Goal: Information Seeking & Learning: Learn about a topic

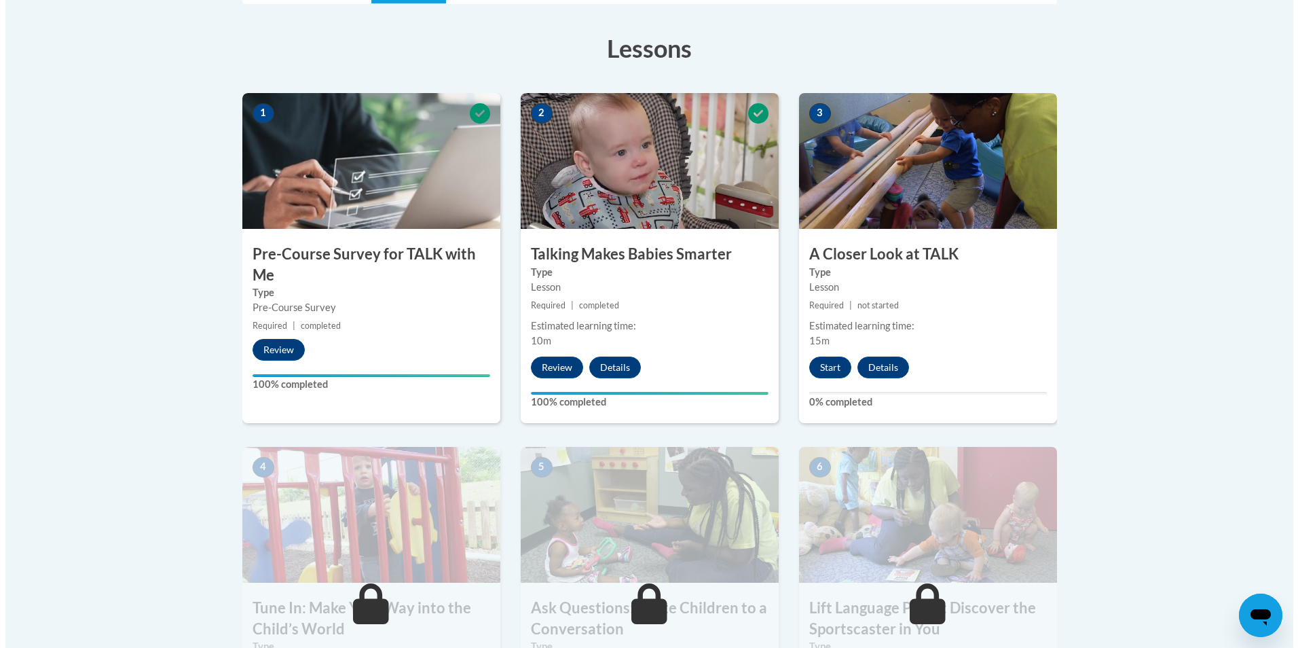
scroll to position [407, 0]
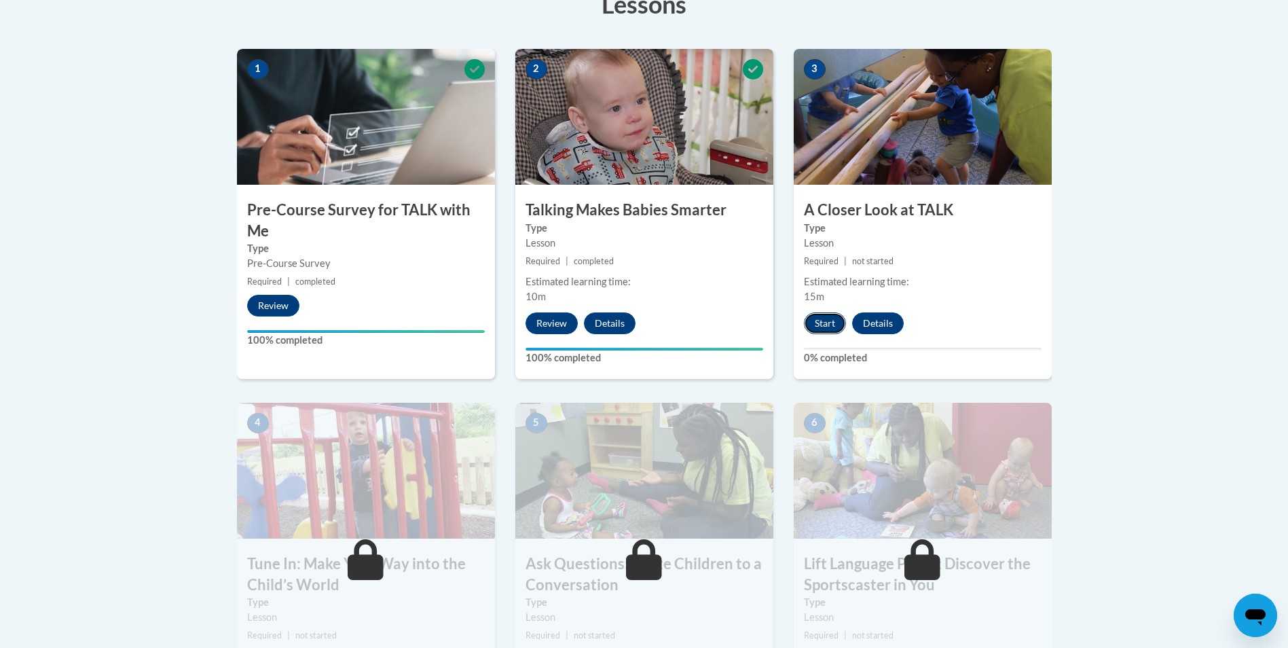
click at [822, 324] on button "Start" at bounding box center [825, 323] width 42 height 22
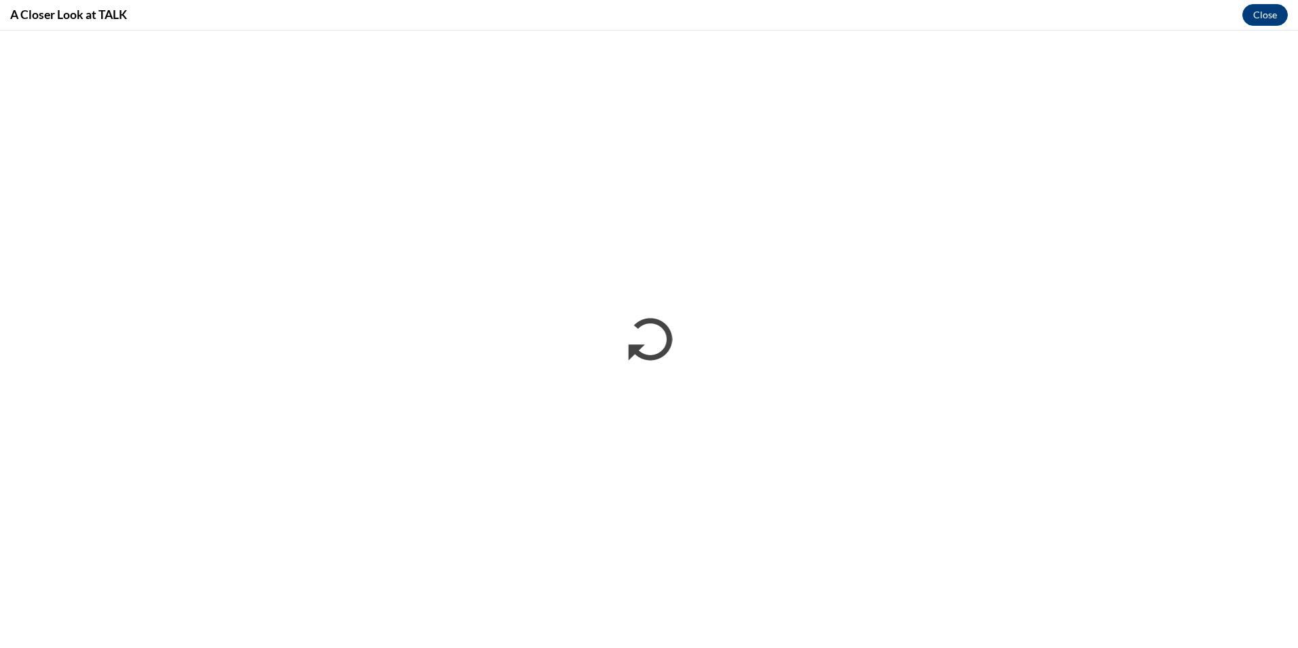
scroll to position [0, 0]
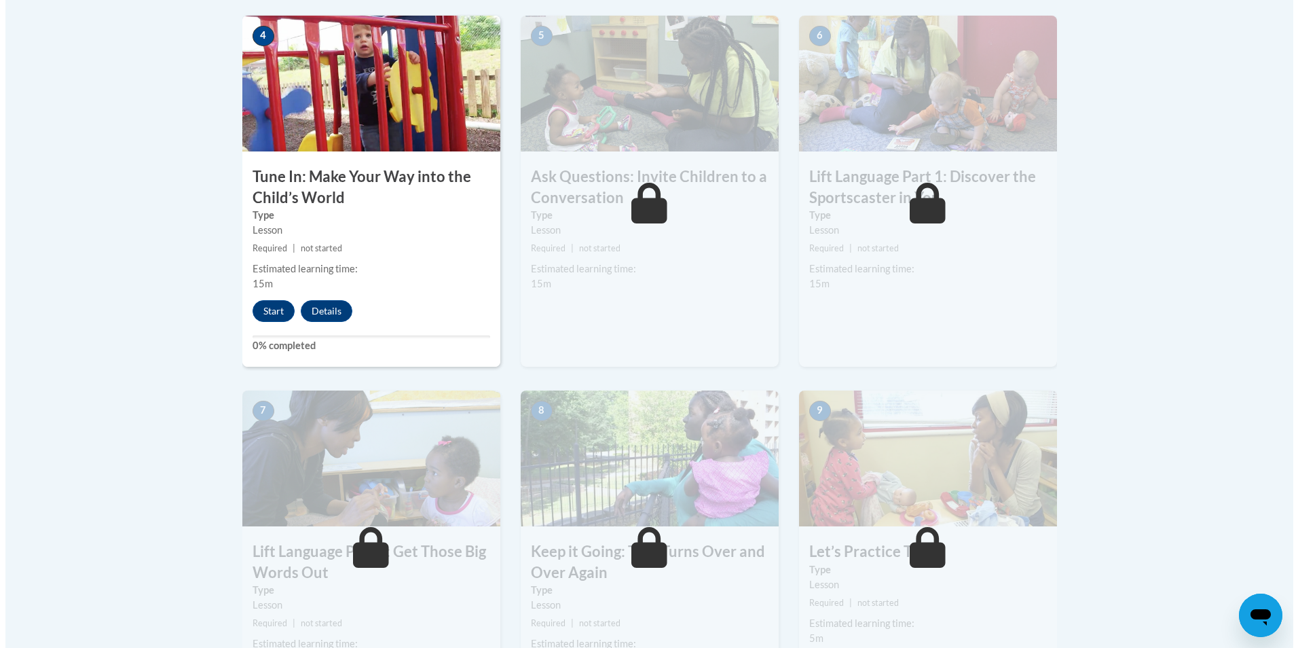
scroll to position [611, 0]
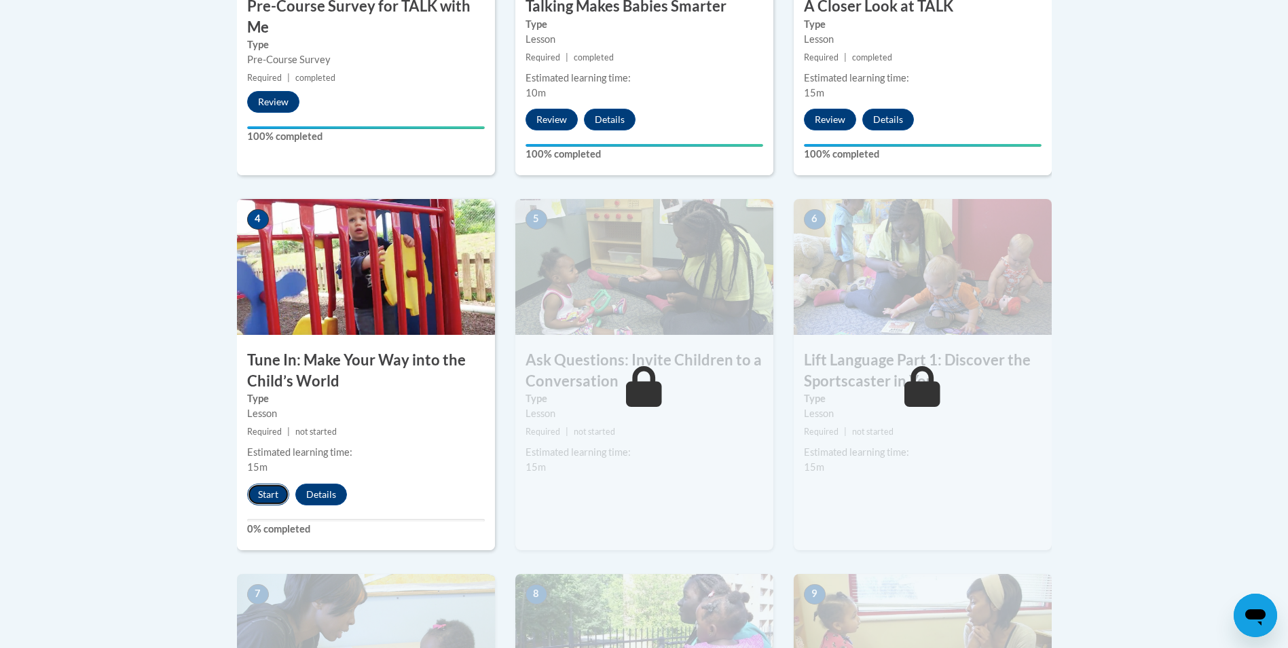
click at [277, 494] on button "Start" at bounding box center [268, 494] width 42 height 22
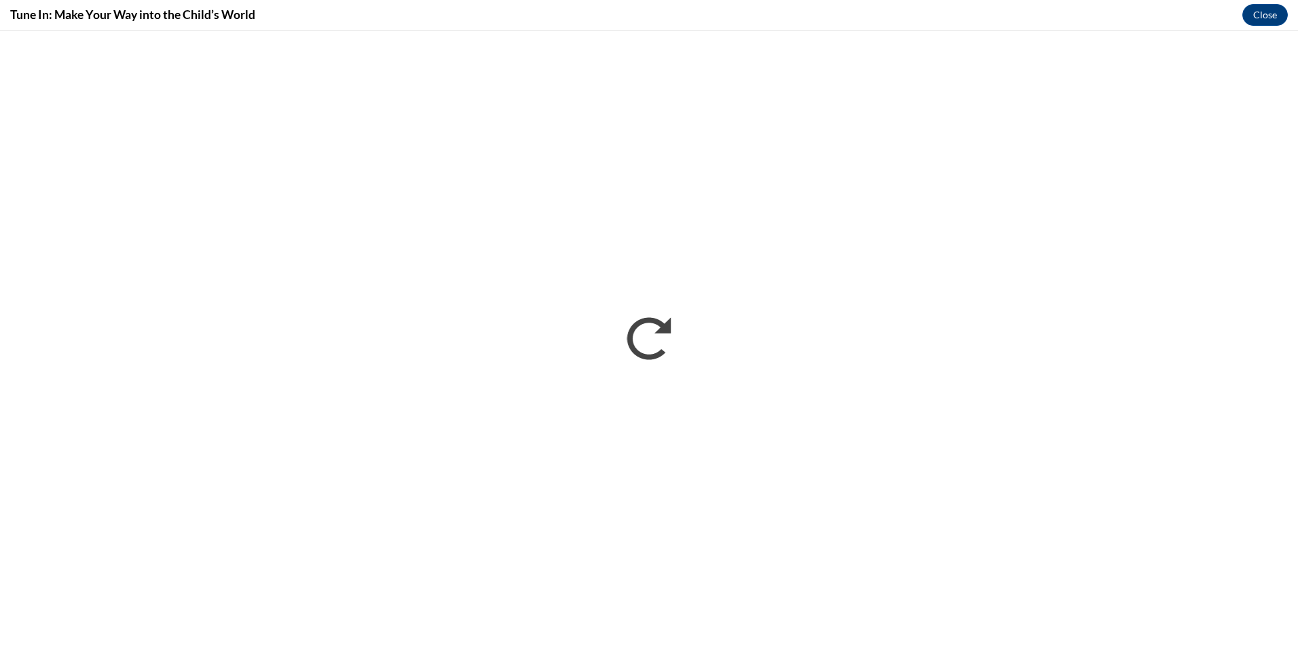
scroll to position [0, 0]
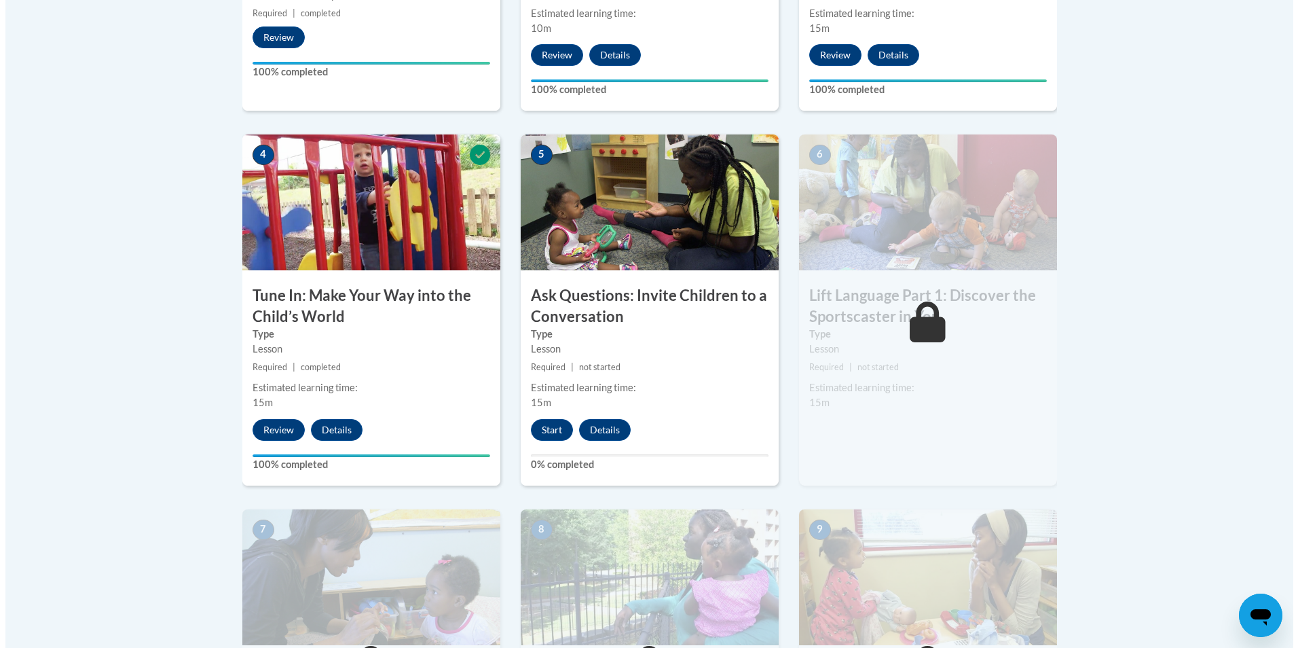
scroll to position [679, 0]
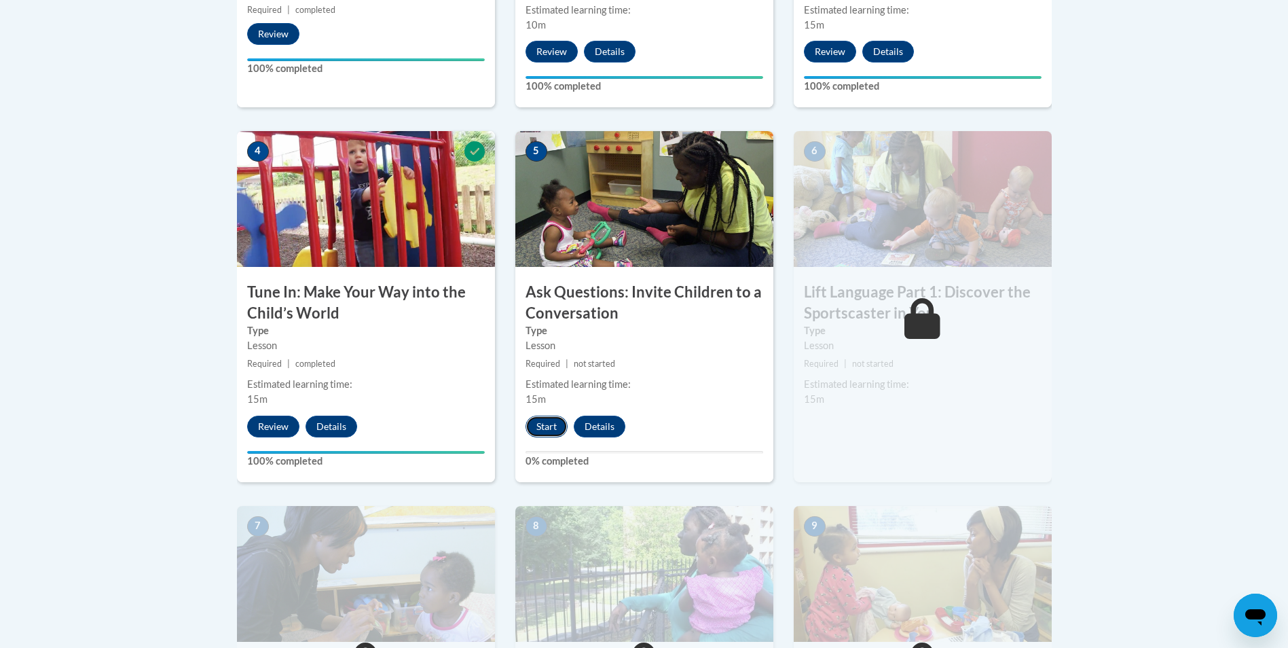
click at [547, 427] on button "Start" at bounding box center [547, 427] width 42 height 22
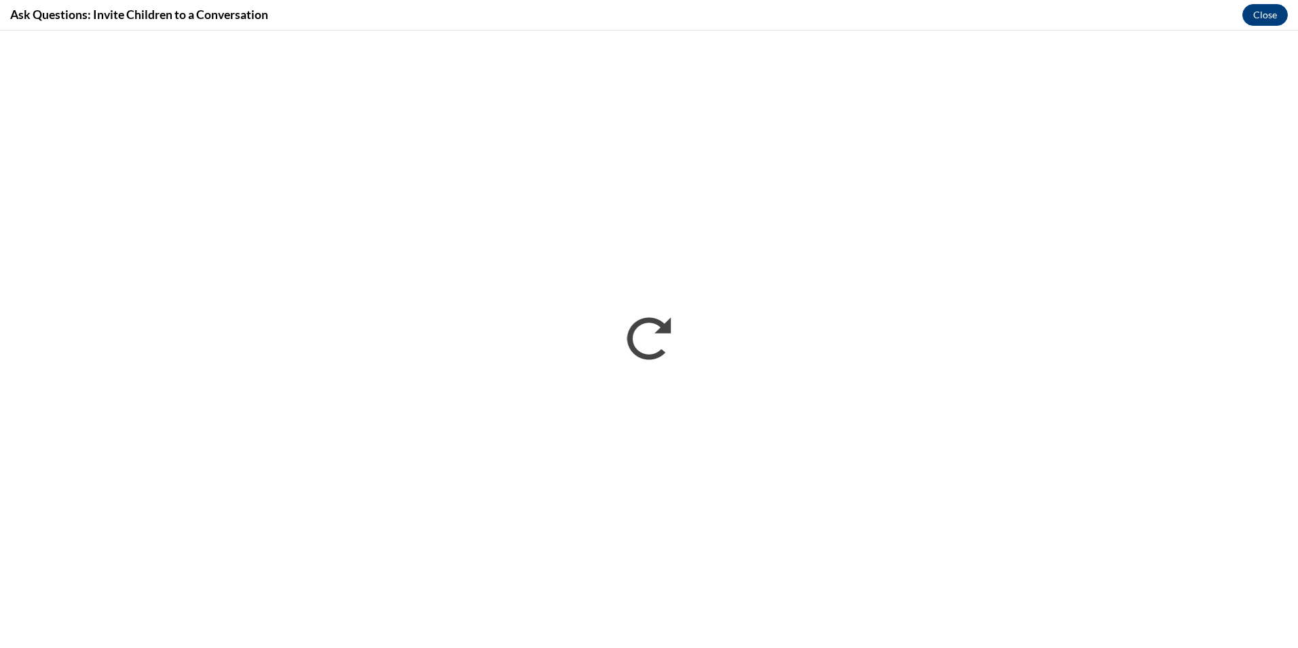
scroll to position [0, 0]
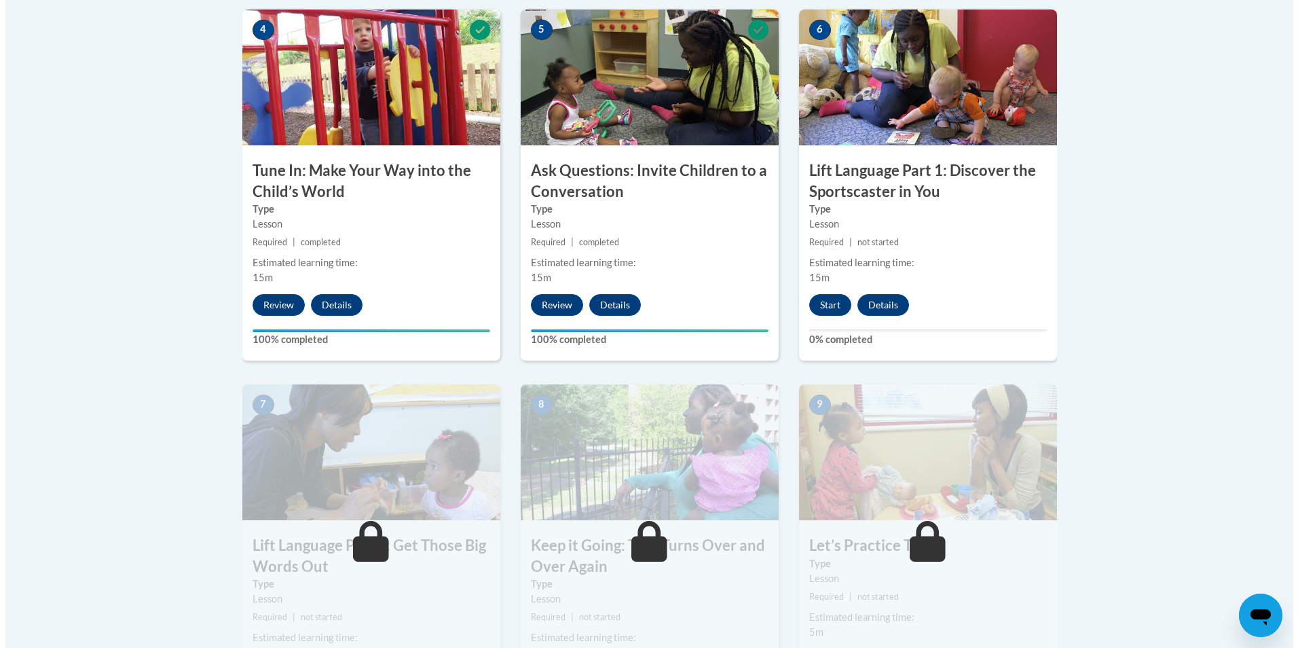
scroll to position [815, 0]
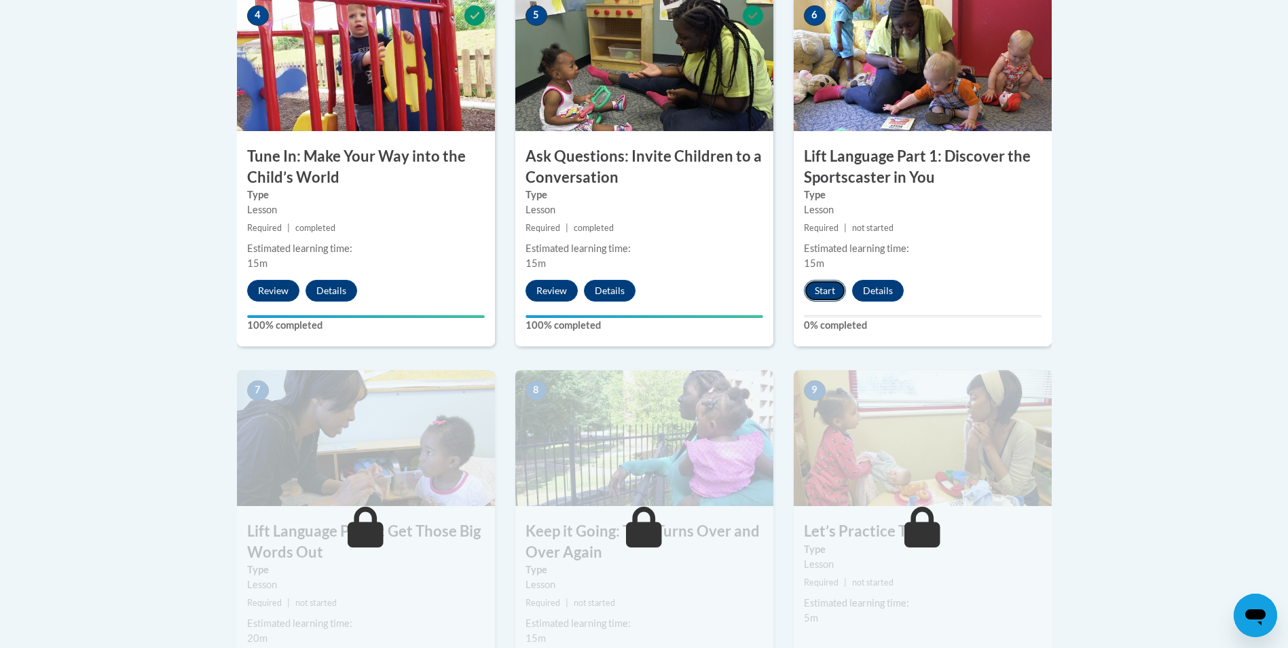
click at [824, 295] on button "Start" at bounding box center [825, 291] width 42 height 22
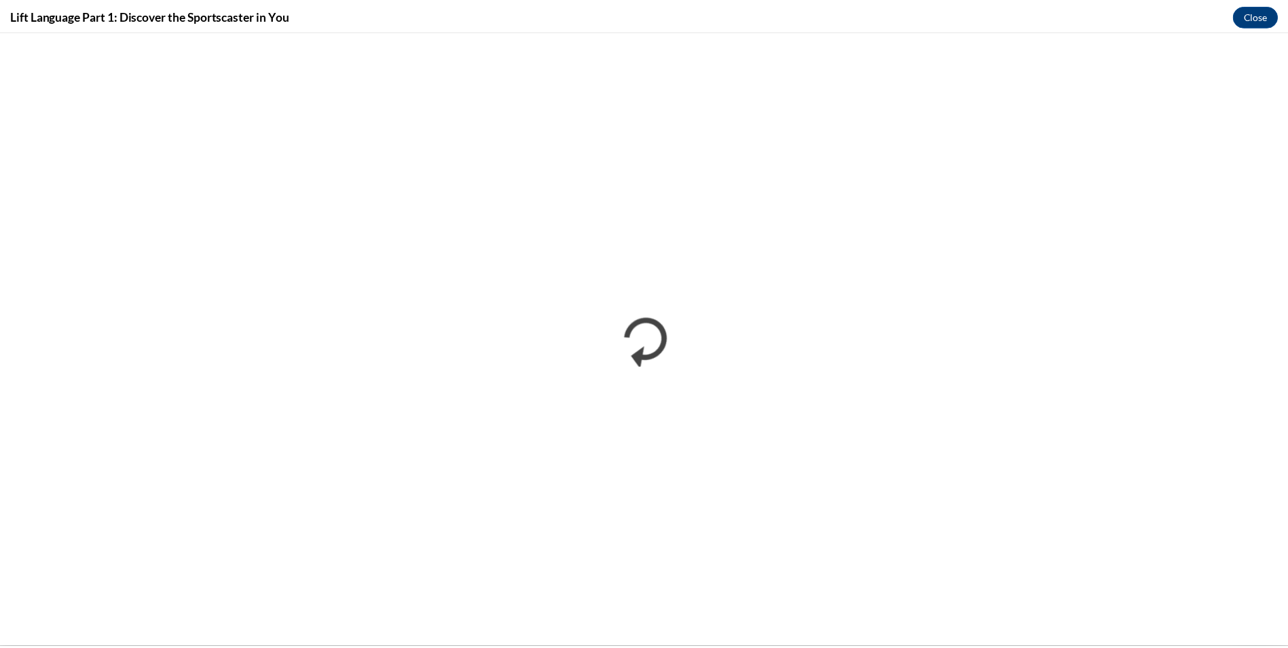
scroll to position [0, 0]
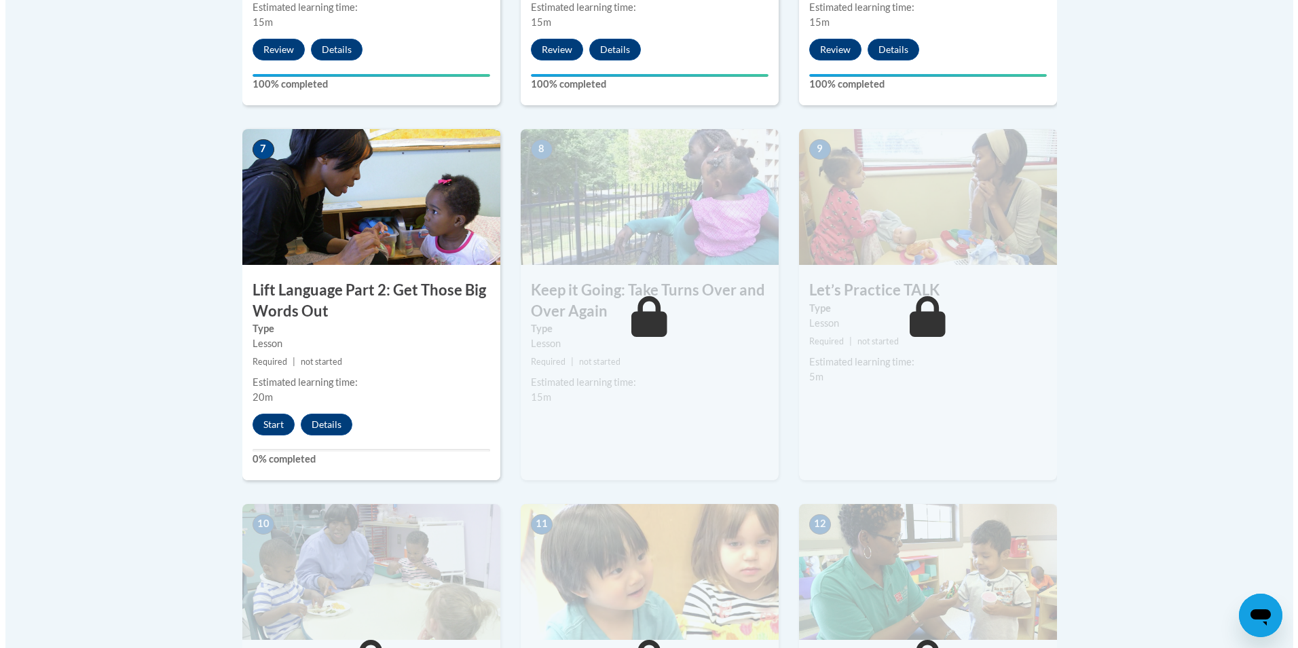
scroll to position [1086, 0]
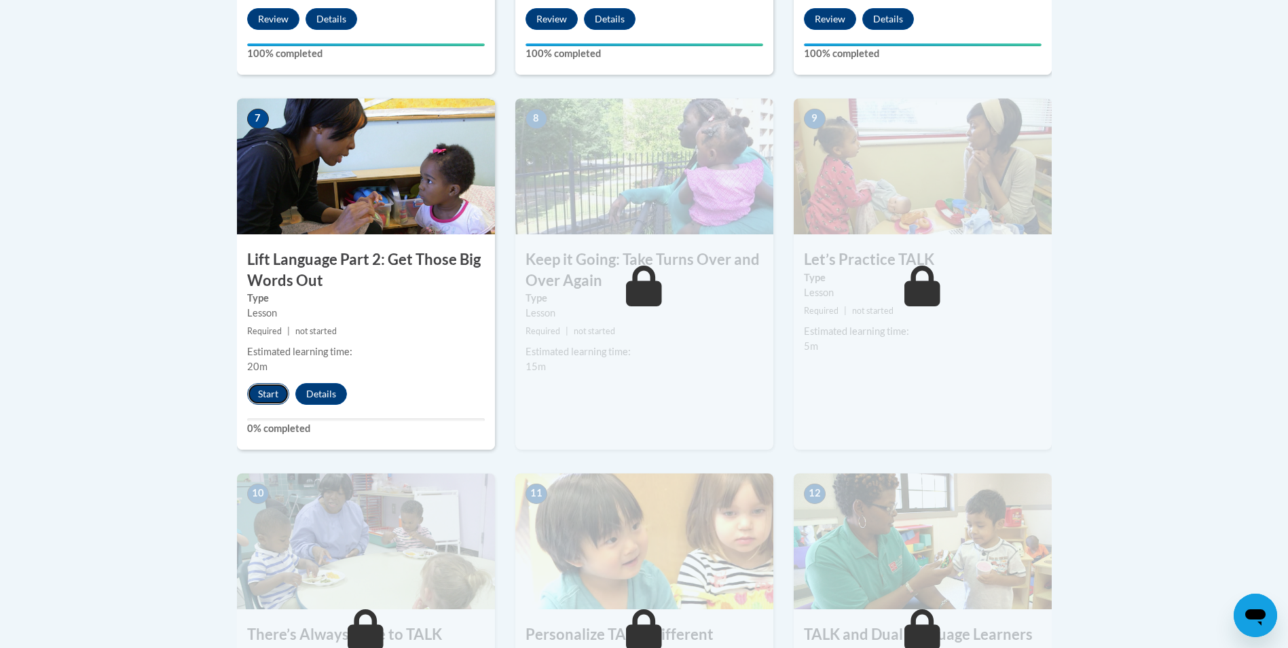
click at [266, 391] on button "Start" at bounding box center [268, 394] width 42 height 22
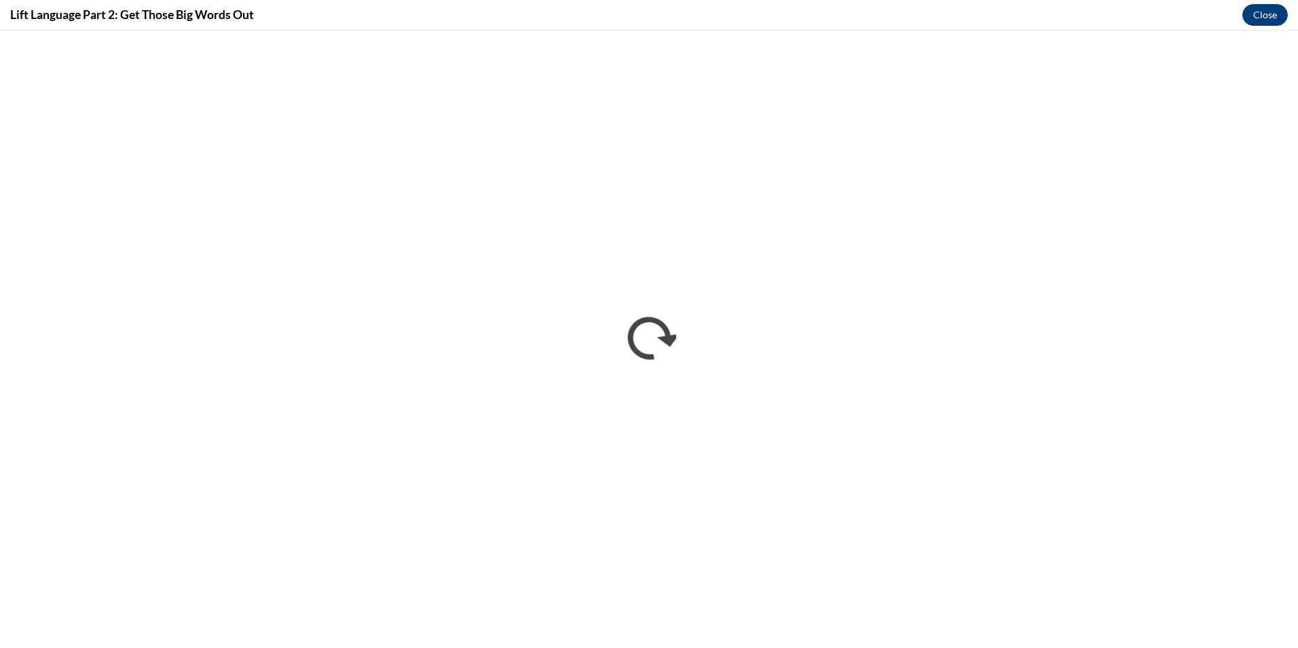
scroll to position [0, 0]
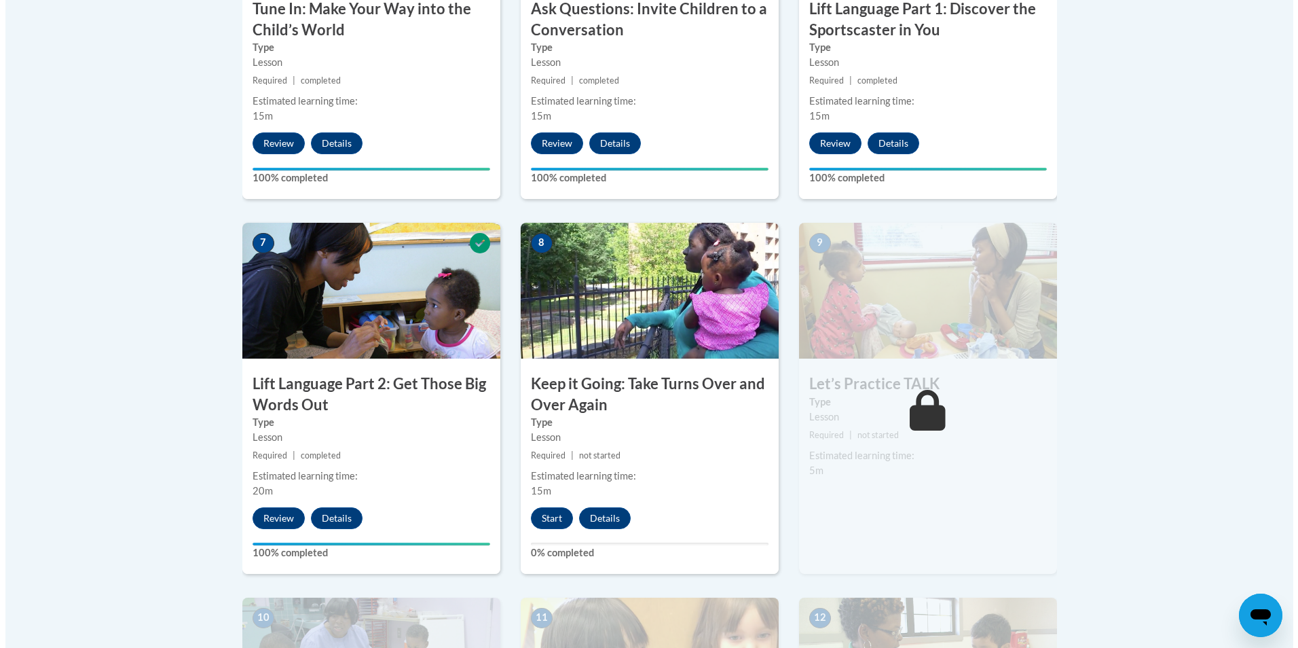
scroll to position [1154, 0]
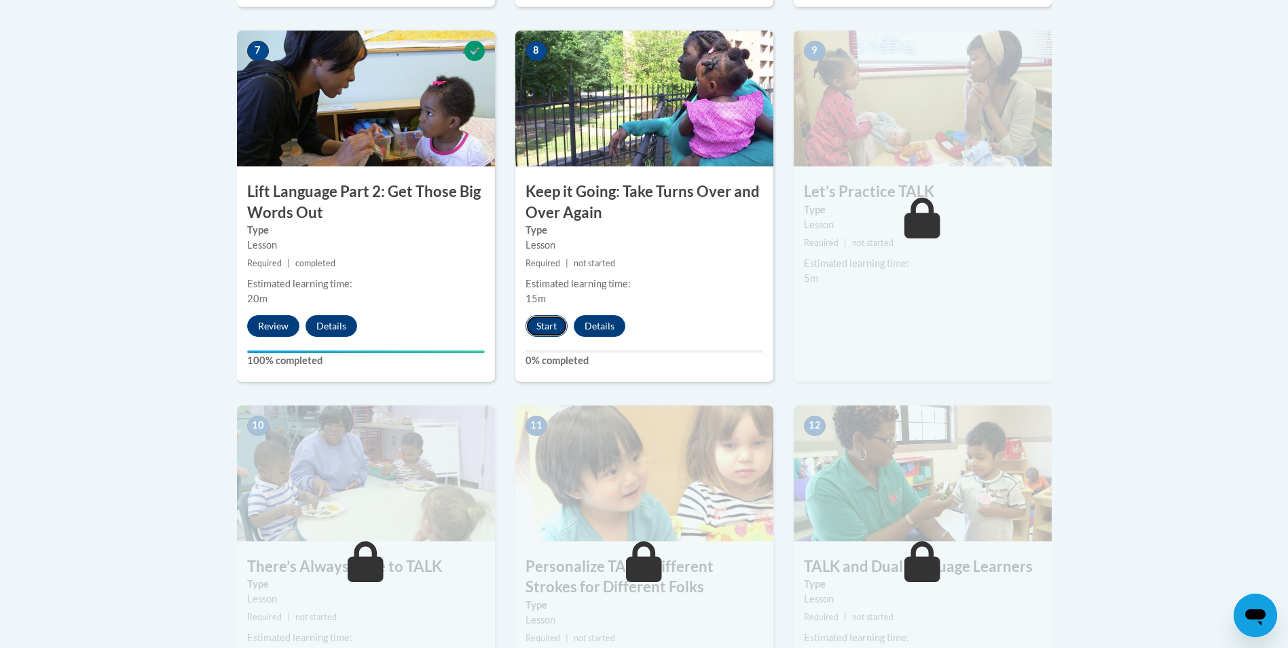
click at [540, 327] on button "Start" at bounding box center [547, 326] width 42 height 22
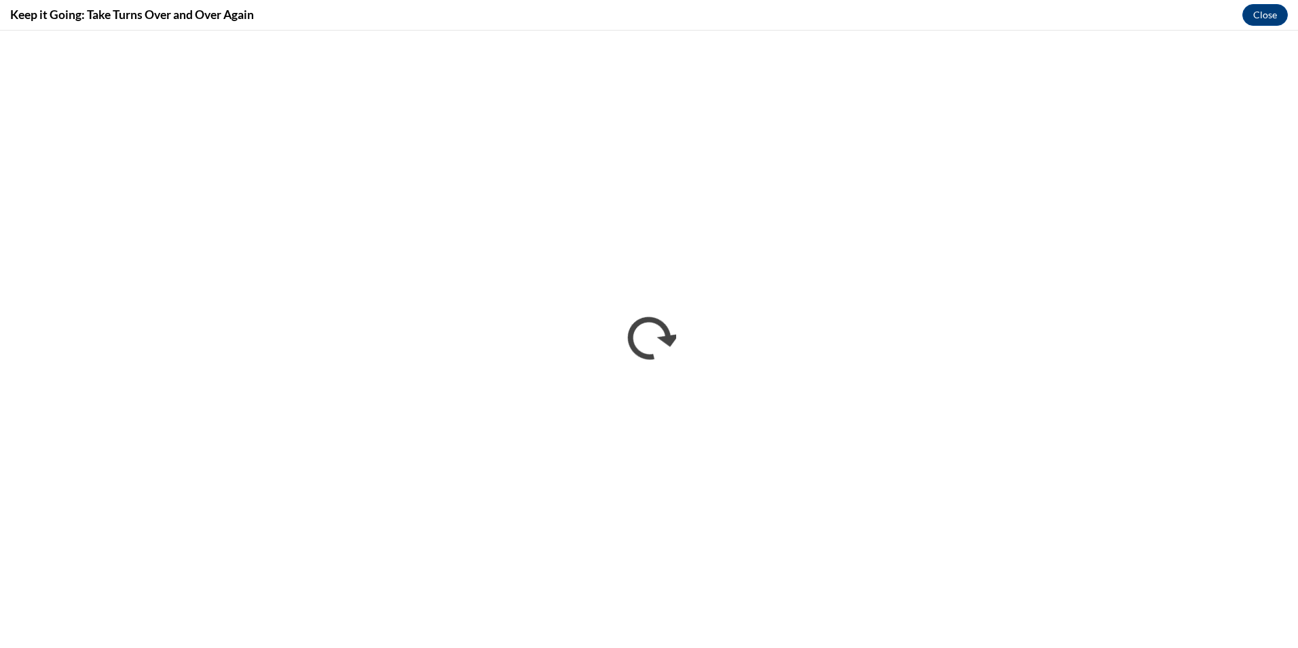
scroll to position [0, 0]
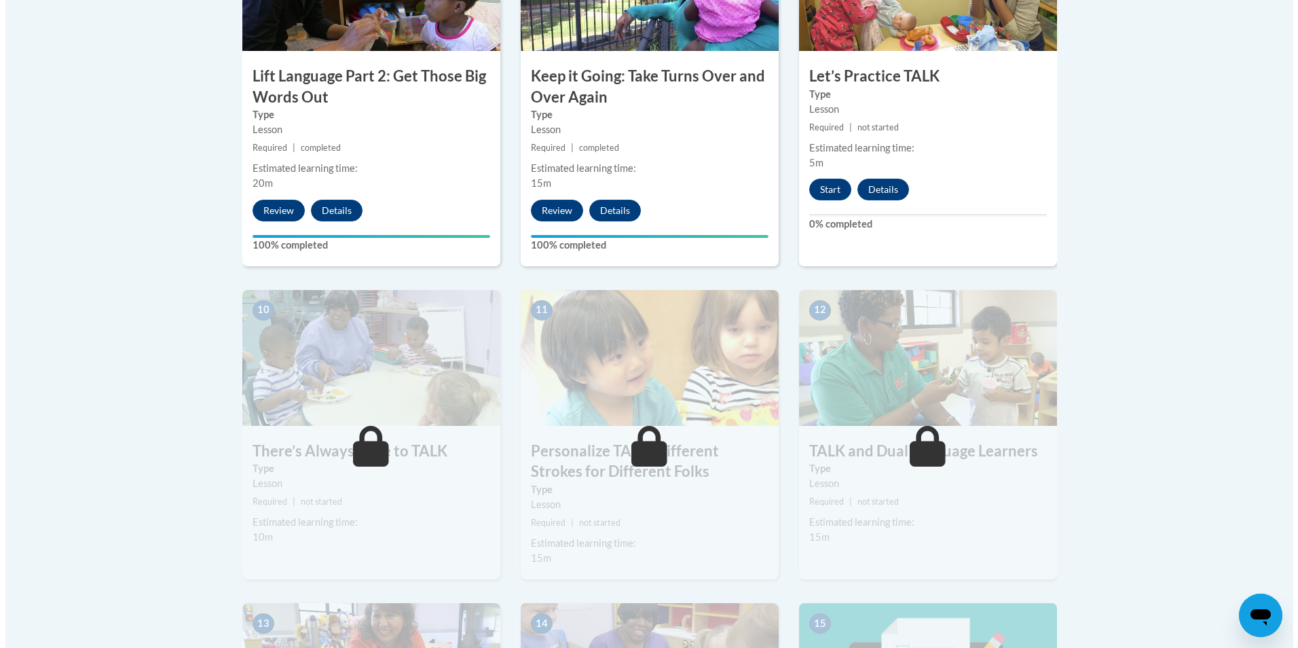
scroll to position [1222, 0]
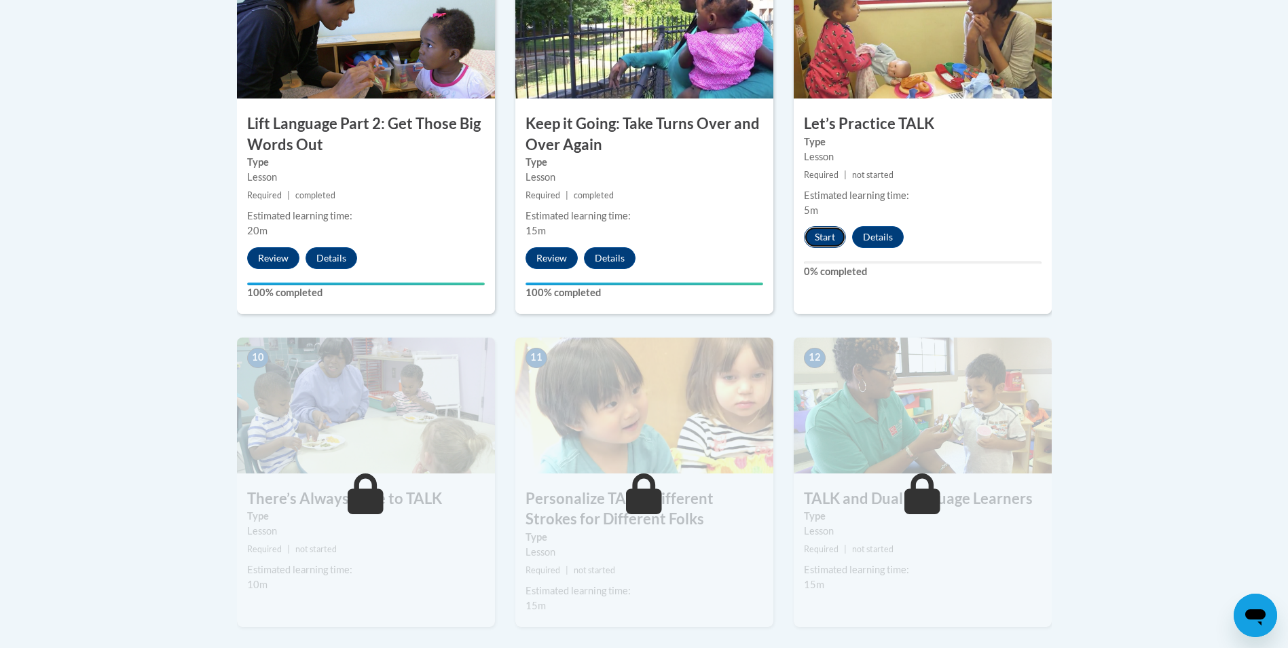
click at [811, 234] on button "Start" at bounding box center [825, 237] width 42 height 22
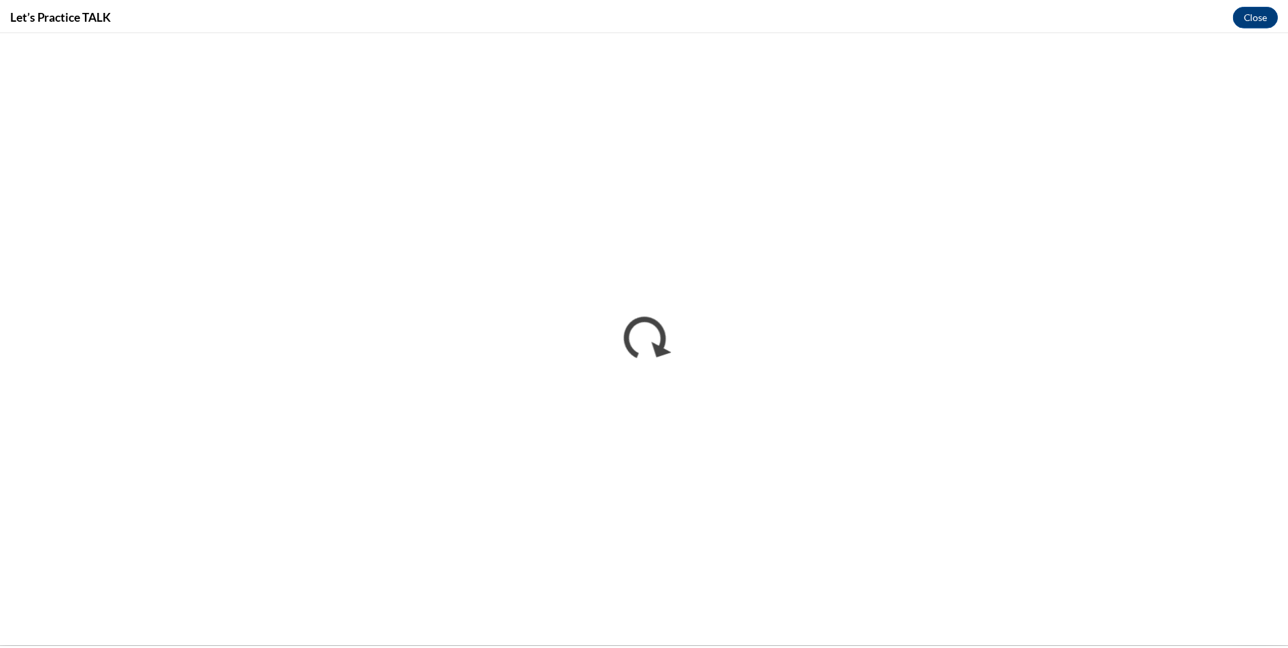
scroll to position [0, 0]
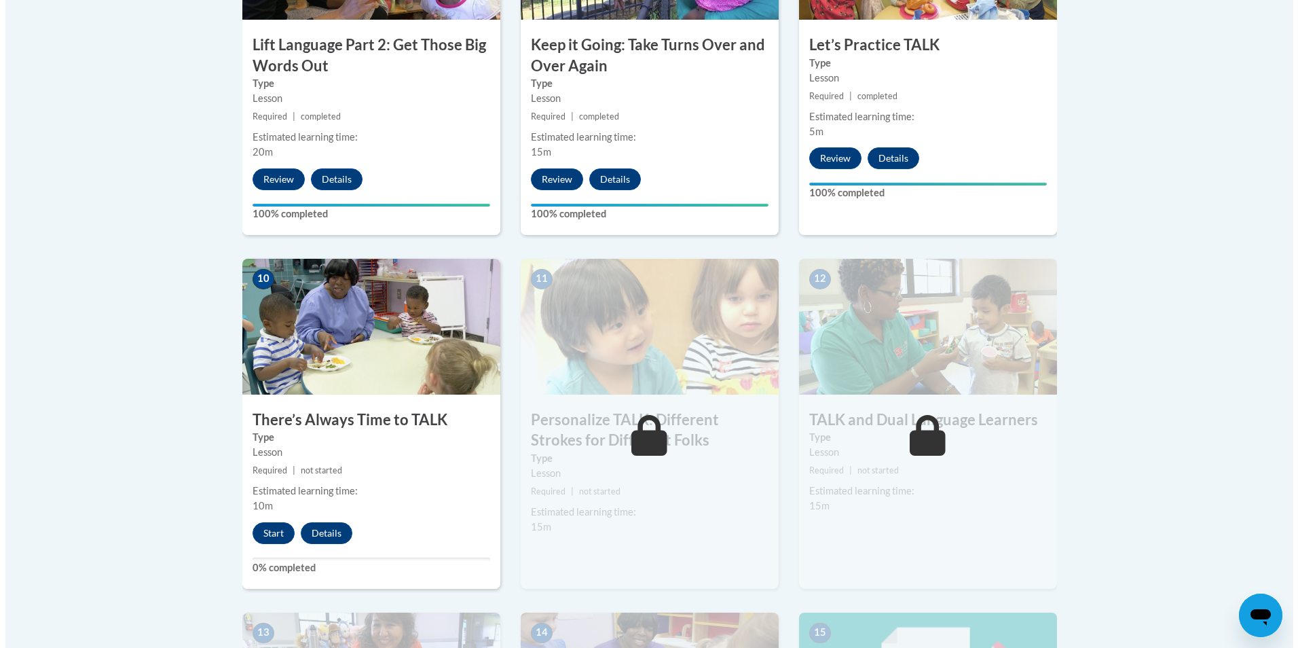
scroll to position [1426, 0]
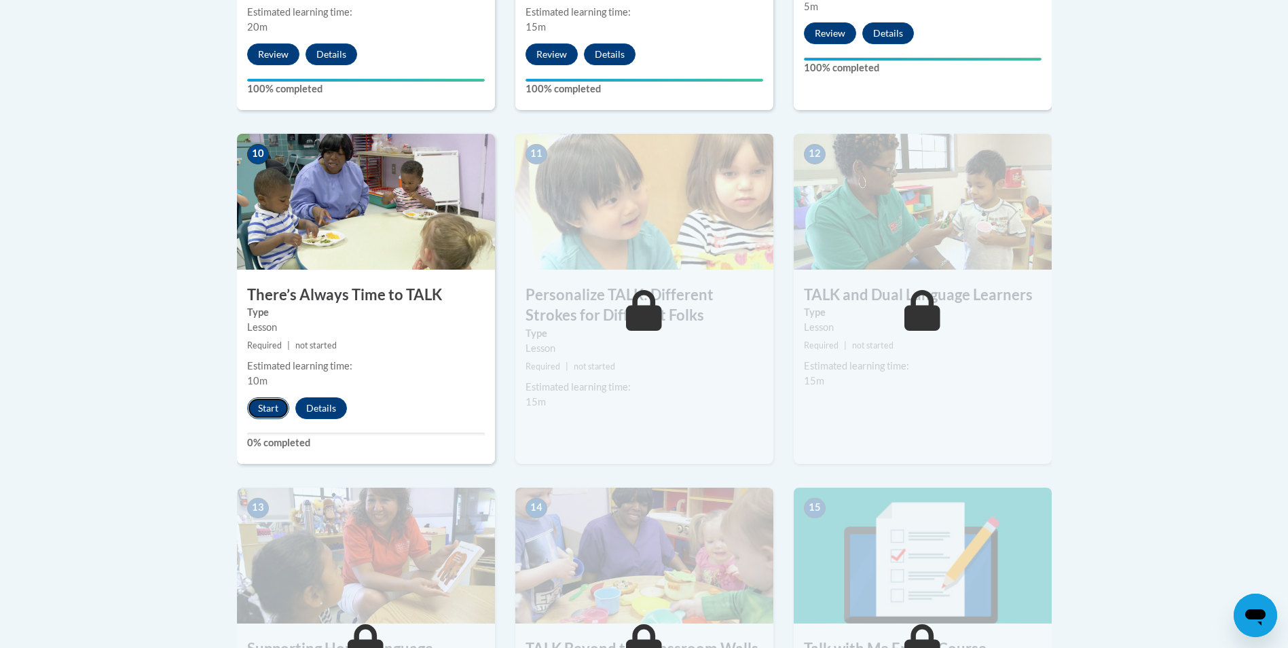
click at [274, 410] on button "Start" at bounding box center [268, 408] width 42 height 22
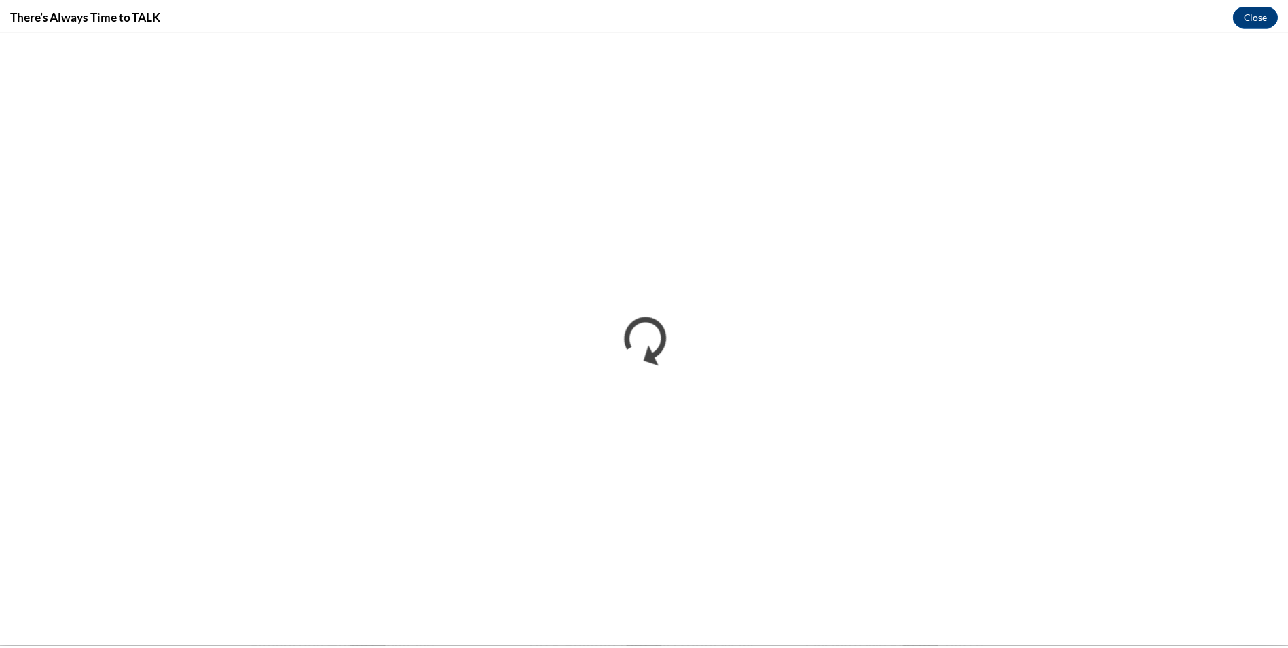
scroll to position [0, 0]
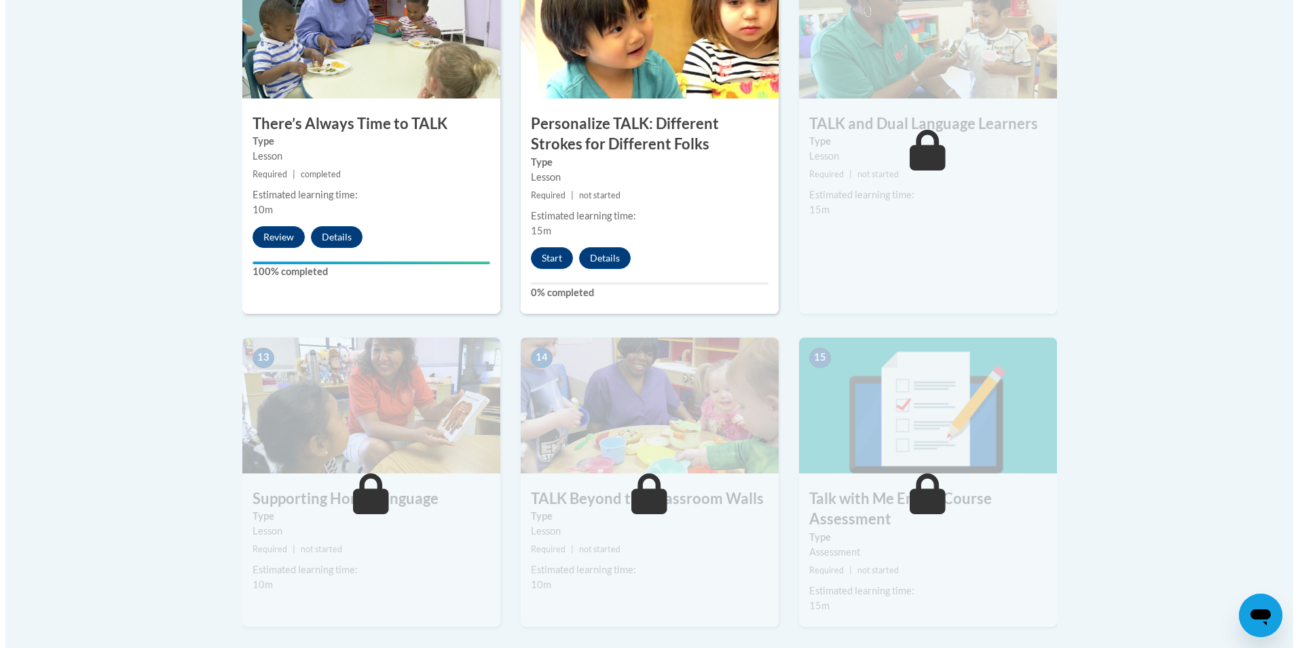
scroll to position [1584, 0]
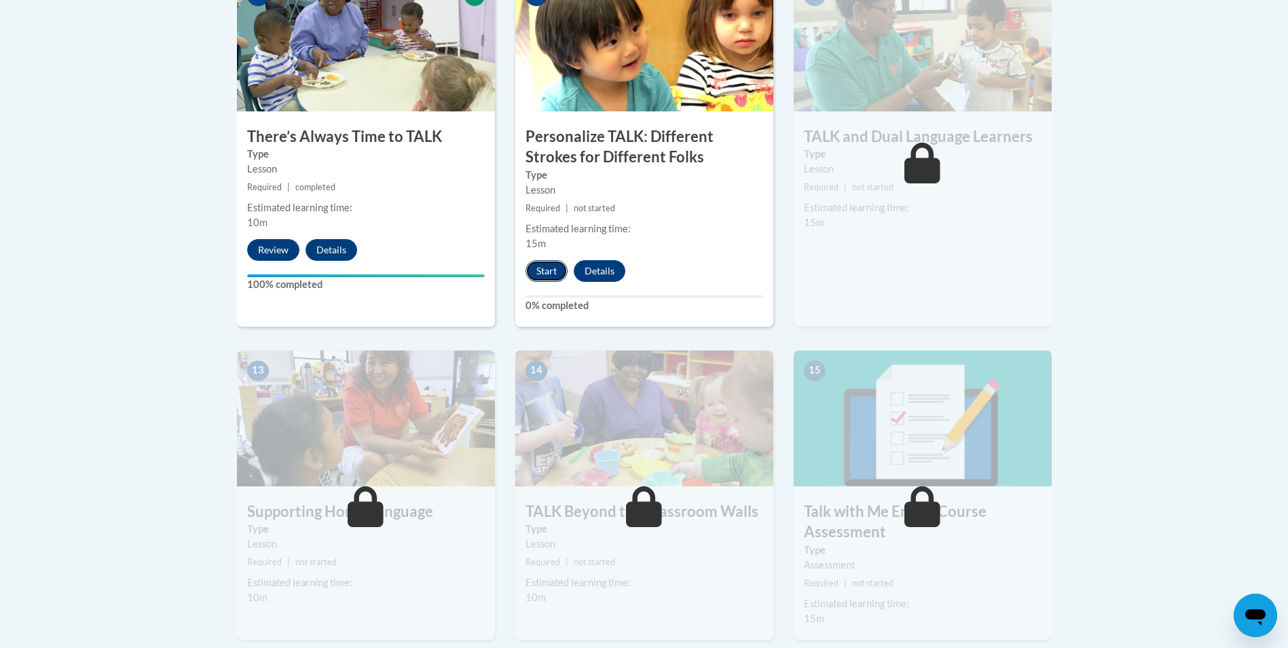
click at [551, 276] on button "Start" at bounding box center [547, 271] width 42 height 22
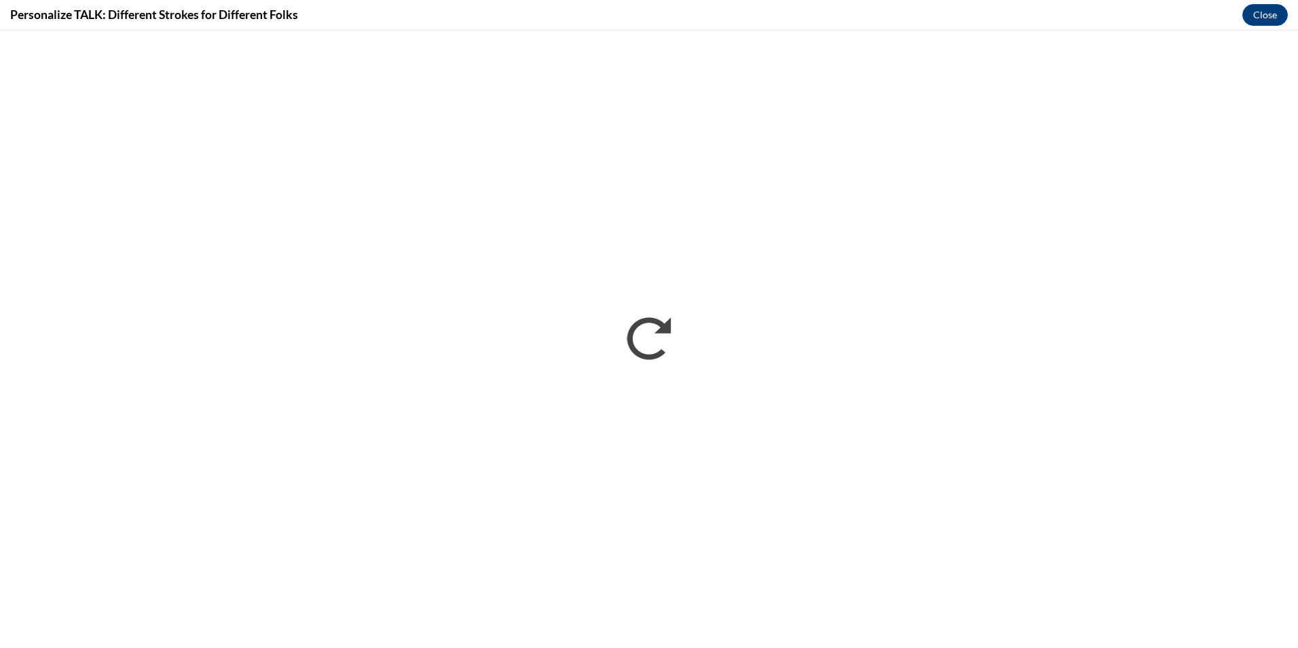
scroll to position [0, 0]
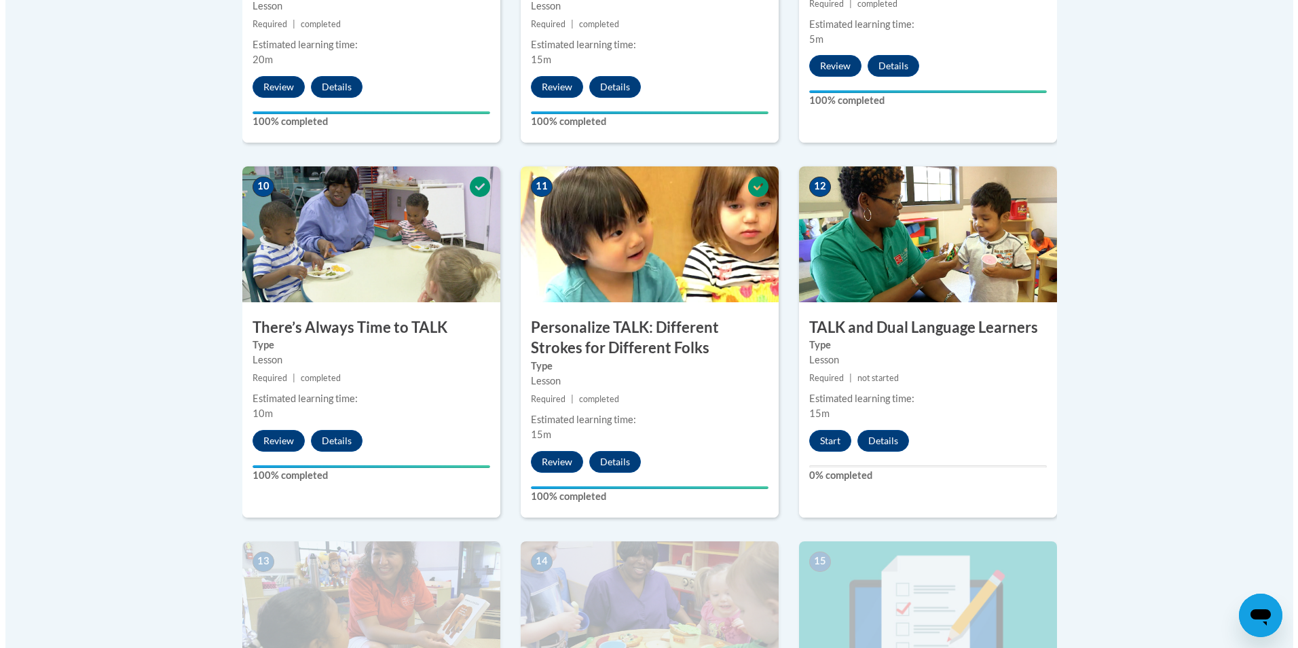
scroll to position [1630, 0]
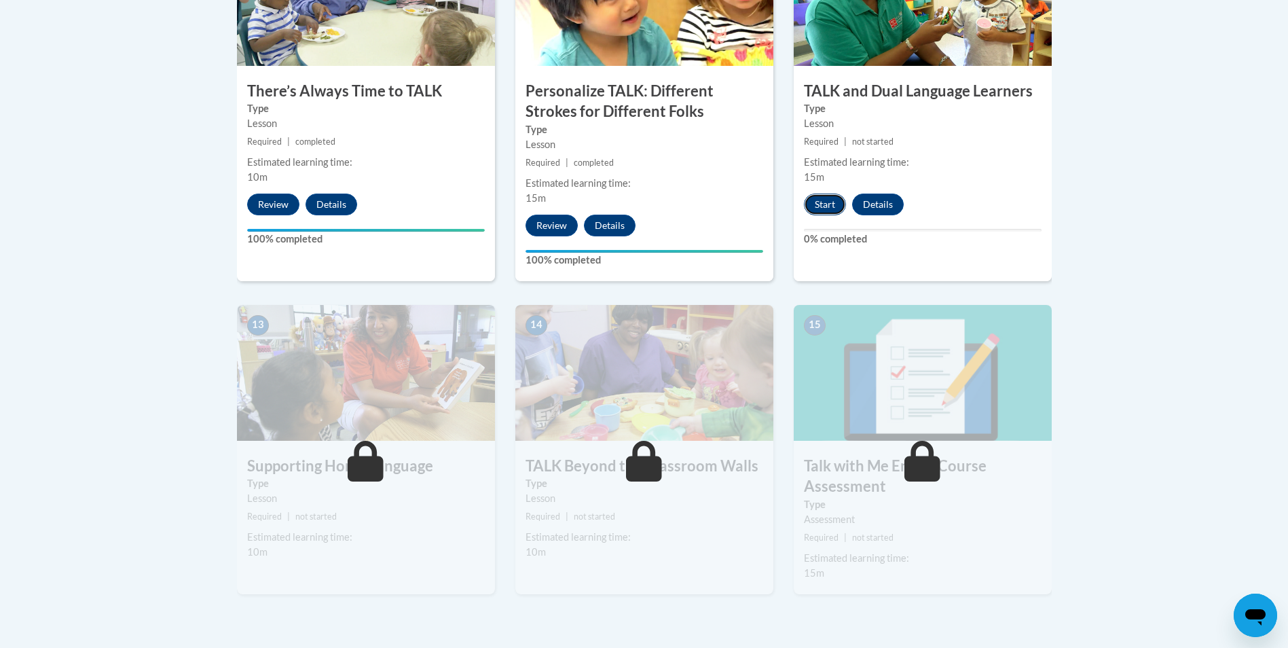
click at [832, 208] on button "Start" at bounding box center [825, 205] width 42 height 22
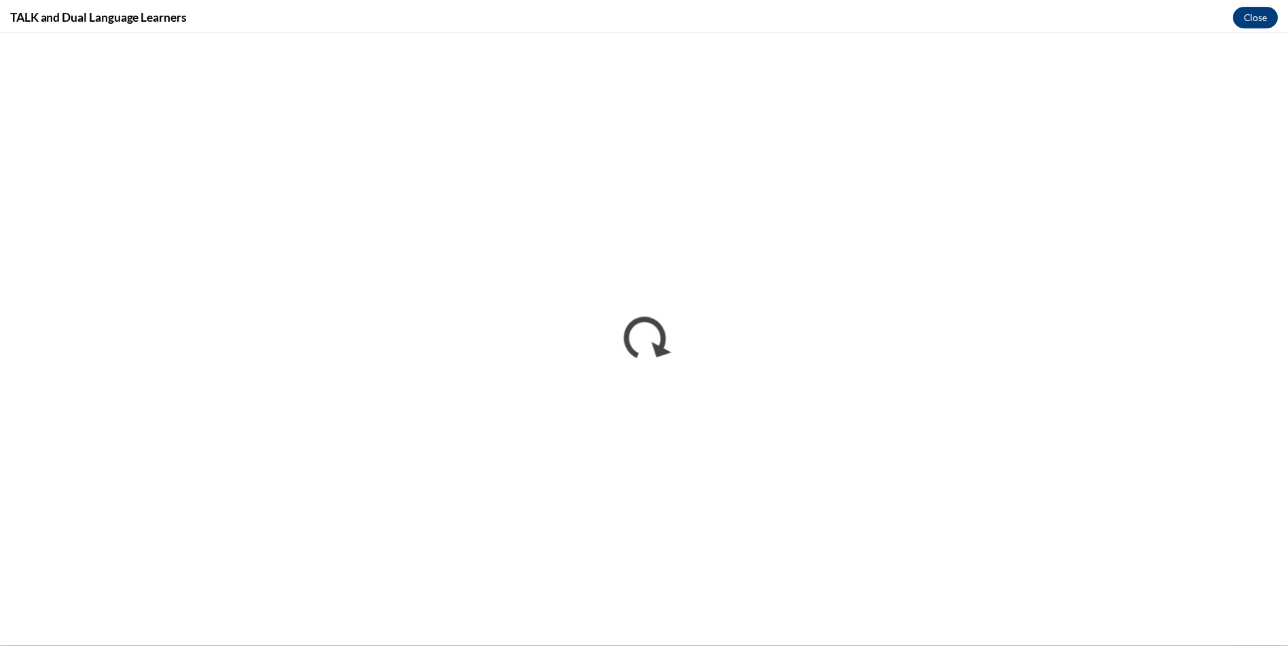
scroll to position [0, 0]
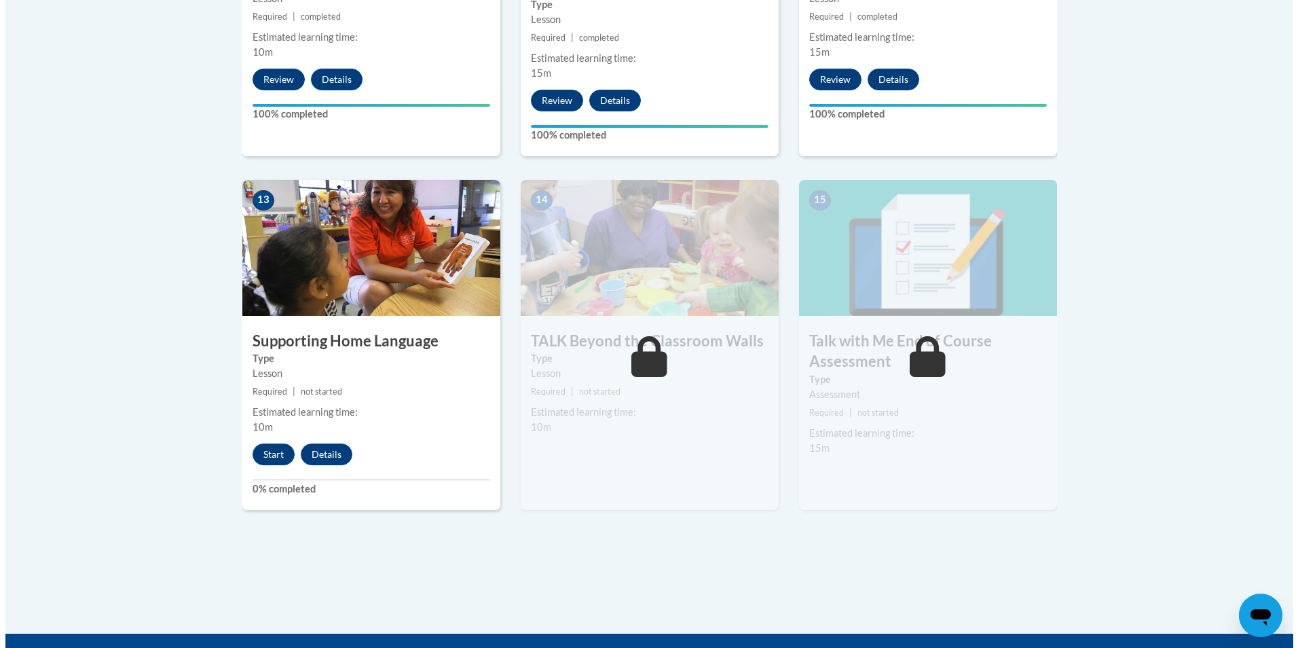
scroll to position [1765, 0]
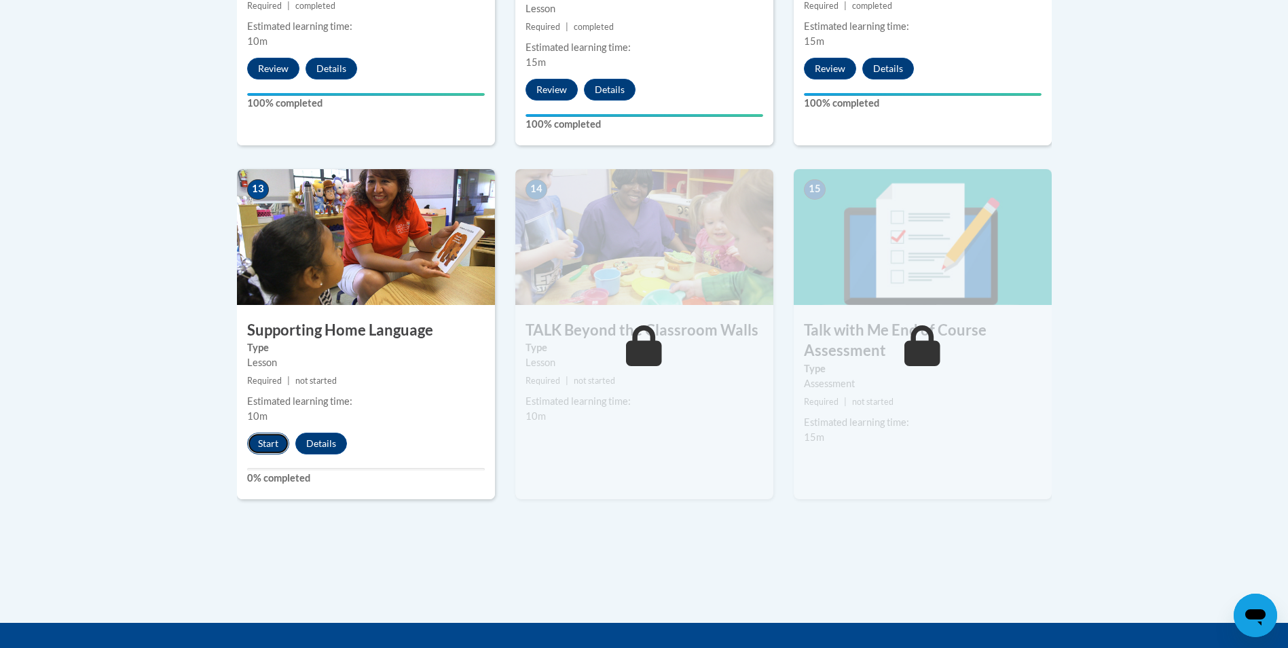
click at [257, 440] on button "Start" at bounding box center [268, 444] width 42 height 22
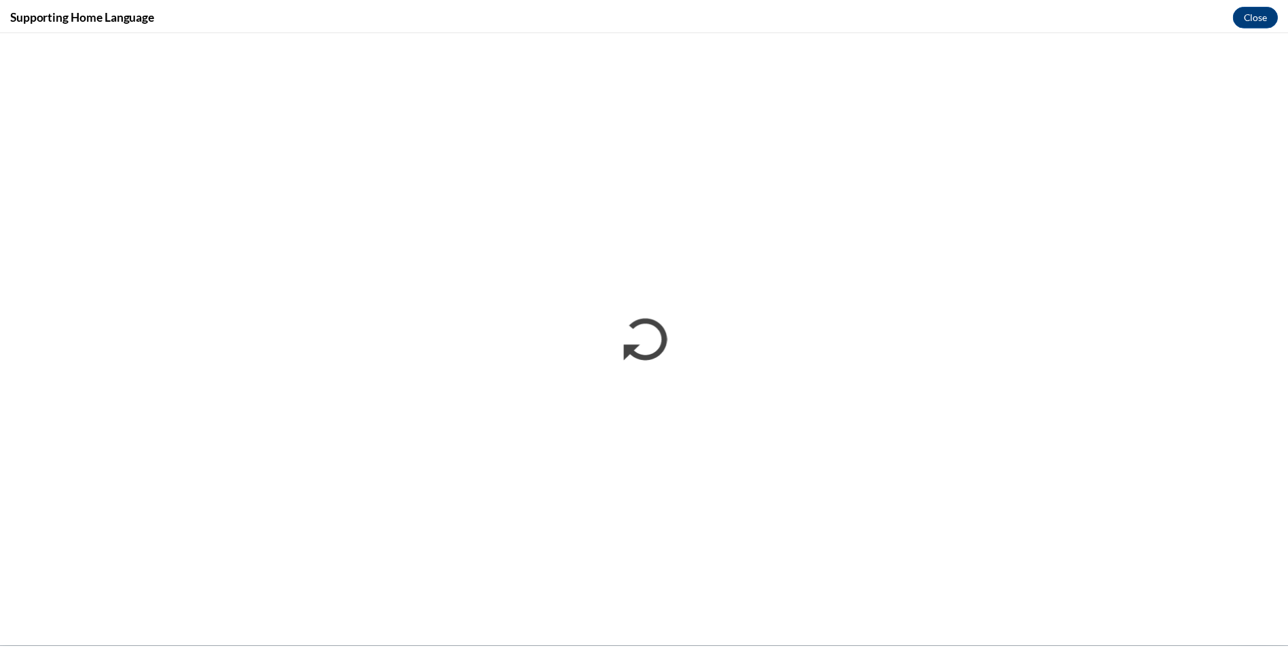
scroll to position [0, 0]
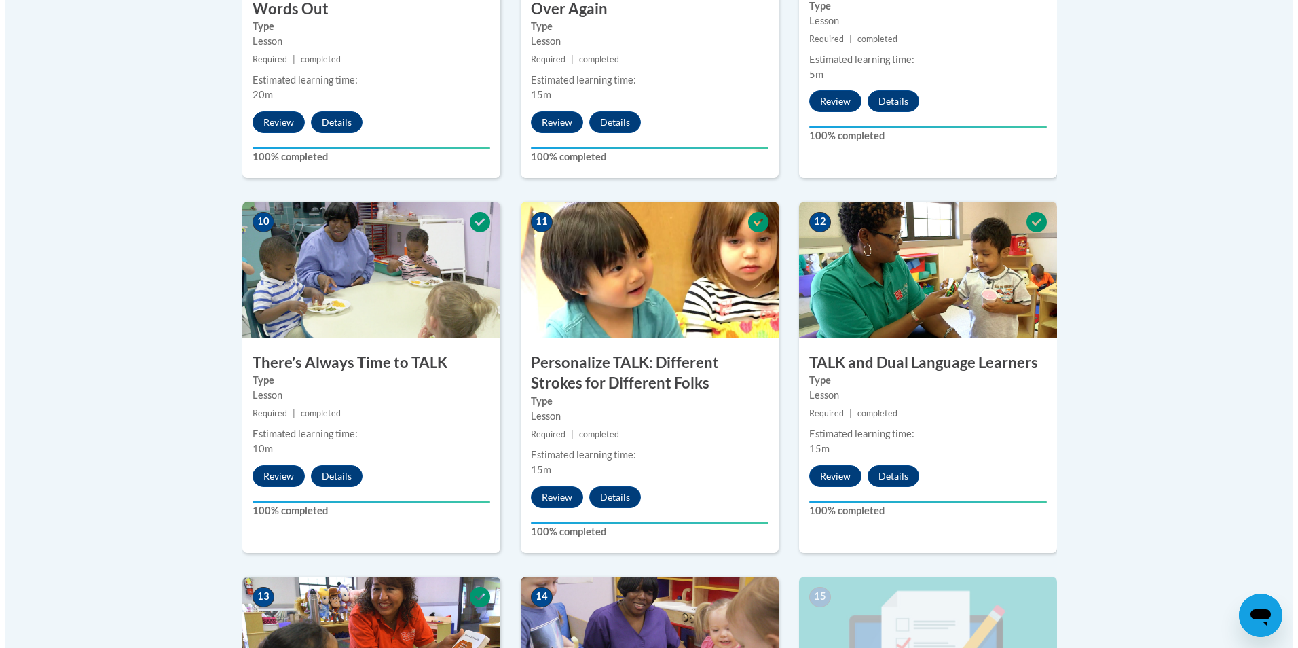
scroll to position [1833, 0]
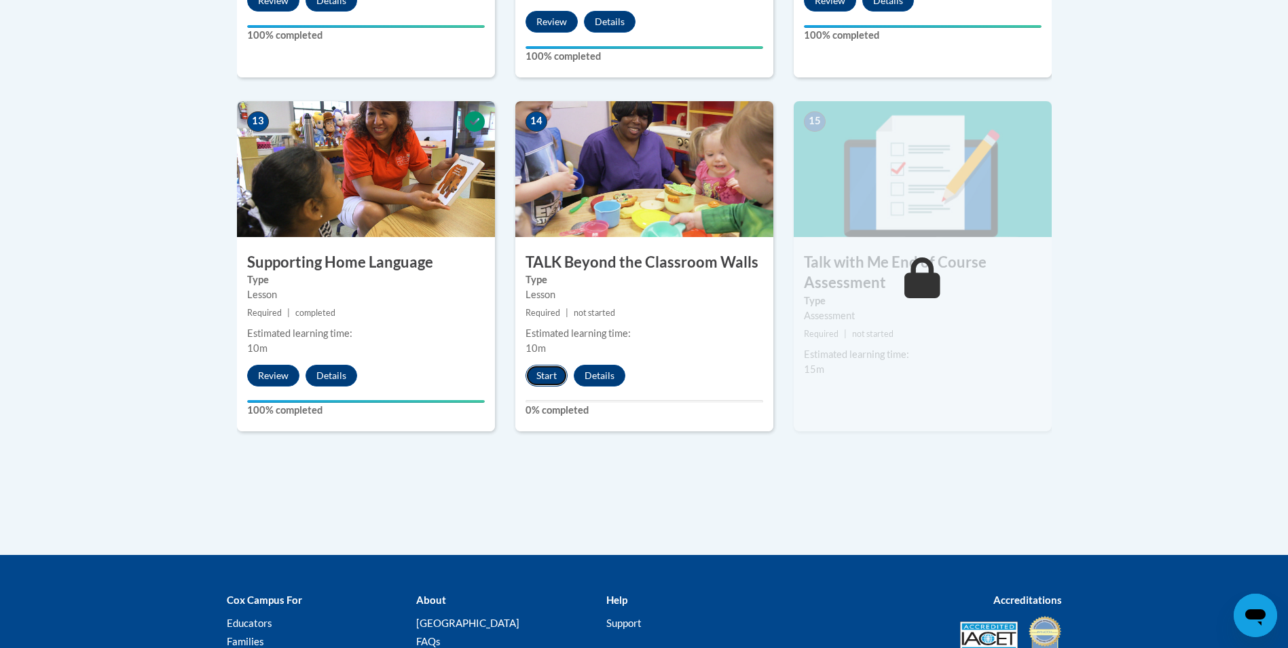
click at [543, 378] on button "Start" at bounding box center [547, 376] width 42 height 22
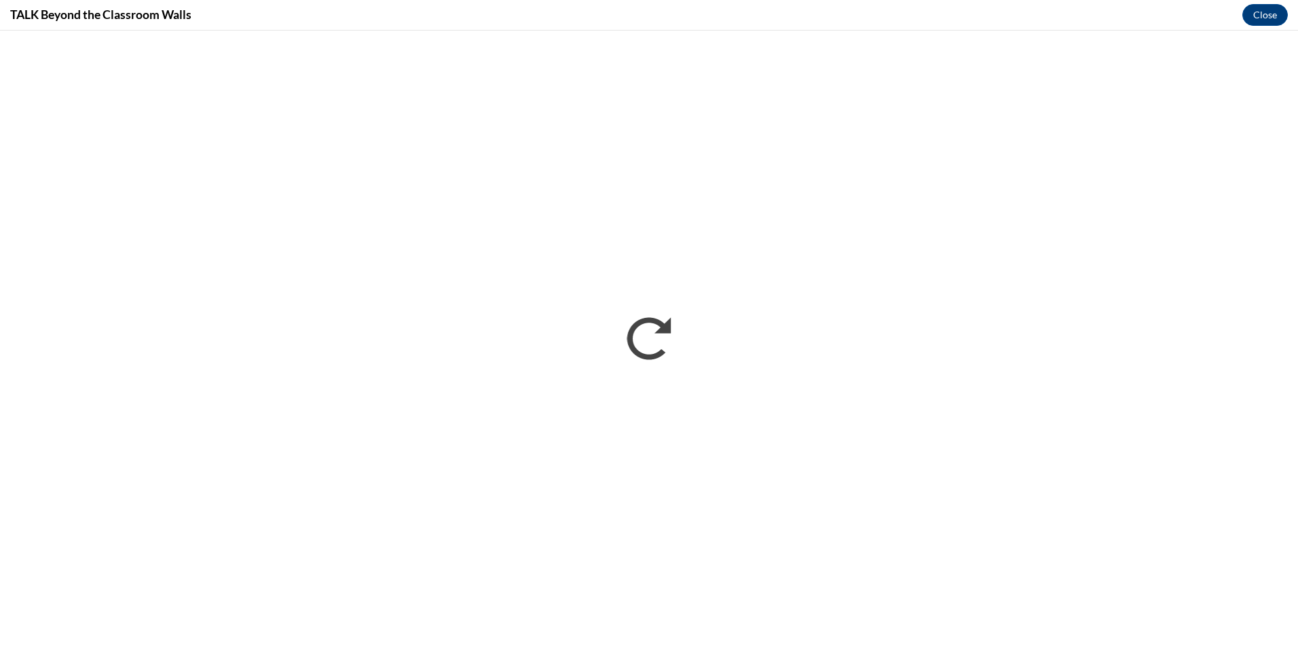
scroll to position [0, 0]
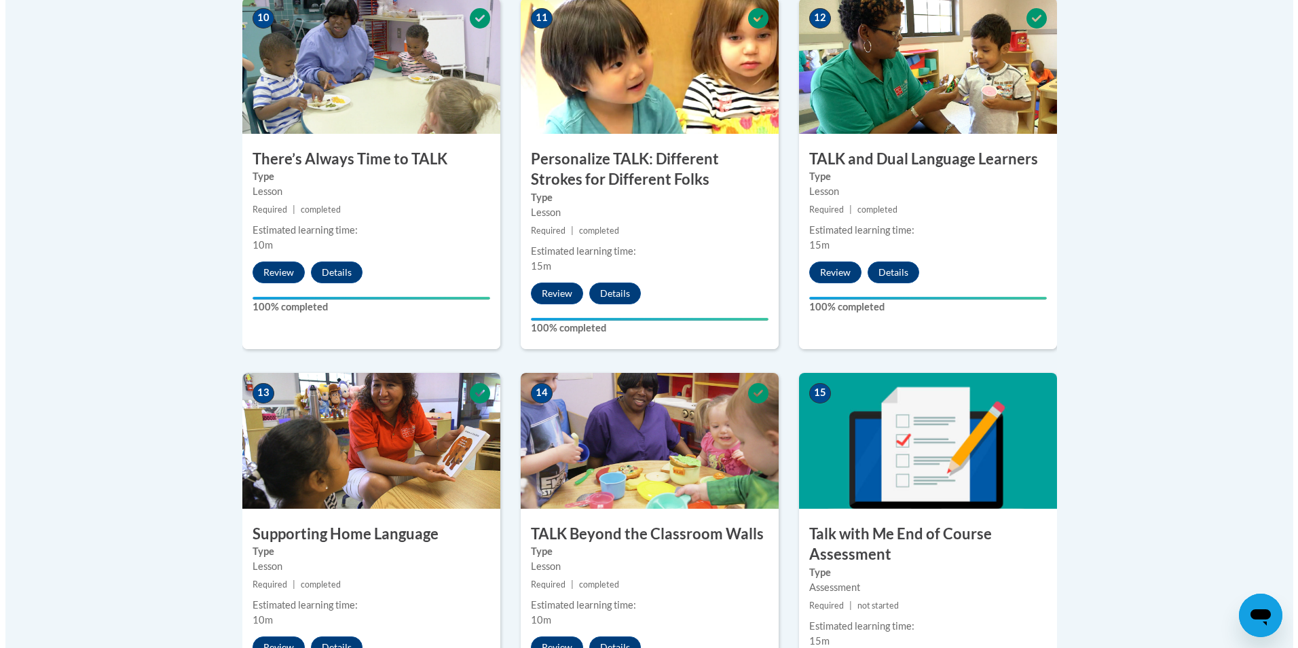
scroll to position [1985, 0]
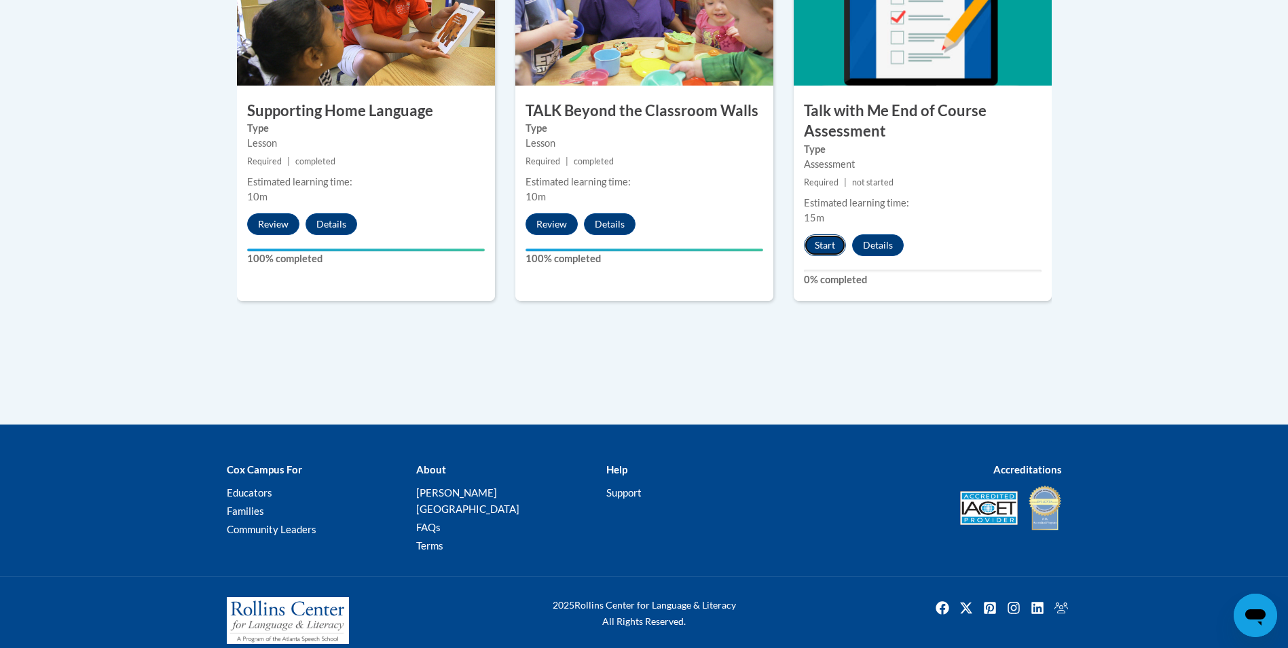
click at [828, 245] on button "Start" at bounding box center [825, 245] width 42 height 22
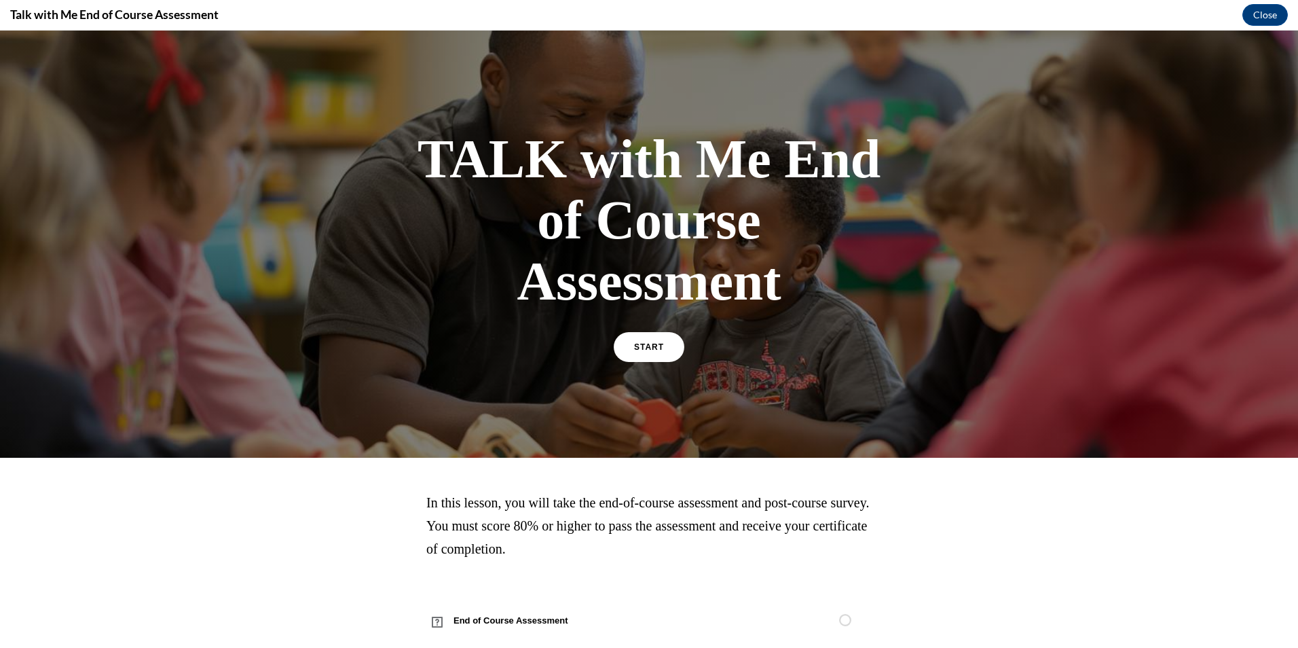
scroll to position [26, 0]
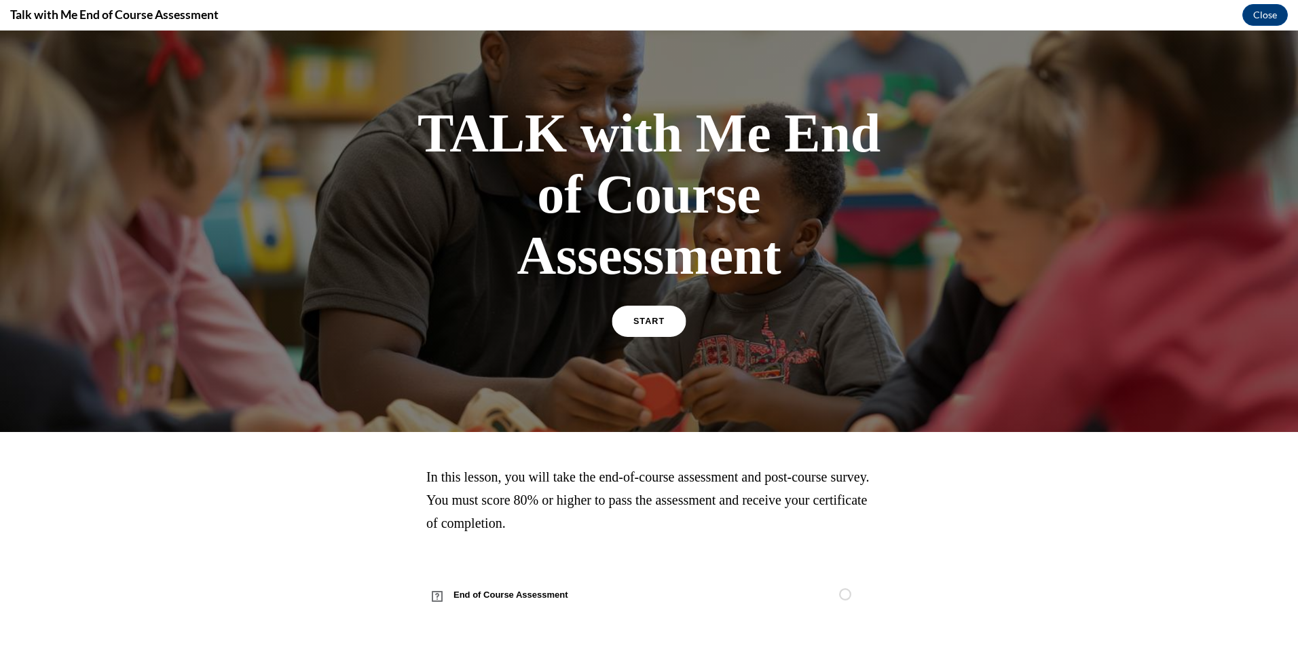
click at [645, 321] on span "START" at bounding box center [649, 321] width 31 height 10
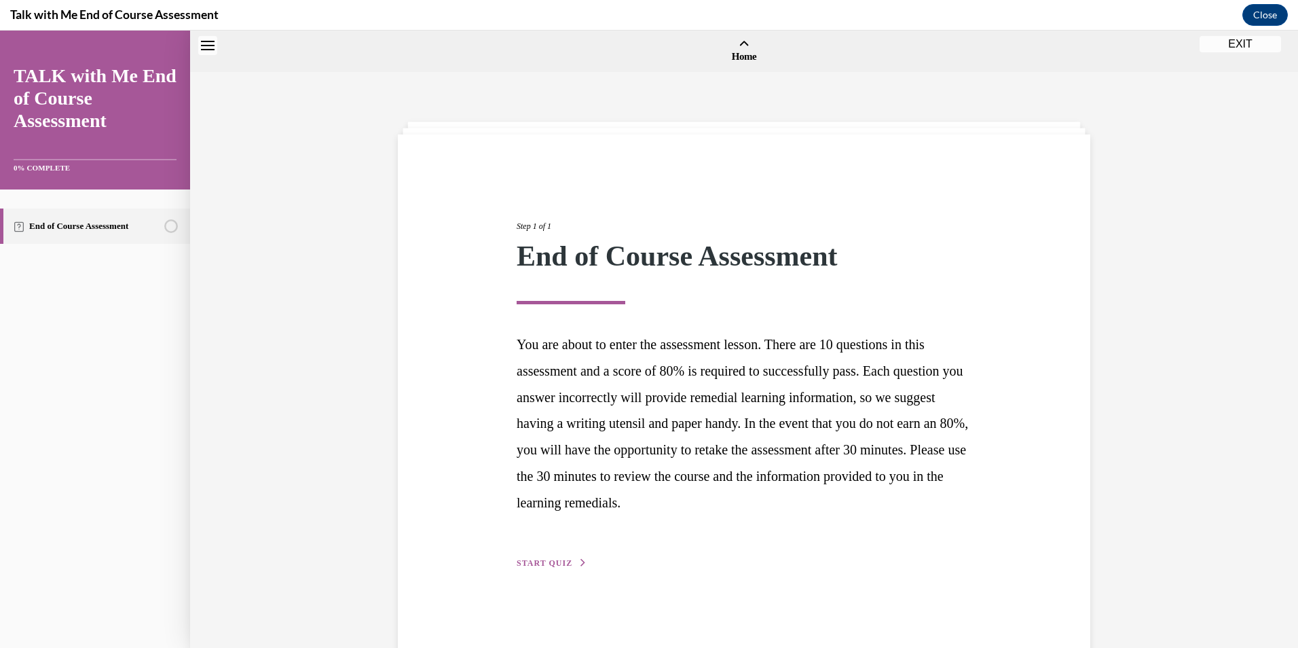
scroll to position [42, 0]
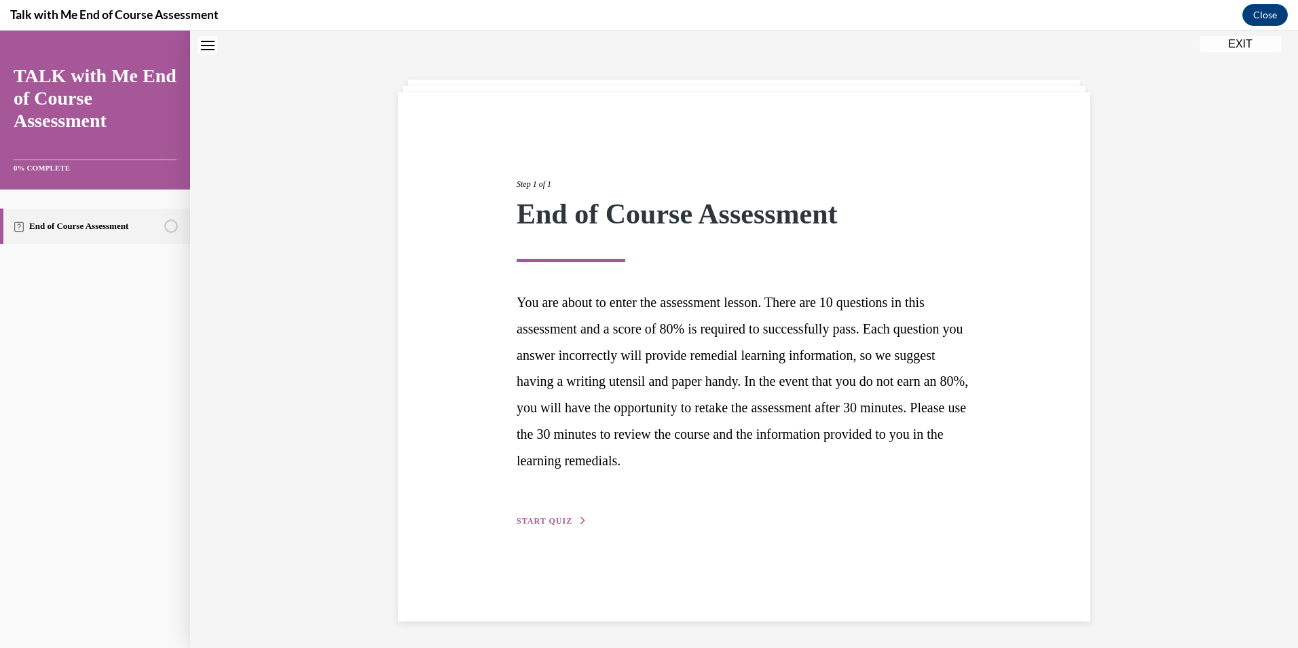
drag, startPoint x: 561, startPoint y: 520, endPoint x: 539, endPoint y: 505, distance: 26.8
click at [554, 520] on span "START QUIZ" at bounding box center [545, 521] width 56 height 10
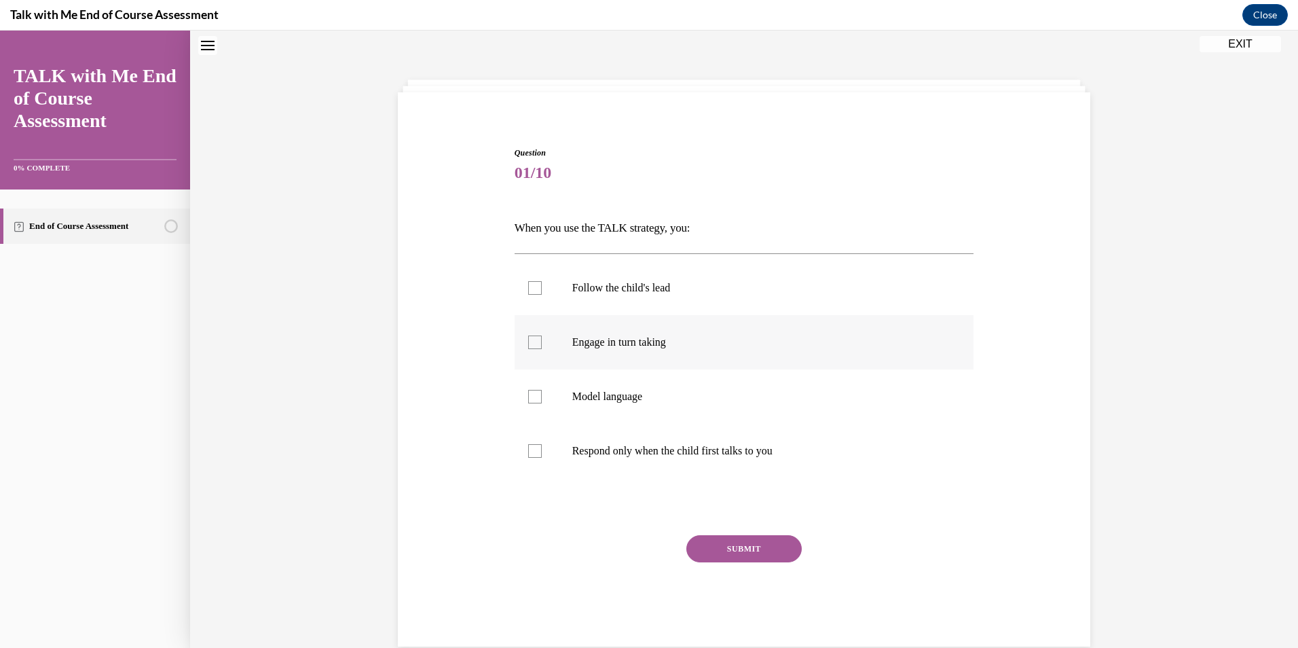
click at [528, 339] on div at bounding box center [535, 342] width 14 height 14
click at [528, 339] on input "Engage in turn taking" at bounding box center [535, 342] width 14 height 14
checkbox input "true"
click at [741, 541] on button "SUBMIT" at bounding box center [743, 548] width 115 height 27
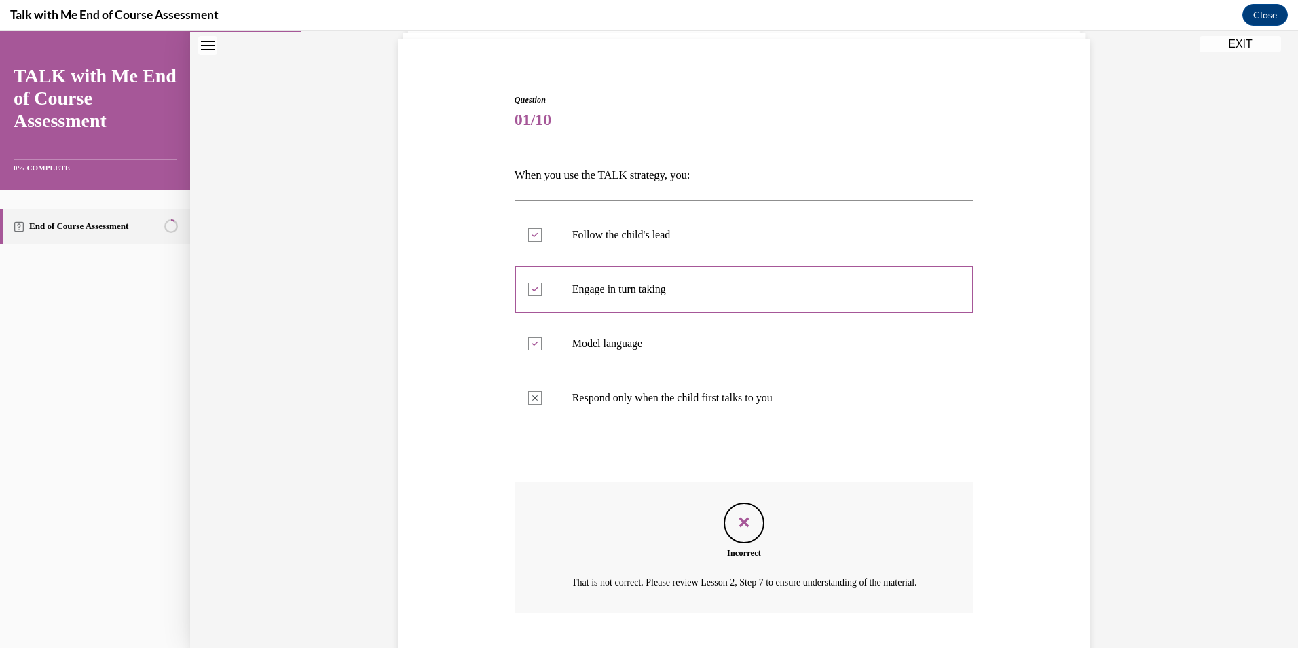
scroll to position [194, 0]
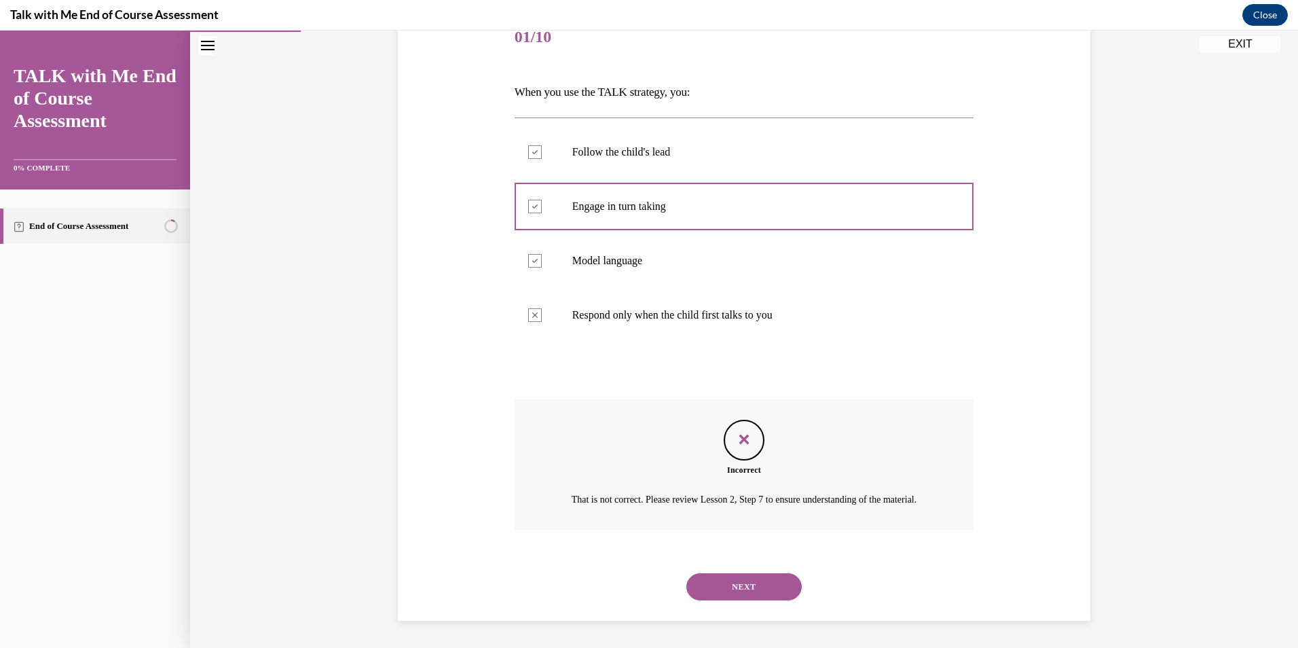
click at [786, 583] on button "NEXT" at bounding box center [743, 586] width 115 height 27
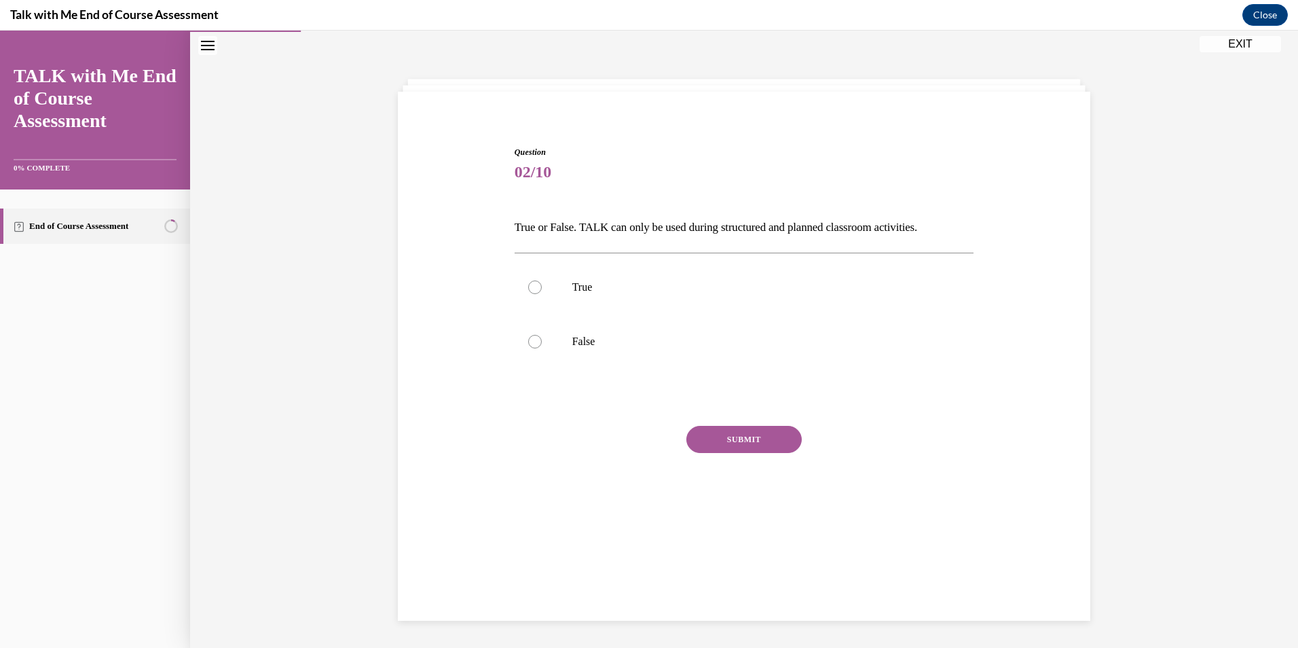
scroll to position [43, 0]
click at [608, 341] on p "False" at bounding box center [756, 342] width 368 height 14
click at [542, 341] on input "False" at bounding box center [535, 342] width 14 height 14
radio input "true"
click at [715, 442] on button "SUBMIT" at bounding box center [743, 439] width 115 height 27
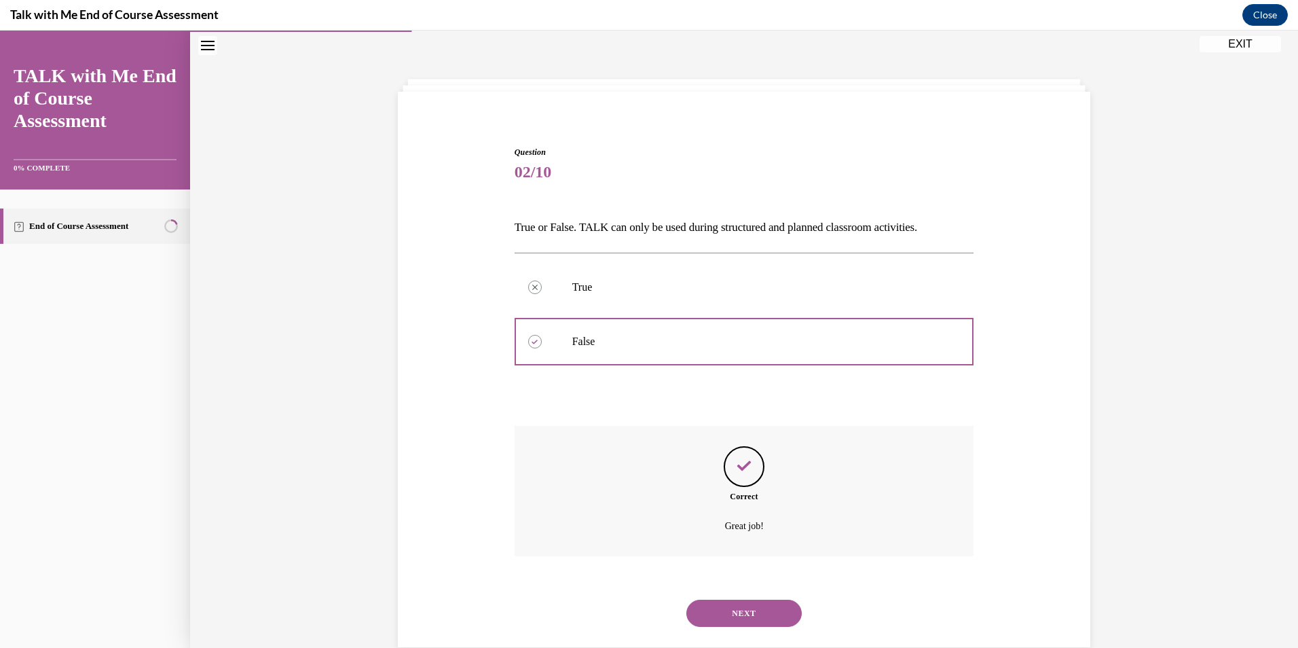
scroll to position [69, 0]
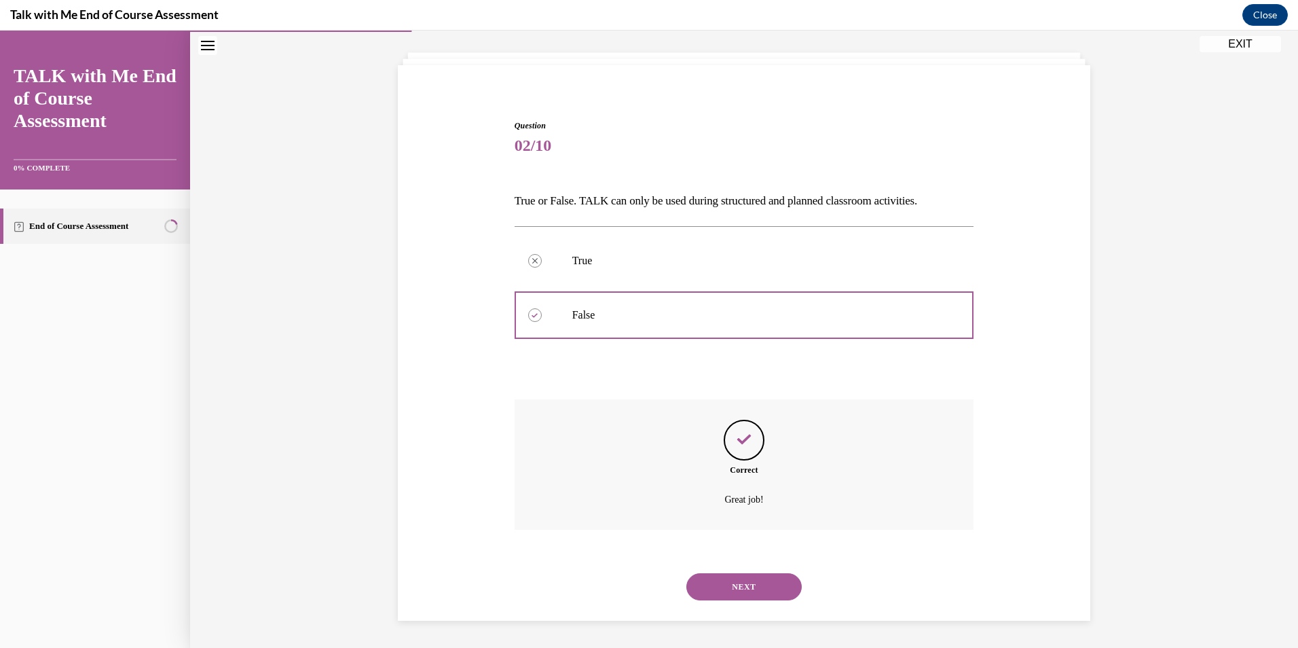
click at [750, 591] on button "NEXT" at bounding box center [743, 586] width 115 height 27
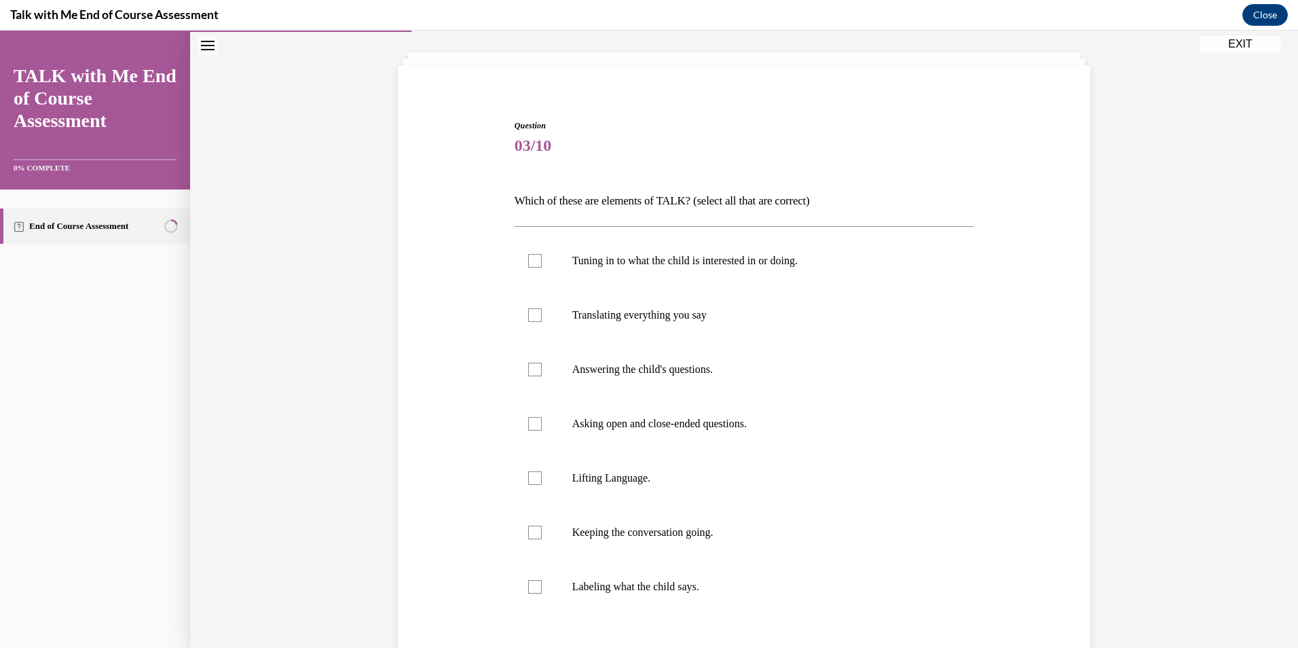
scroll to position [137, 0]
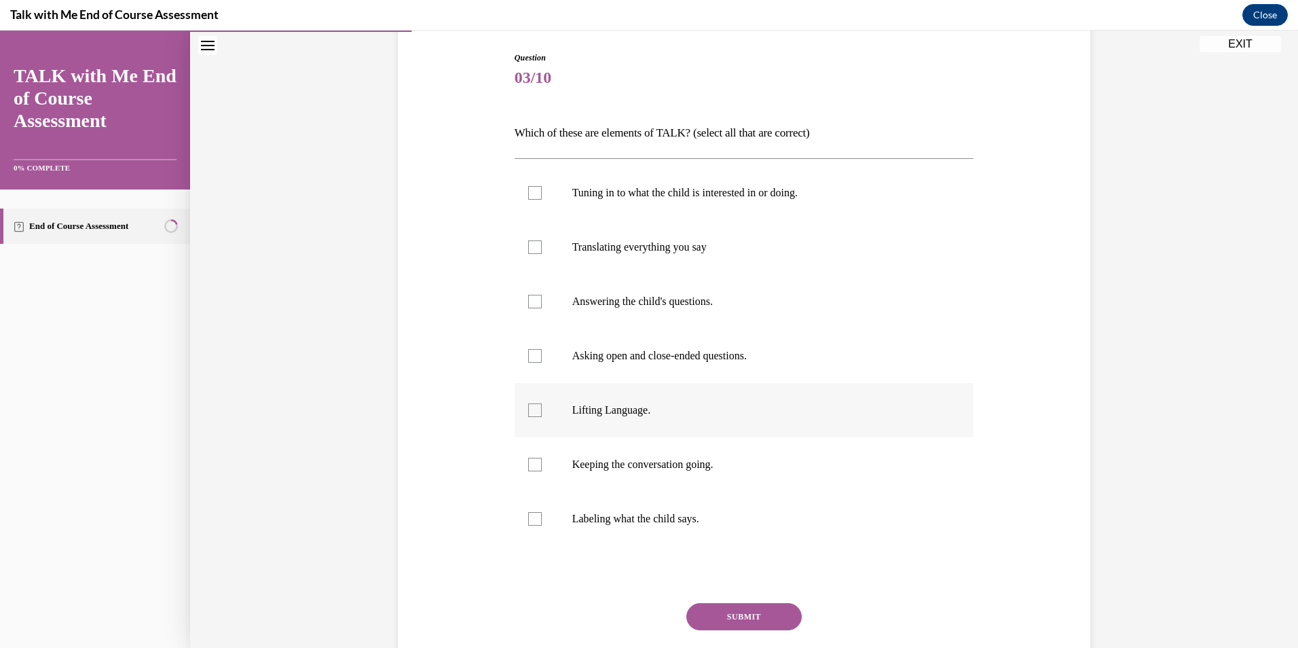
click at [640, 416] on p "Lifting Language." at bounding box center [756, 410] width 368 height 14
click at [542, 416] on input "Lifting Language." at bounding box center [535, 410] width 14 height 14
checkbox input "true"
click at [638, 361] on p "Asking open and close-ended questions." at bounding box center [756, 356] width 368 height 14
click at [542, 361] on input "Asking open and close-ended questions." at bounding box center [535, 356] width 14 height 14
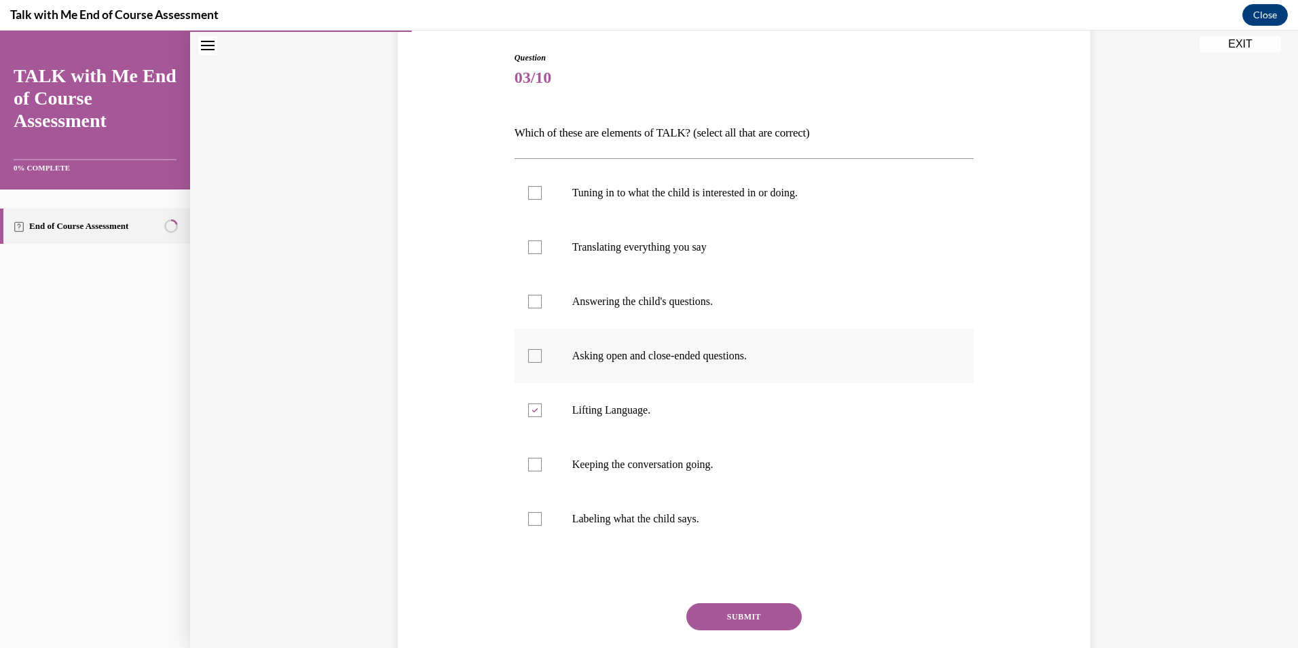
checkbox input "true"
click at [649, 458] on p "Keeping the conversation going." at bounding box center [756, 465] width 368 height 14
click at [542, 458] on input "Keeping the conversation going." at bounding box center [535, 465] width 14 height 14
checkbox input "true"
click at [760, 310] on label "Answering the child's questions." at bounding box center [745, 301] width 460 height 54
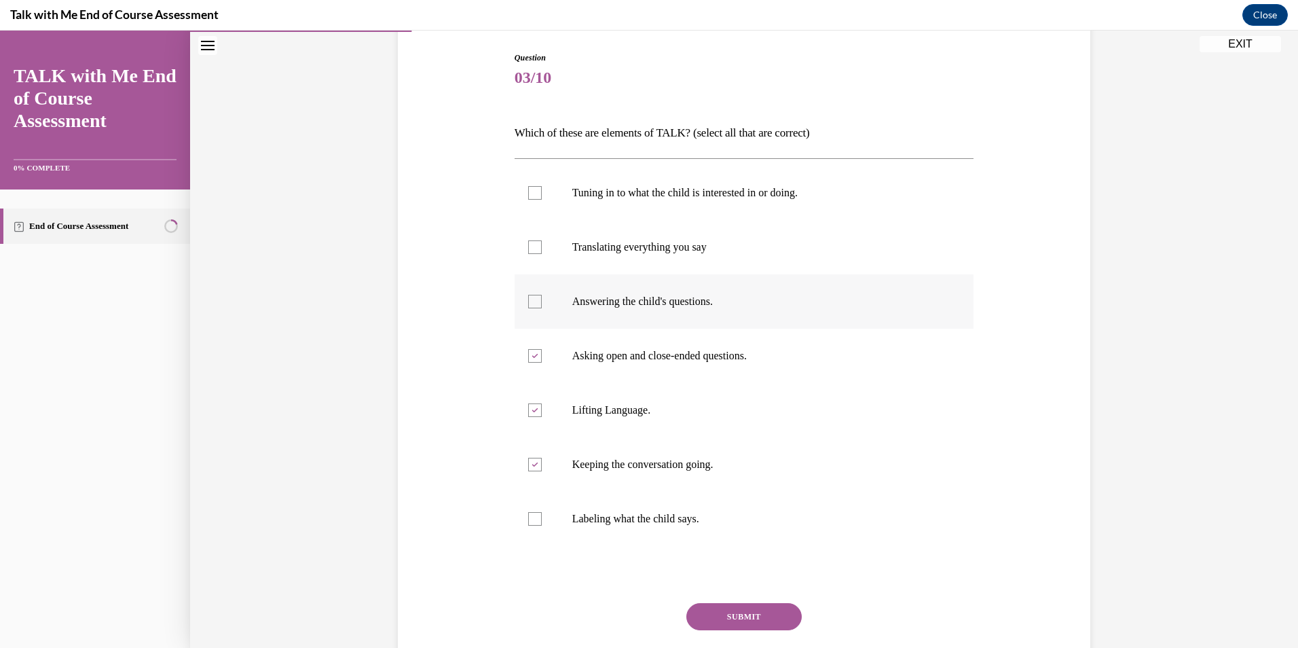
click at [542, 308] on input "Answering the child's questions." at bounding box center [535, 302] width 14 height 14
checkbox input "true"
click at [748, 617] on button "SUBMIT" at bounding box center [743, 616] width 115 height 27
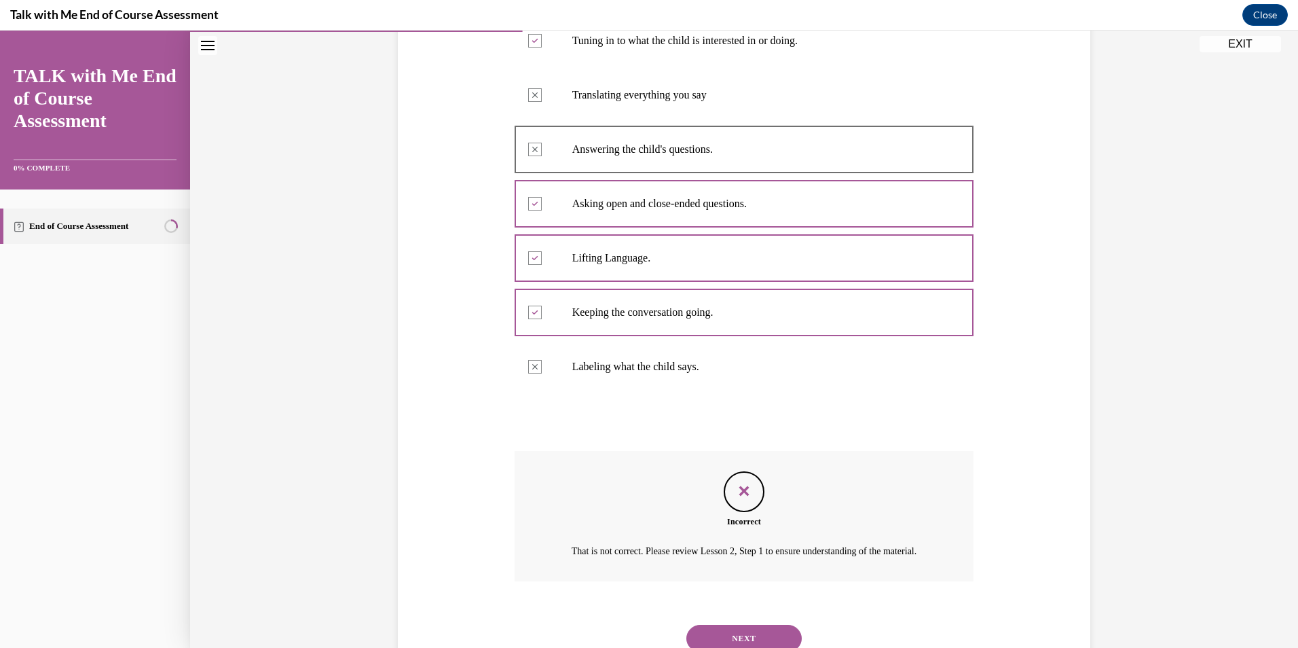
scroll to position [357, 0]
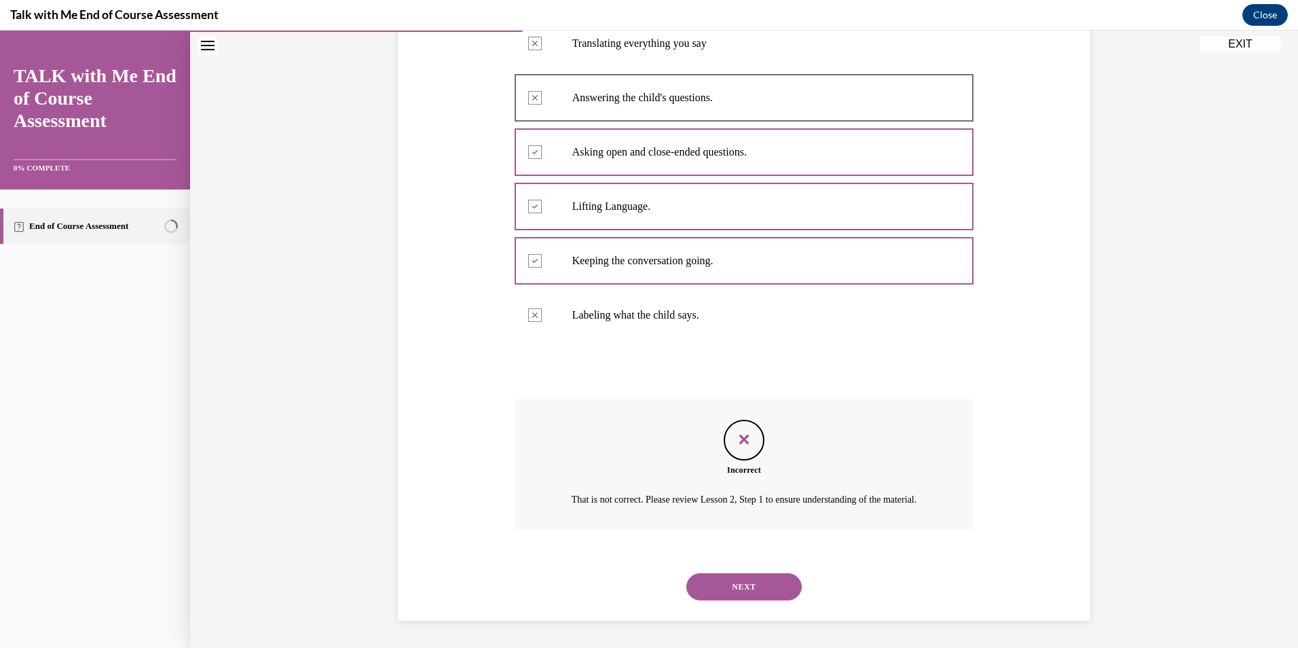
click at [766, 583] on button "NEXT" at bounding box center [743, 586] width 115 height 27
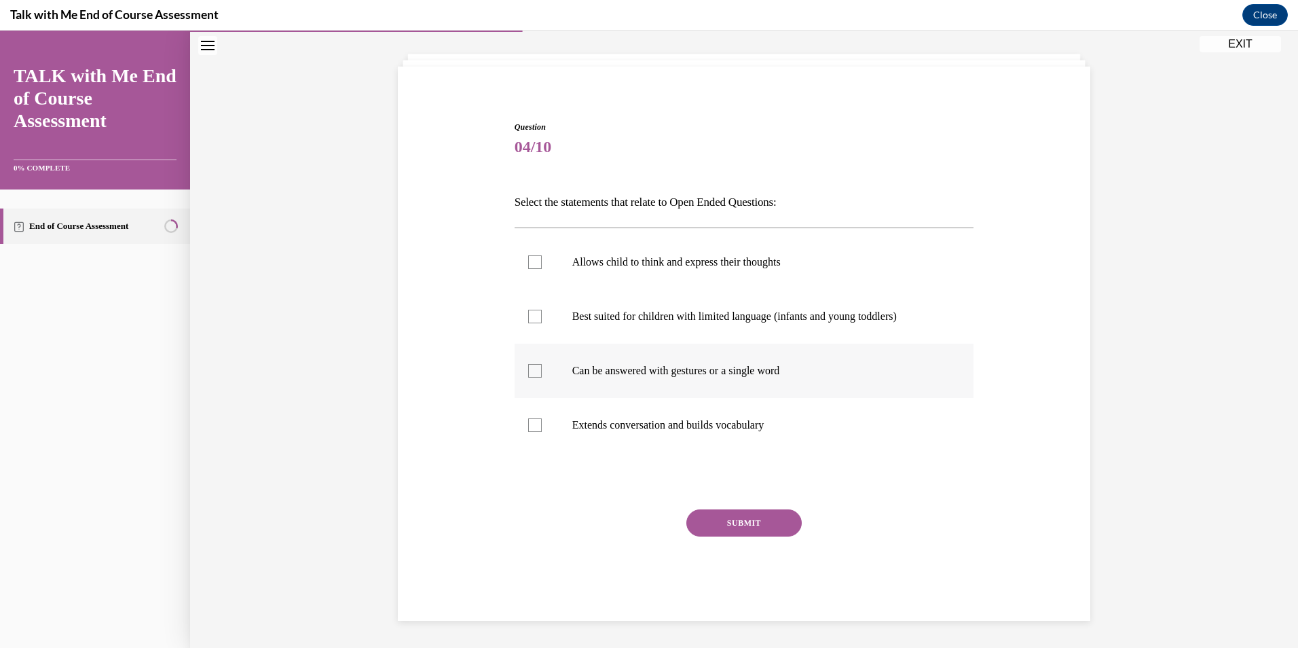
click at [745, 365] on p "Can be answered with gestures or a single word" at bounding box center [756, 371] width 368 height 14
click at [542, 365] on input "Can be answered with gestures or a single word" at bounding box center [535, 371] width 14 height 14
checkbox input "true"
click at [773, 417] on label "Extends conversation and builds vocabulary" at bounding box center [745, 425] width 460 height 54
click at [542, 418] on input "Extends conversation and builds vocabulary" at bounding box center [535, 425] width 14 height 14
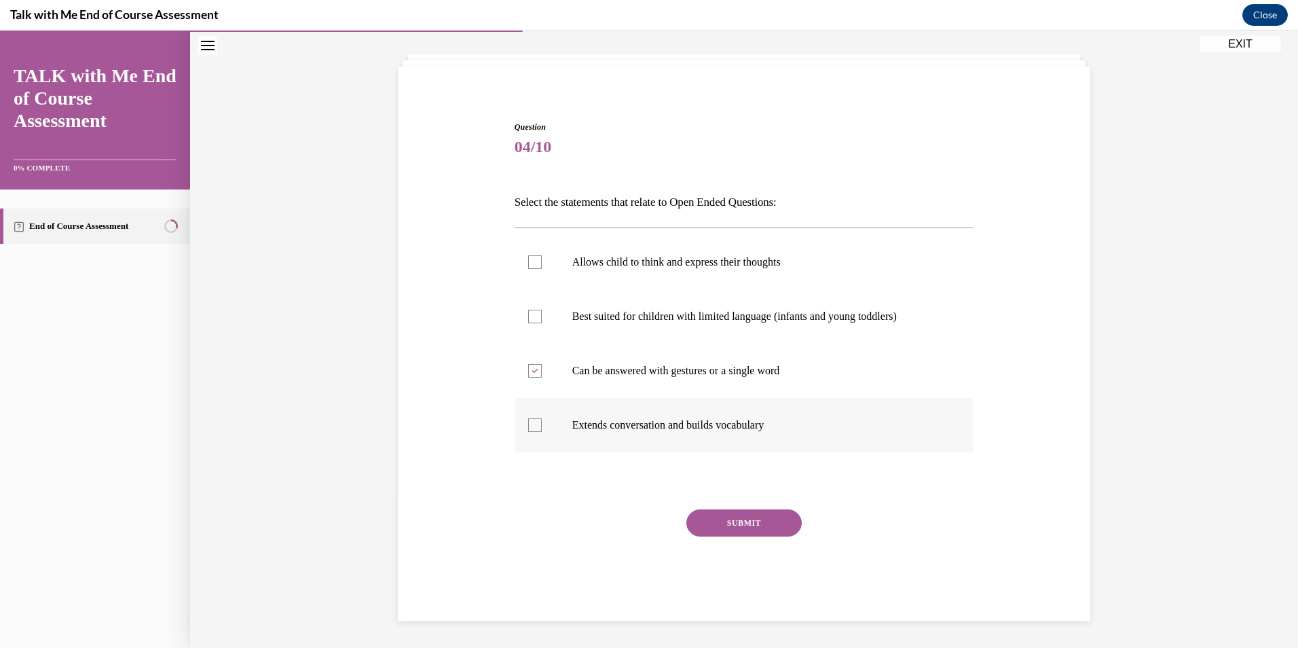
checkbox input "true"
click at [758, 526] on button "SUBMIT" at bounding box center [743, 522] width 115 height 27
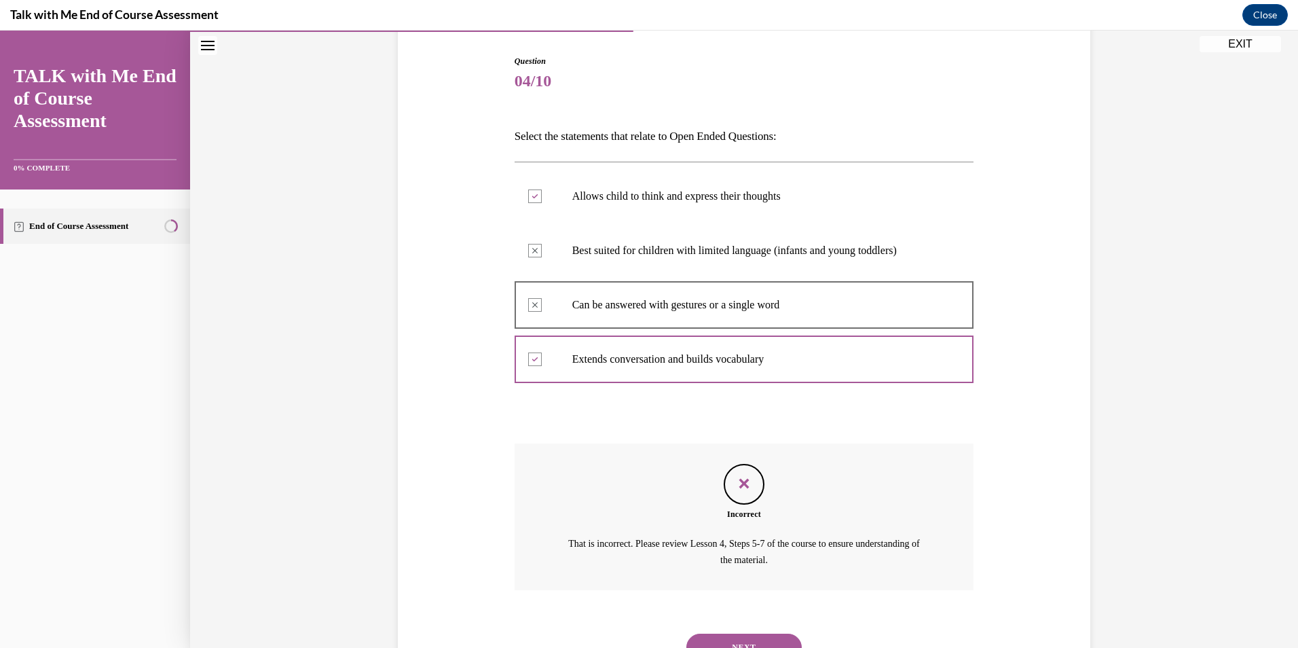
scroll to position [194, 0]
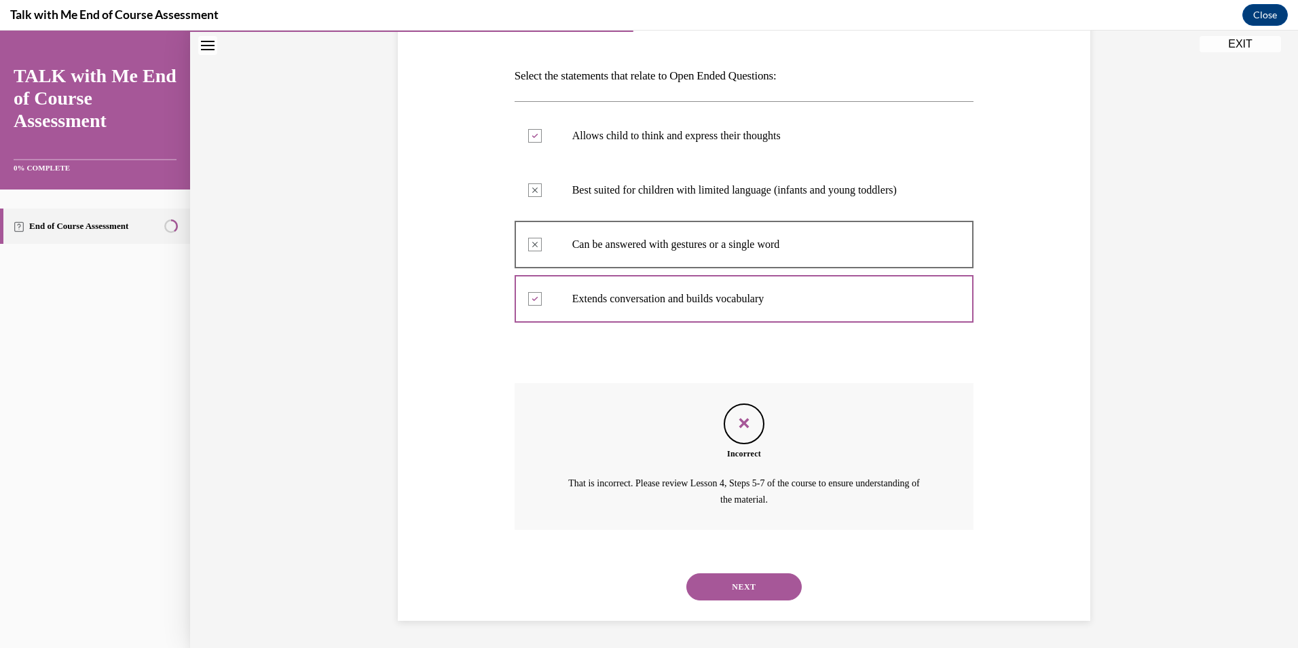
click at [718, 593] on button "NEXT" at bounding box center [743, 586] width 115 height 27
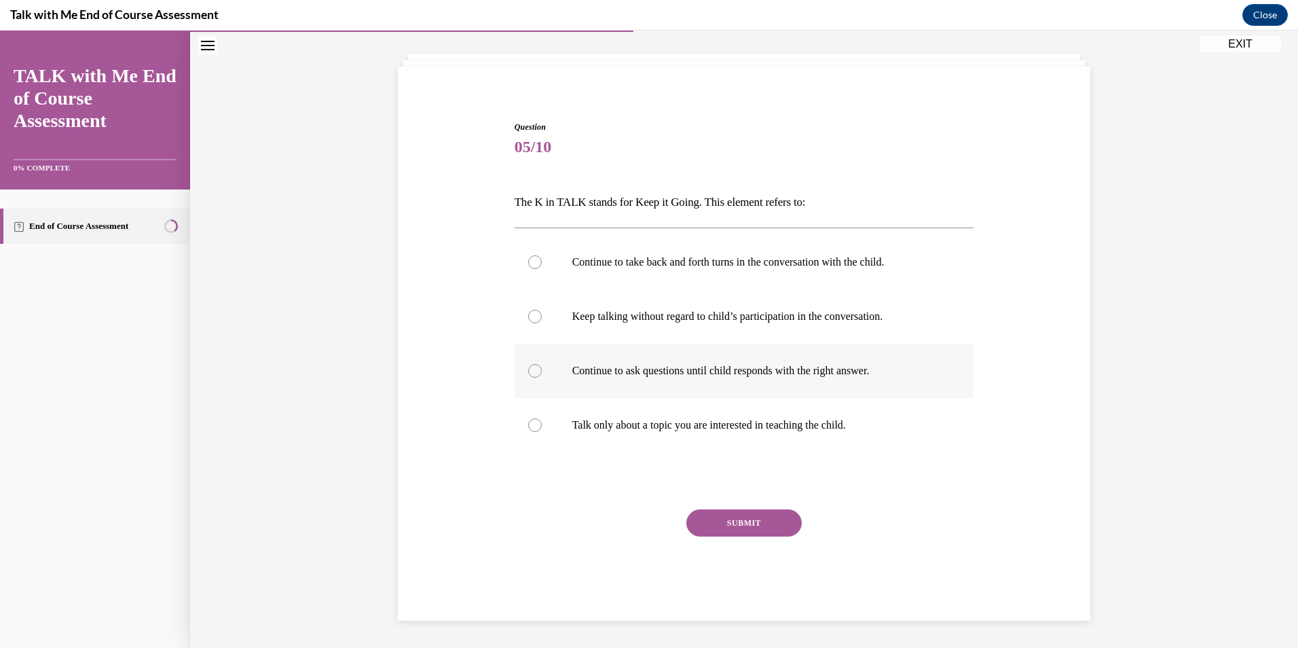
click at [659, 372] on p "Continue to ask questions until child responds with the right answer." at bounding box center [756, 371] width 368 height 14
click at [542, 372] on input "Continue to ask questions until child responds with the right answer." at bounding box center [535, 371] width 14 height 14
radio input "true"
click at [672, 323] on label "Keep talking without regard to child’s participation in the conversation." at bounding box center [745, 316] width 460 height 54
click at [542, 323] on input "Keep talking without regard to child’s participation in the conversation." at bounding box center [535, 317] width 14 height 14
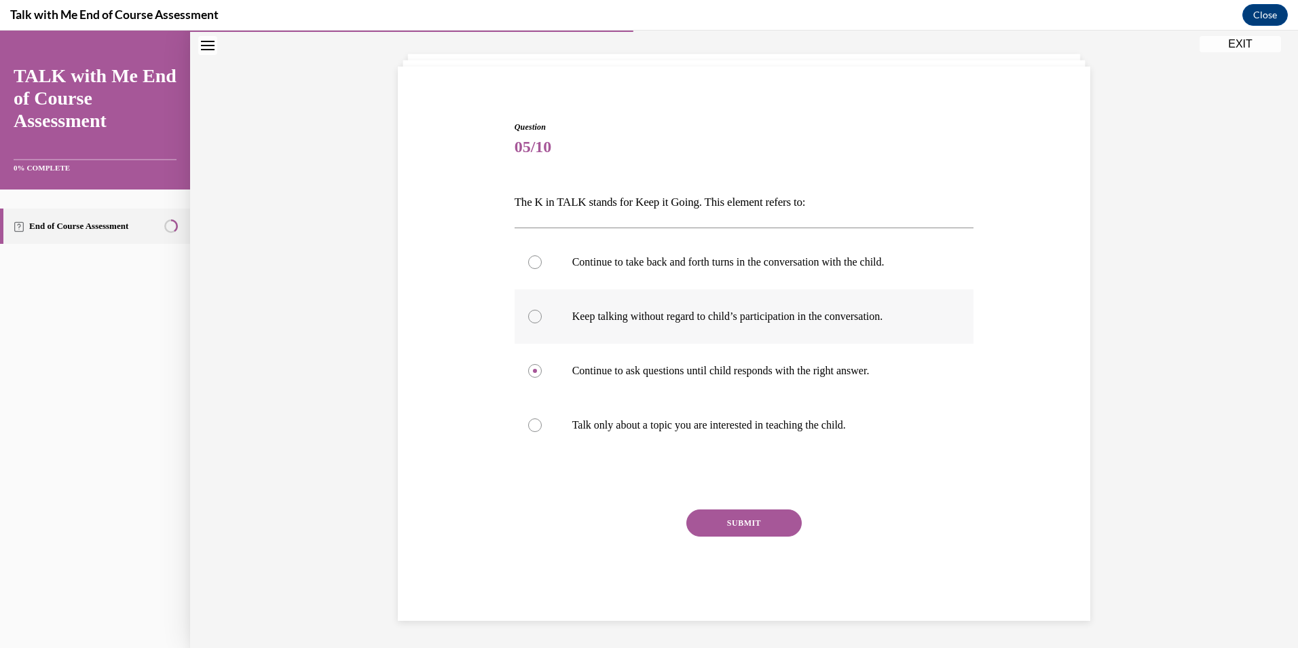
radio input "true"
click at [668, 365] on p "Continue to ask questions until child responds with the right answer." at bounding box center [756, 371] width 368 height 14
click at [542, 365] on input "Continue to ask questions until child responds with the right answer." at bounding box center [535, 371] width 14 height 14
radio input "true"
click at [674, 305] on label "Keep talking without regard to child’s participation in the conversation." at bounding box center [745, 316] width 460 height 54
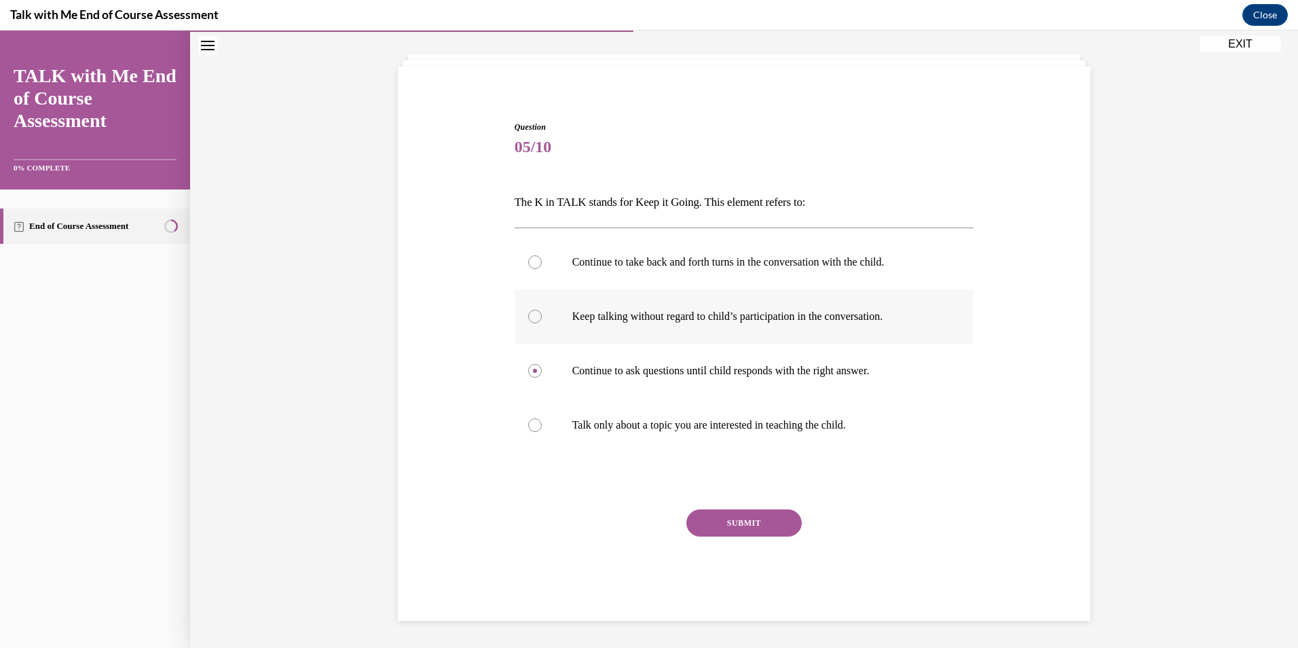
click at [542, 310] on input "Keep talking without regard to child’s participation in the conversation." at bounding box center [535, 317] width 14 height 14
radio input "true"
click at [697, 268] on p "Continue to take back and forth turns in the conversation with the child." at bounding box center [756, 262] width 368 height 14
click at [542, 268] on input "Continue to take back and forth turns in the conversation with the child." at bounding box center [535, 262] width 14 height 14
radio input "true"
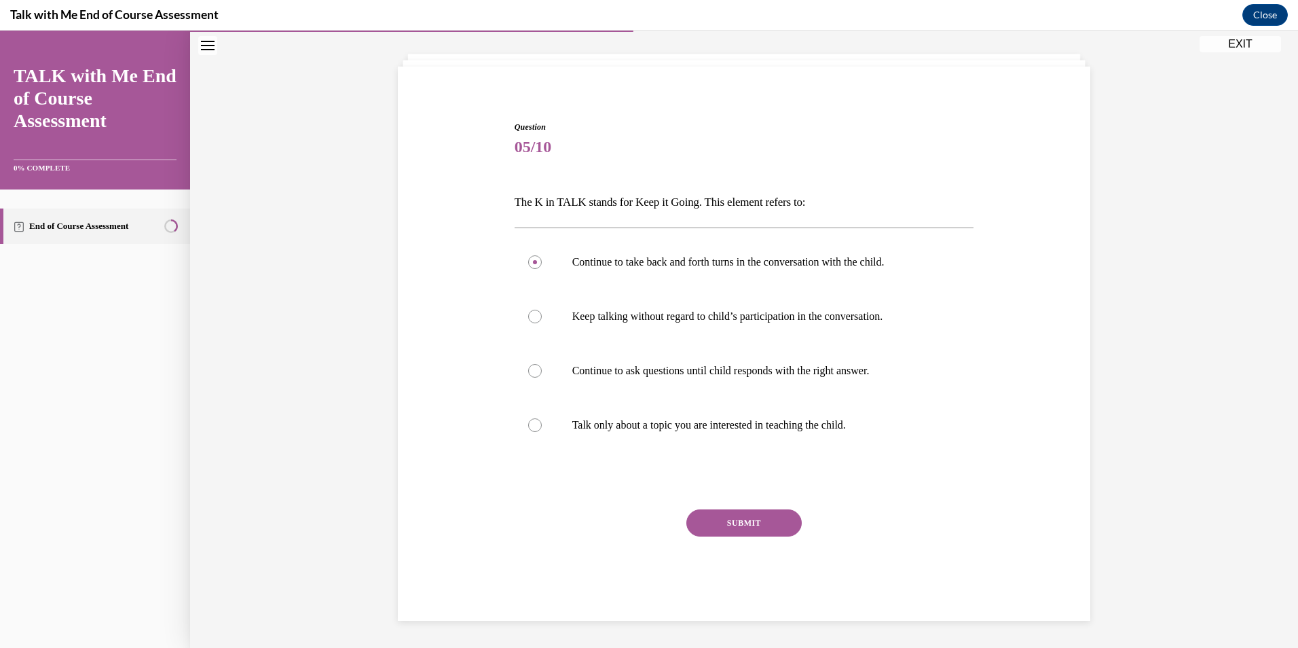
click at [744, 528] on button "SUBMIT" at bounding box center [743, 522] width 115 height 27
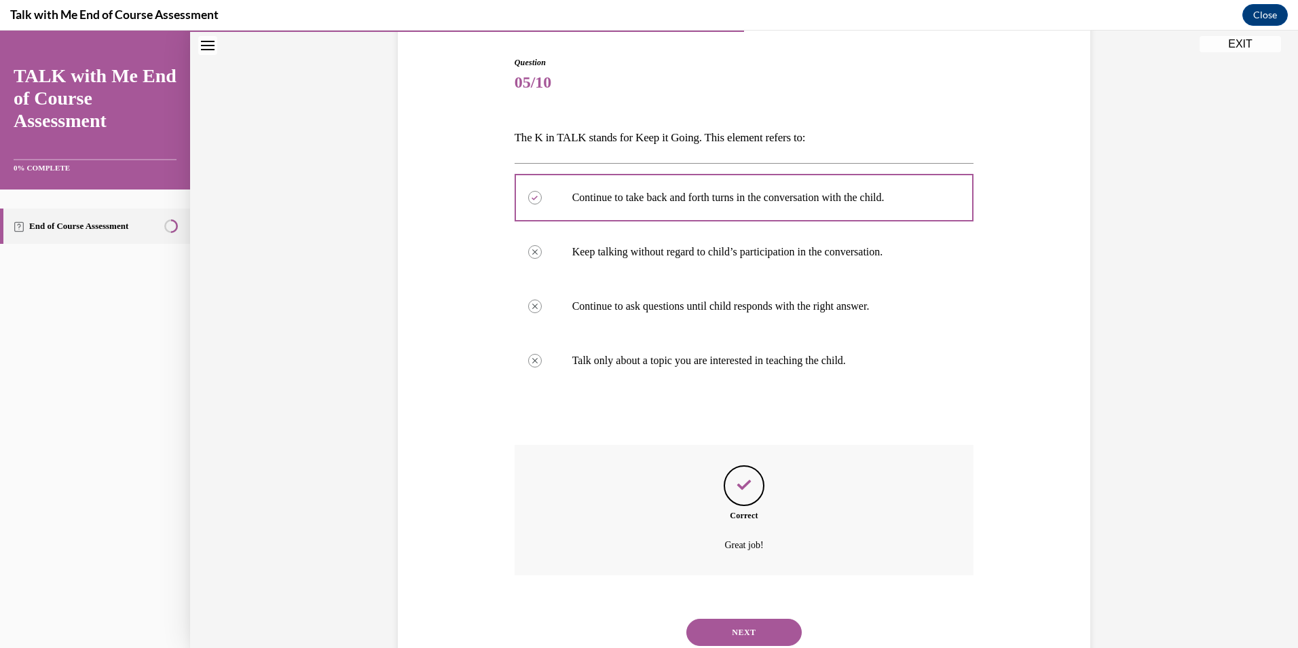
scroll to position [178, 0]
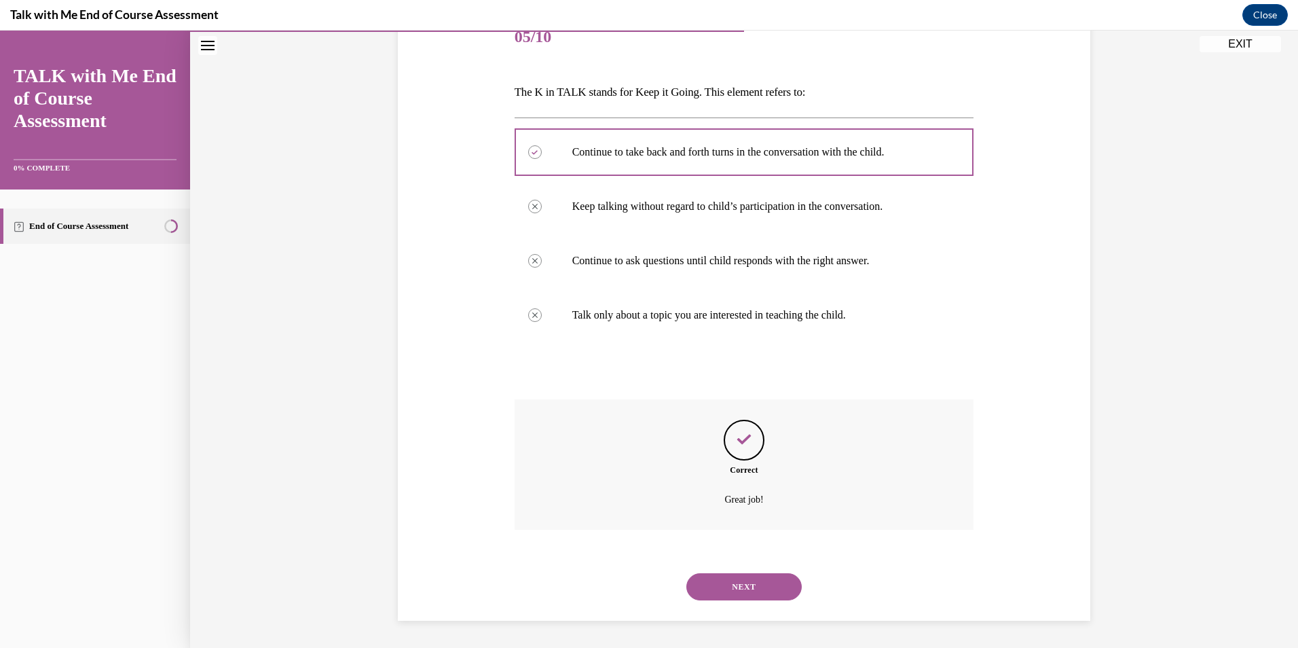
click at [780, 585] on button "NEXT" at bounding box center [743, 586] width 115 height 27
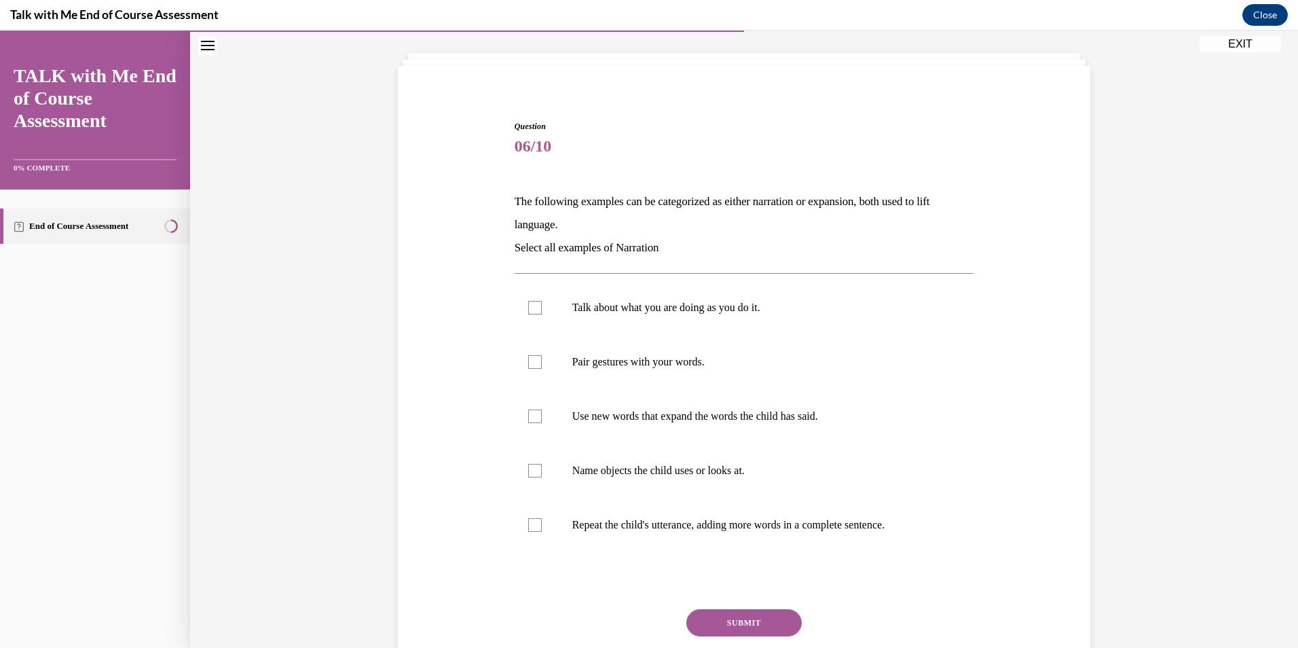
scroll to position [71, 0]
click at [687, 308] on p "Talk about what you are doing as you do it." at bounding box center [756, 306] width 368 height 14
click at [542, 308] on input "Talk about what you are doing as you do it." at bounding box center [535, 306] width 14 height 14
checkbox input "true"
click at [672, 363] on p "Pair gestures with your words." at bounding box center [756, 360] width 368 height 14
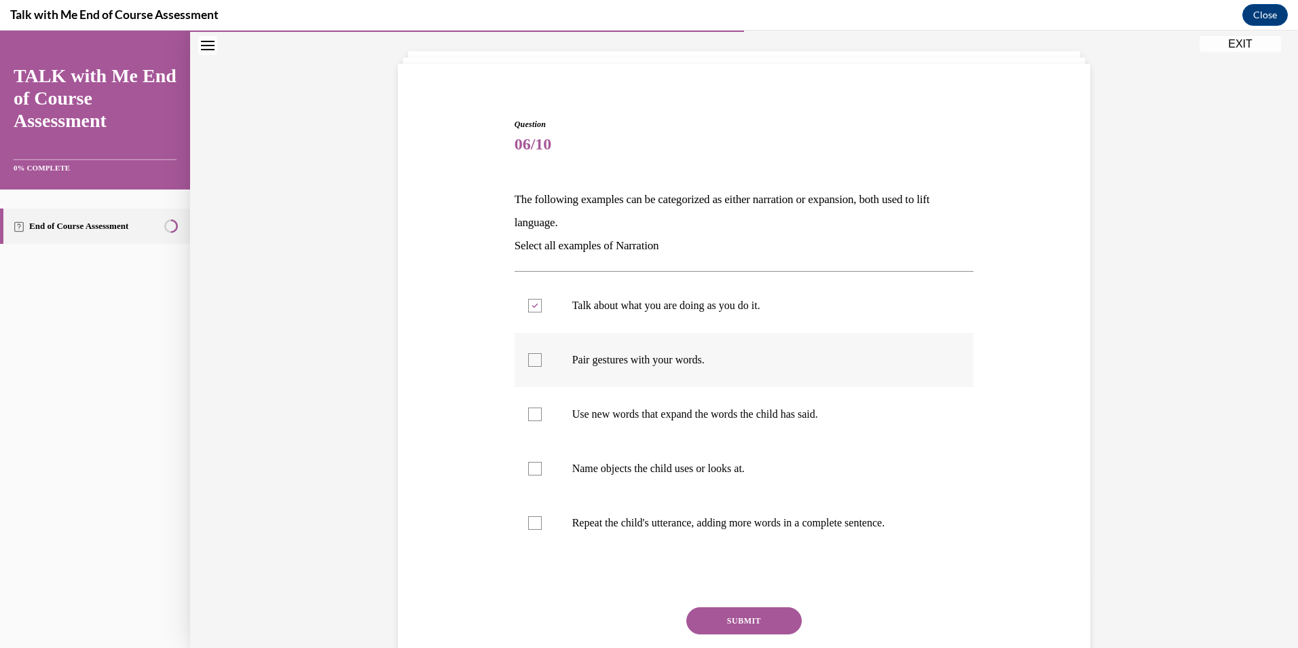
click at [542, 363] on input "Pair gestures with your words." at bounding box center [535, 360] width 14 height 14
checkbox input "true"
click at [672, 407] on label "Use new words that expand the words the child has said." at bounding box center [745, 414] width 460 height 54
click at [542, 407] on input "Use new words that expand the words the child has said." at bounding box center [535, 414] width 14 height 14
checkbox input "true"
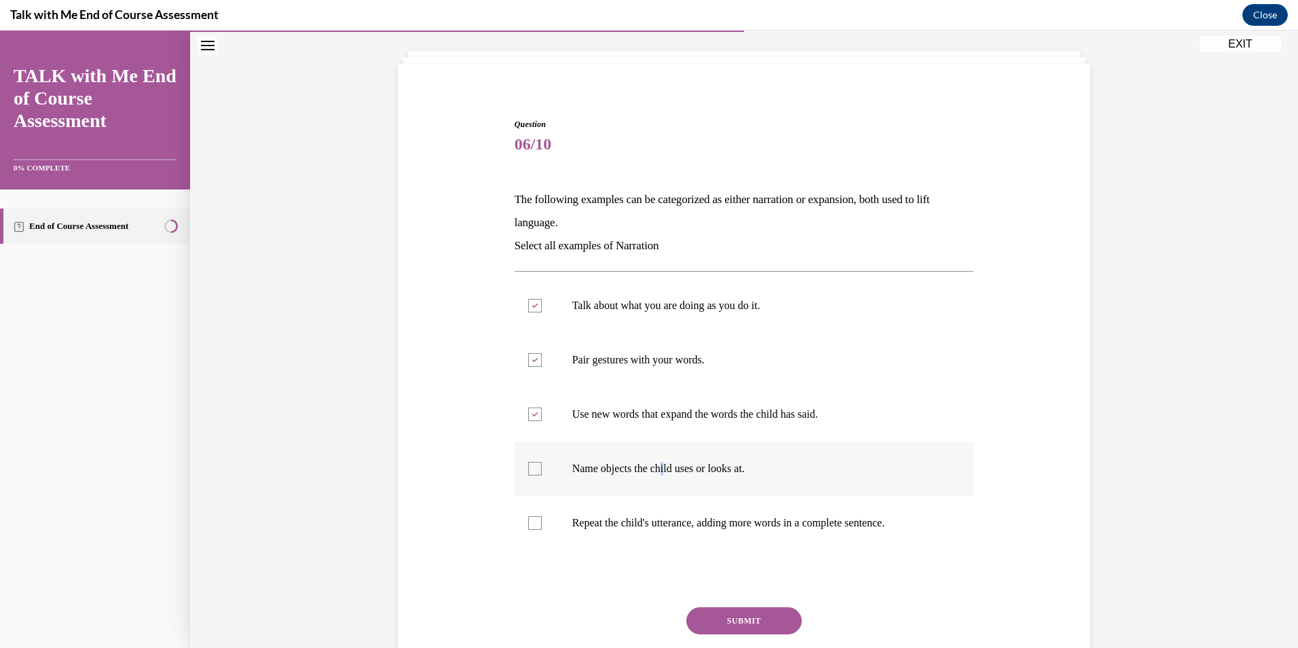
click at [667, 457] on label "Name objects the child uses or looks at." at bounding box center [745, 468] width 460 height 54
drag, startPoint x: 667, startPoint y: 457, endPoint x: 691, endPoint y: 526, distance: 72.8
click at [691, 526] on p "Repeat the child's utterance, adding more words in a complete sentence." at bounding box center [756, 523] width 368 height 14
click at [542, 526] on input "Repeat the child's utterance, adding more words in a complete sentence." at bounding box center [535, 523] width 14 height 14
checkbox input "true"
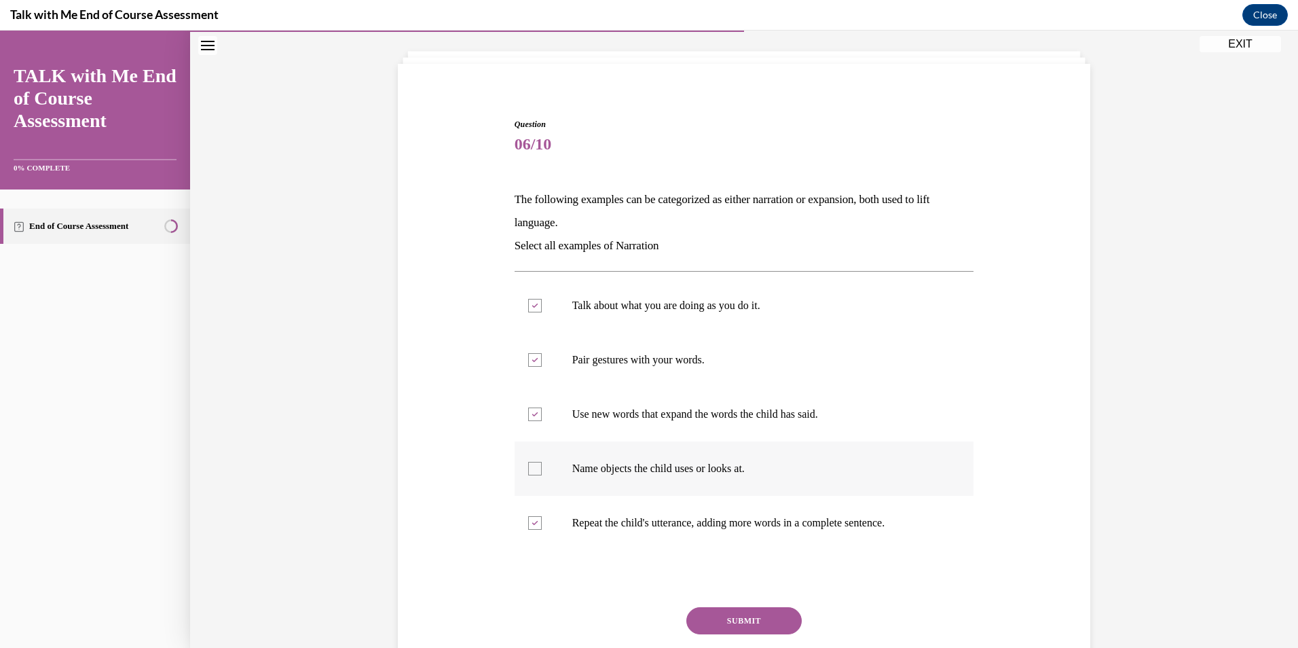
click at [705, 469] on p "Name objects the child uses or looks at." at bounding box center [756, 469] width 368 height 14
click at [542, 469] on input "Name objects the child uses or looks at." at bounding box center [535, 469] width 14 height 14
checkbox input "true"
click at [768, 617] on button "SUBMIT" at bounding box center [743, 620] width 115 height 27
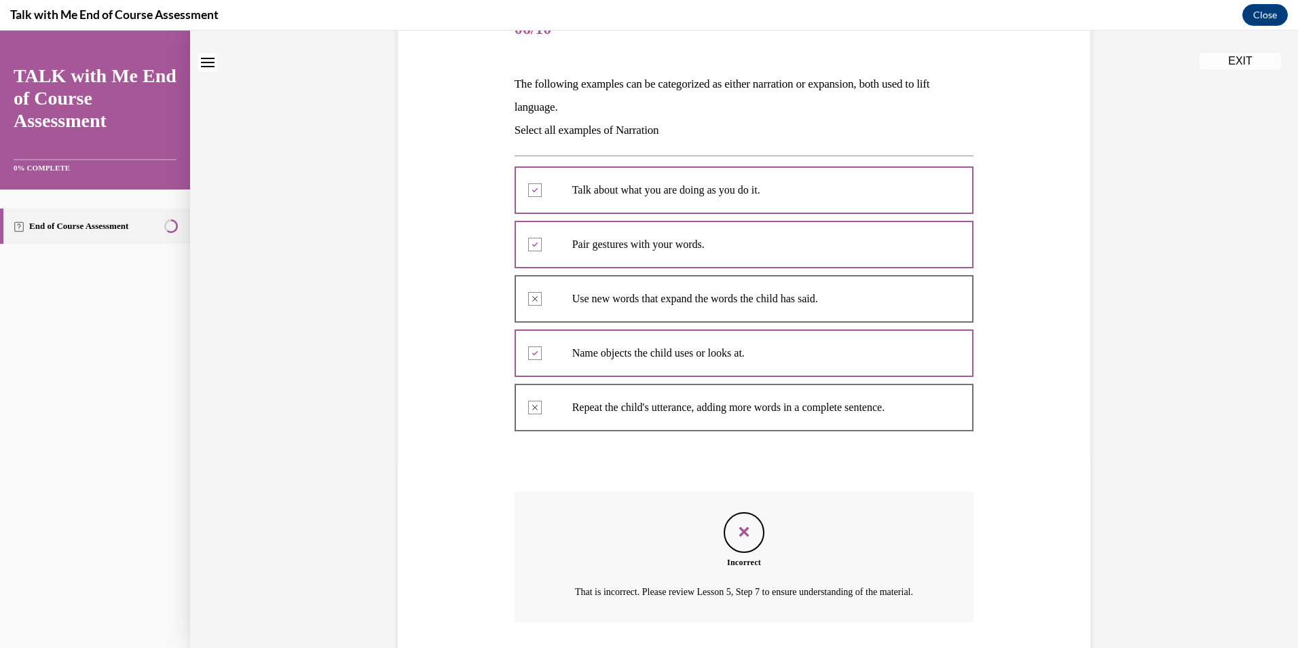
scroll to position [23, 0]
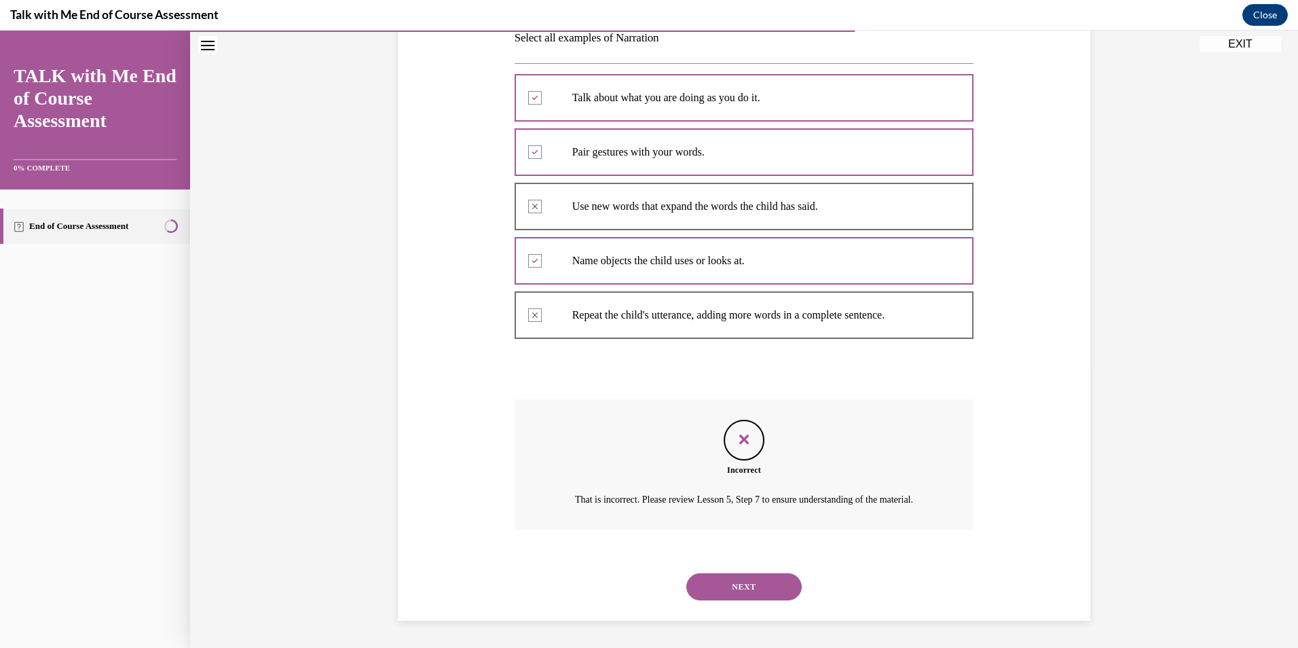
click at [734, 583] on button "NEXT" at bounding box center [743, 586] width 115 height 27
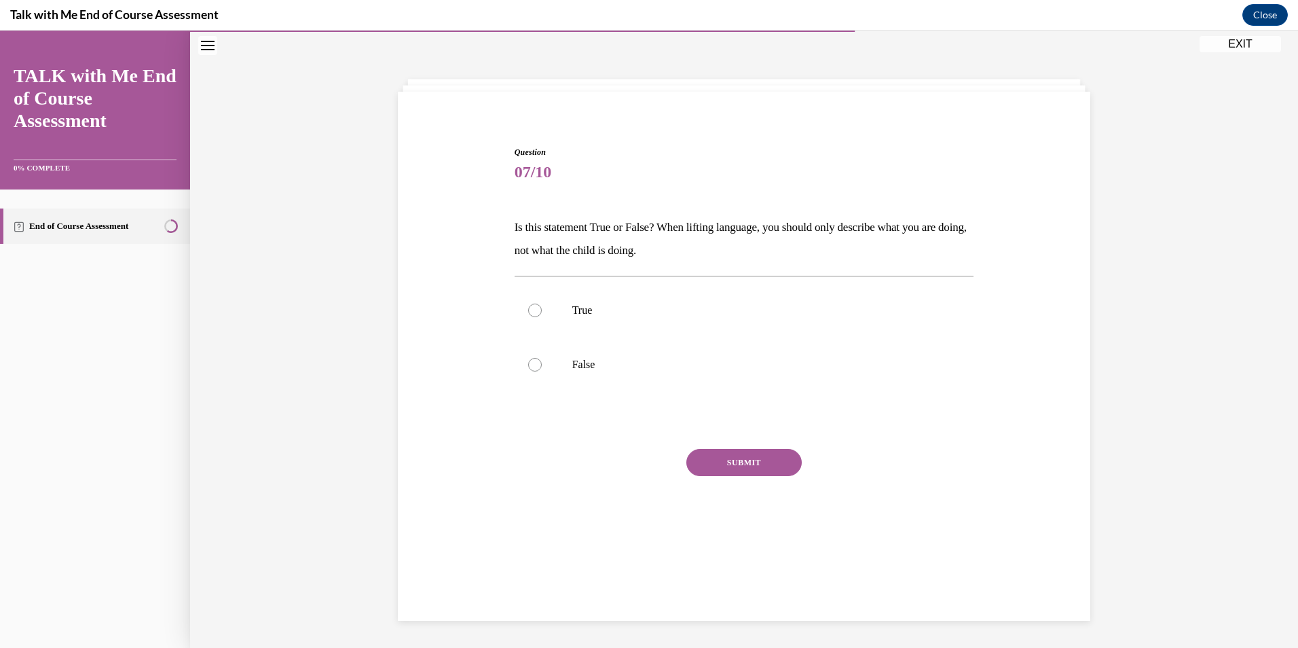
scroll to position [43, 0]
click at [610, 309] on p "True" at bounding box center [756, 311] width 368 height 14
click at [542, 309] on input "True" at bounding box center [535, 311] width 14 height 14
radio input "true"
click at [774, 456] on button "SUBMIT" at bounding box center [743, 462] width 115 height 27
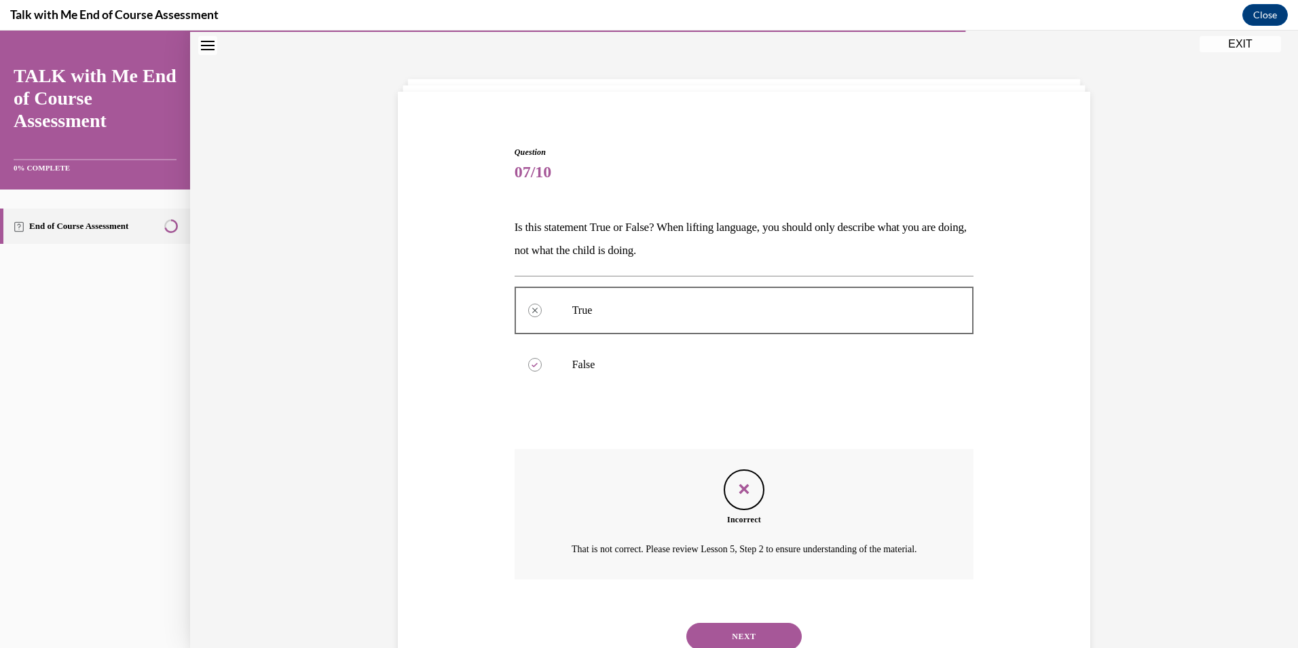
scroll to position [109, 0]
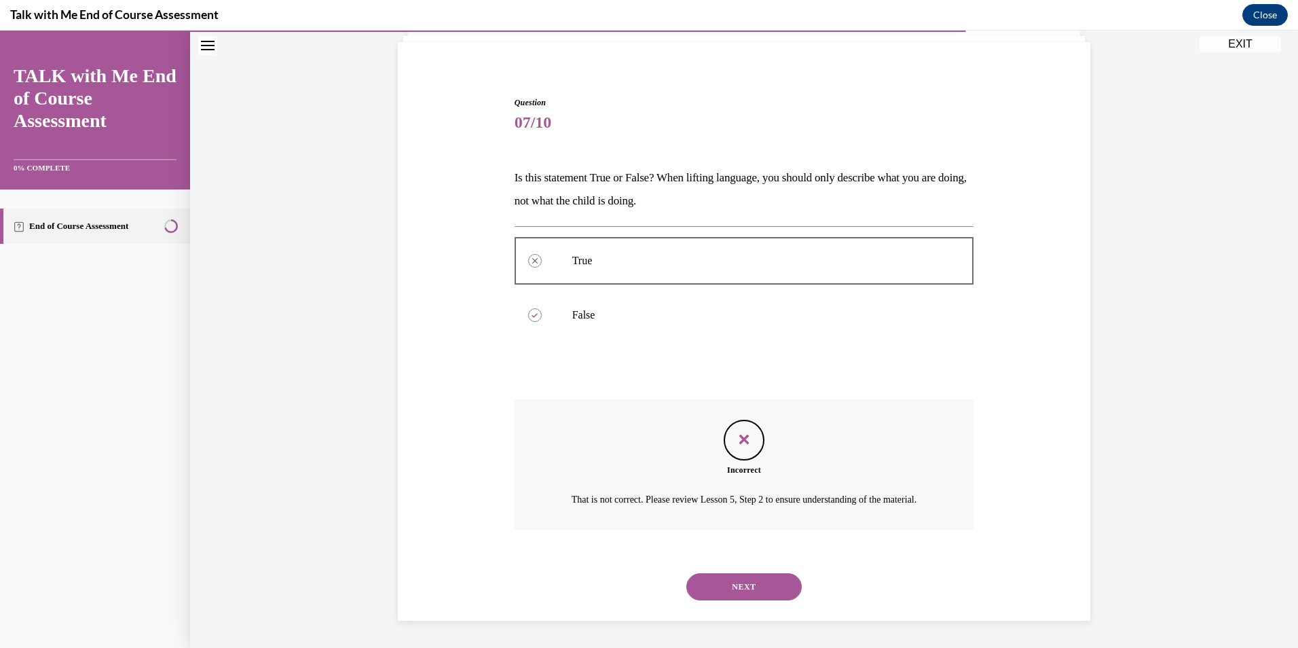
click at [717, 582] on button "NEXT" at bounding box center [743, 586] width 115 height 27
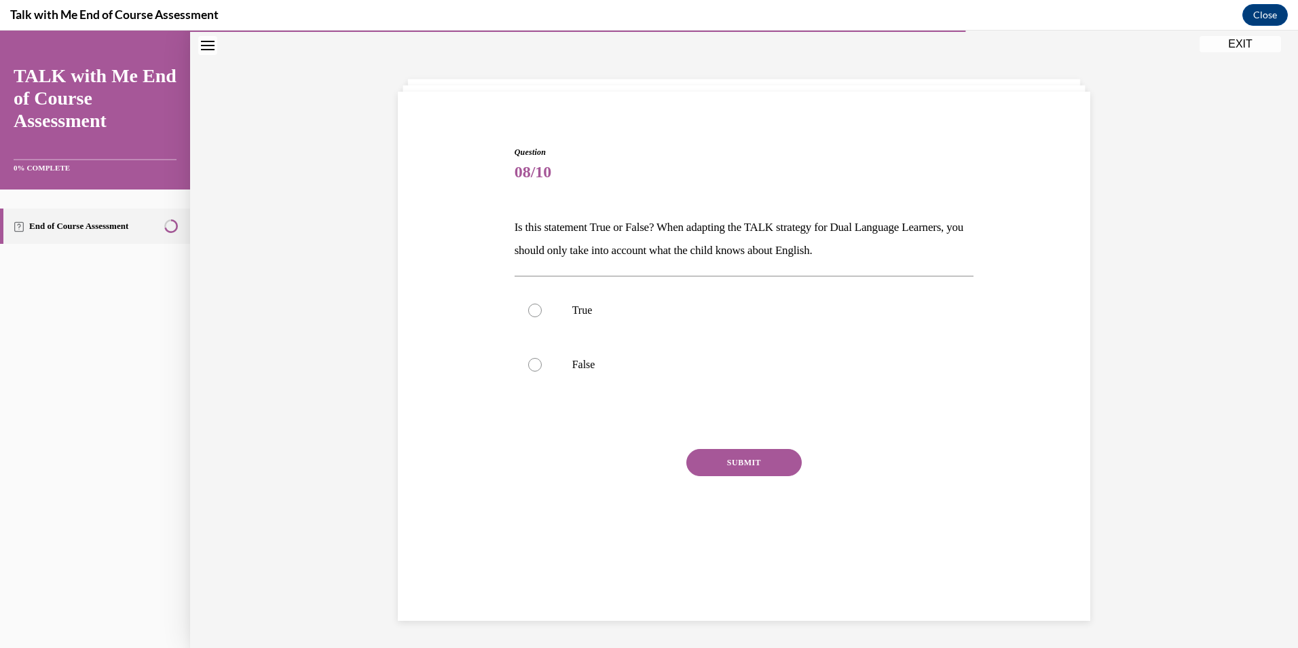
scroll to position [43, 0]
click at [528, 365] on div at bounding box center [535, 365] width 14 height 14
click at [528, 365] on input "False" at bounding box center [535, 365] width 14 height 14
radio input "true"
click at [769, 460] on button "SUBMIT" at bounding box center [743, 462] width 115 height 27
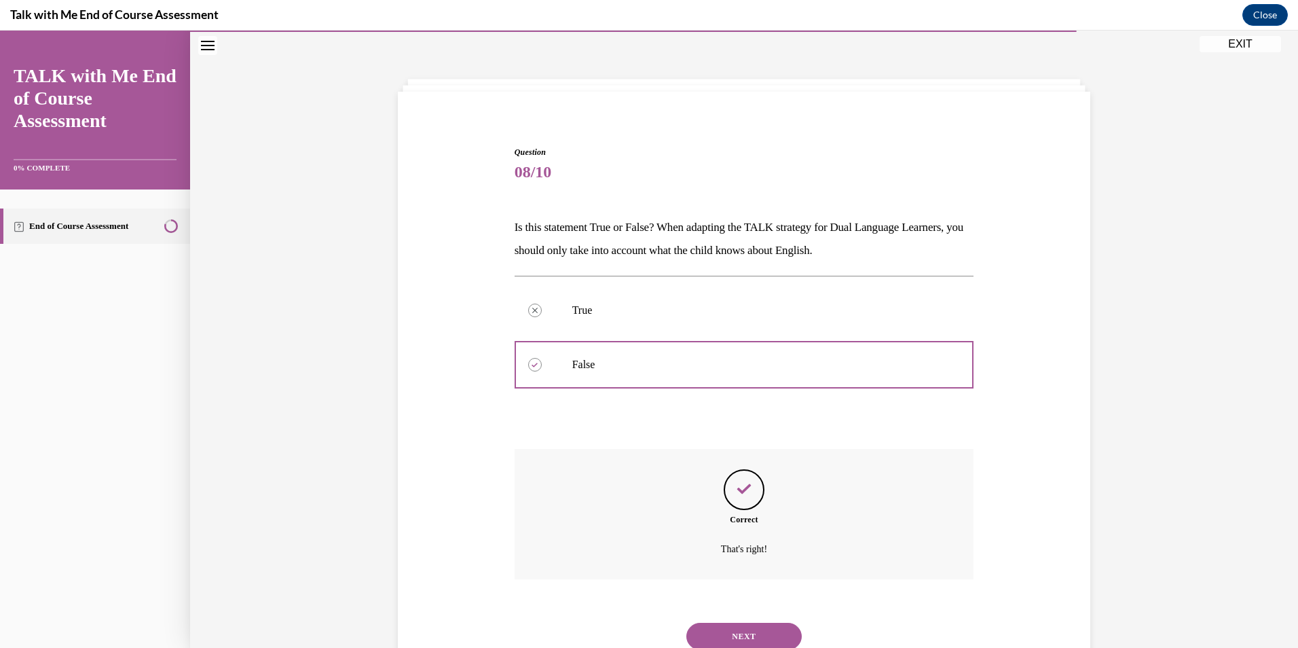
scroll to position [92, 0]
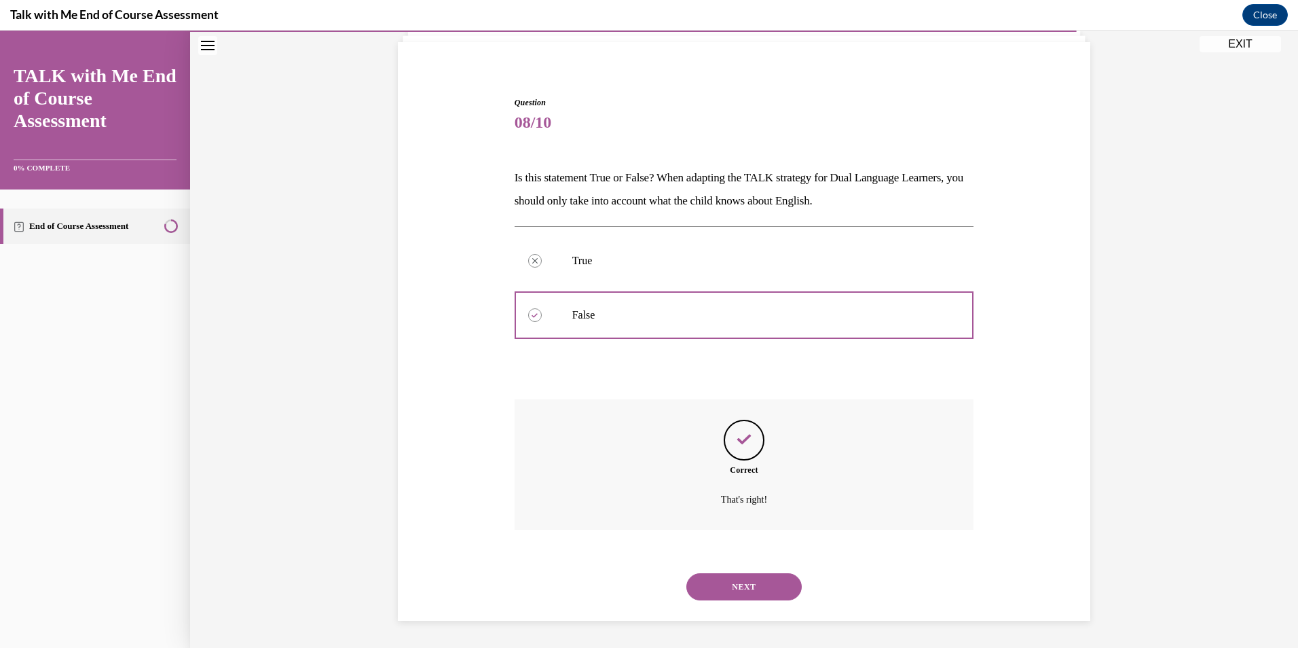
click at [765, 583] on button "NEXT" at bounding box center [743, 586] width 115 height 27
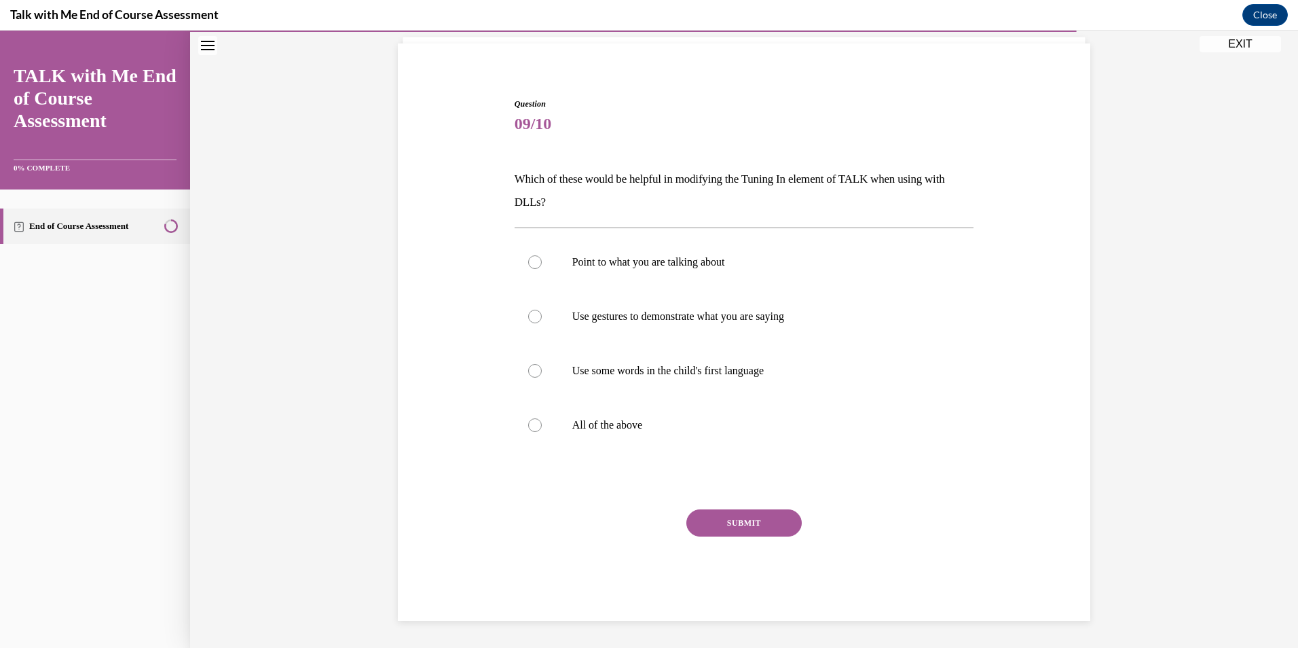
scroll to position [70, 0]
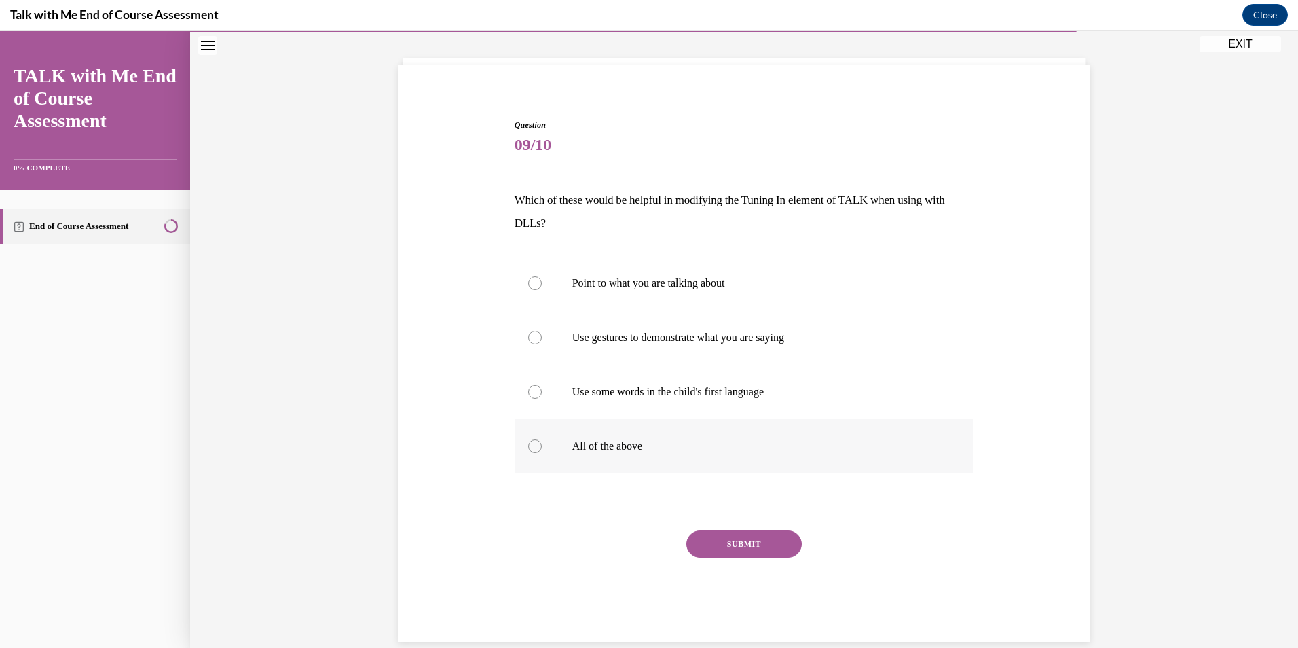
click at [557, 450] on label "All of the above" at bounding box center [745, 446] width 460 height 54
click at [542, 450] on input "All of the above" at bounding box center [535, 446] width 14 height 14
radio input "true"
click at [727, 534] on button "SUBMIT" at bounding box center [743, 543] width 115 height 27
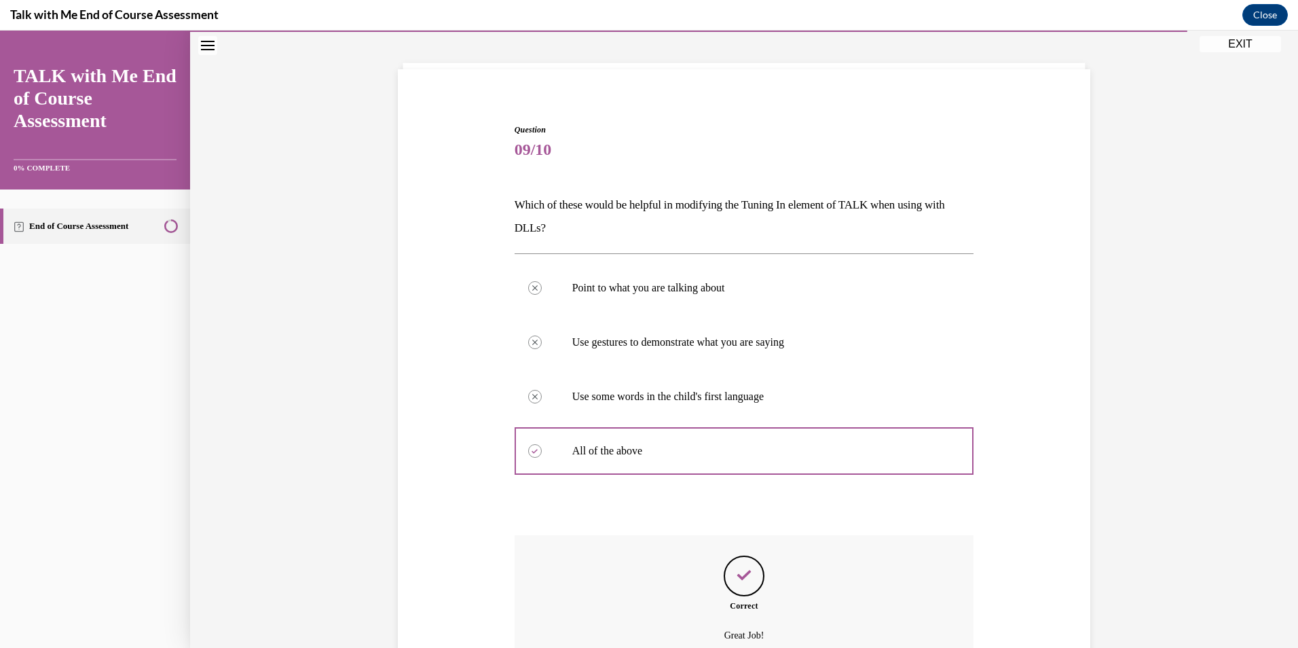
scroll to position [201, 0]
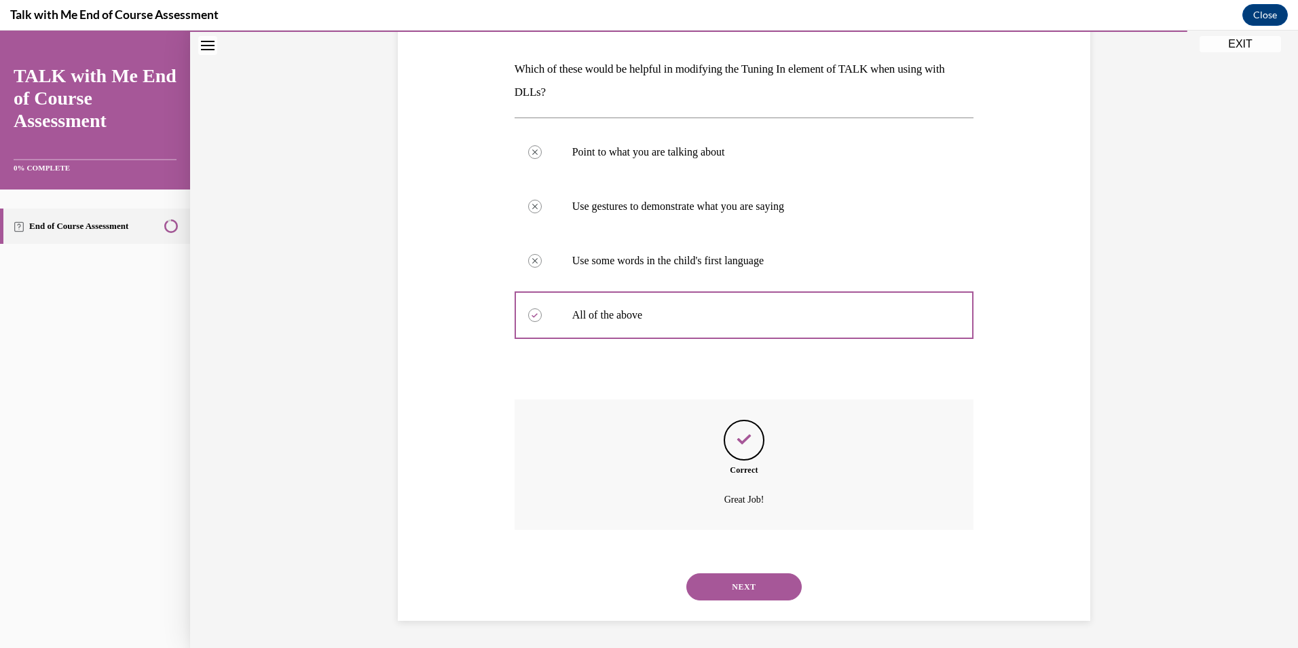
click at [775, 588] on button "NEXT" at bounding box center [743, 586] width 115 height 27
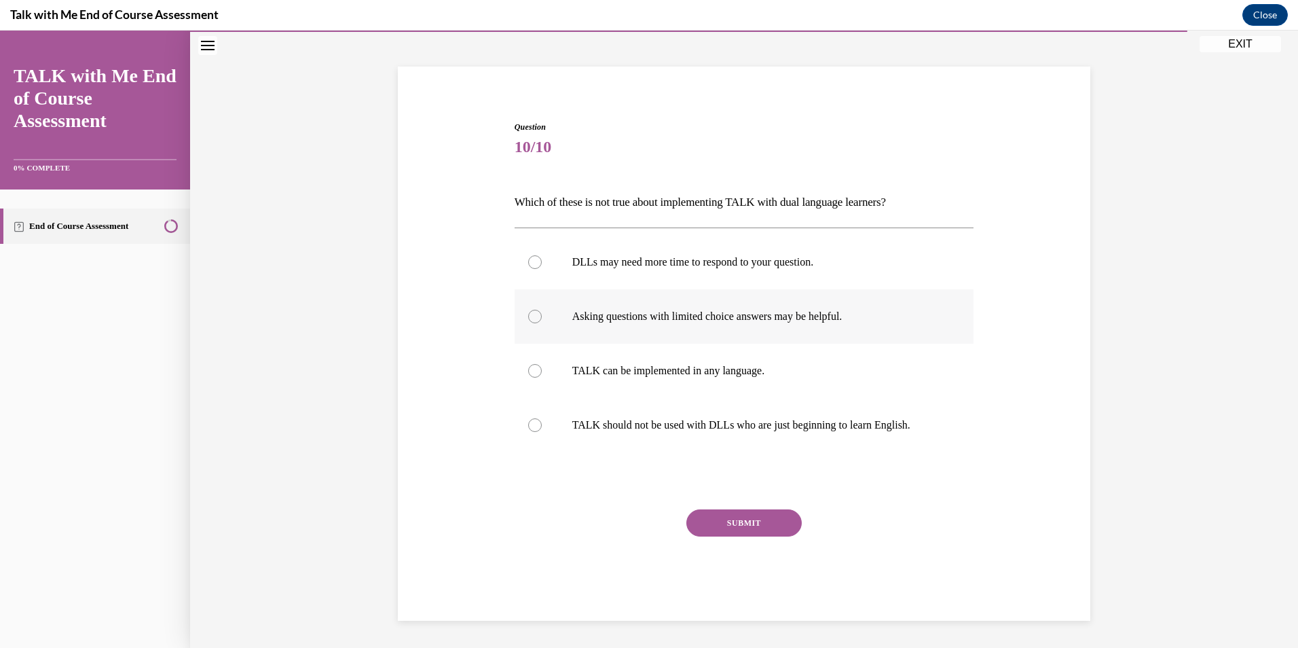
click at [524, 309] on label "Asking questions with limited choice answers may be helpful." at bounding box center [745, 316] width 460 height 54
click at [528, 310] on input "Asking questions with limited choice answers may be helpful." at bounding box center [535, 317] width 14 height 14
radio input "true"
click at [750, 523] on button "SUBMIT" at bounding box center [743, 522] width 115 height 27
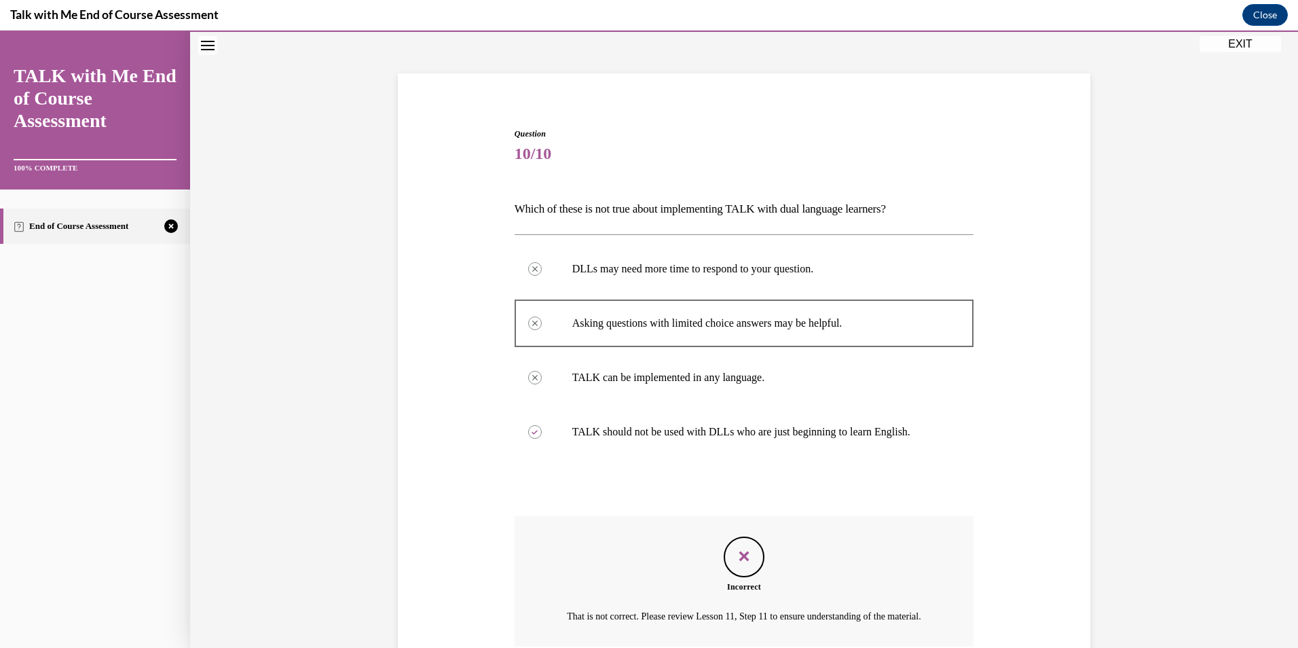
scroll to position [58, 0]
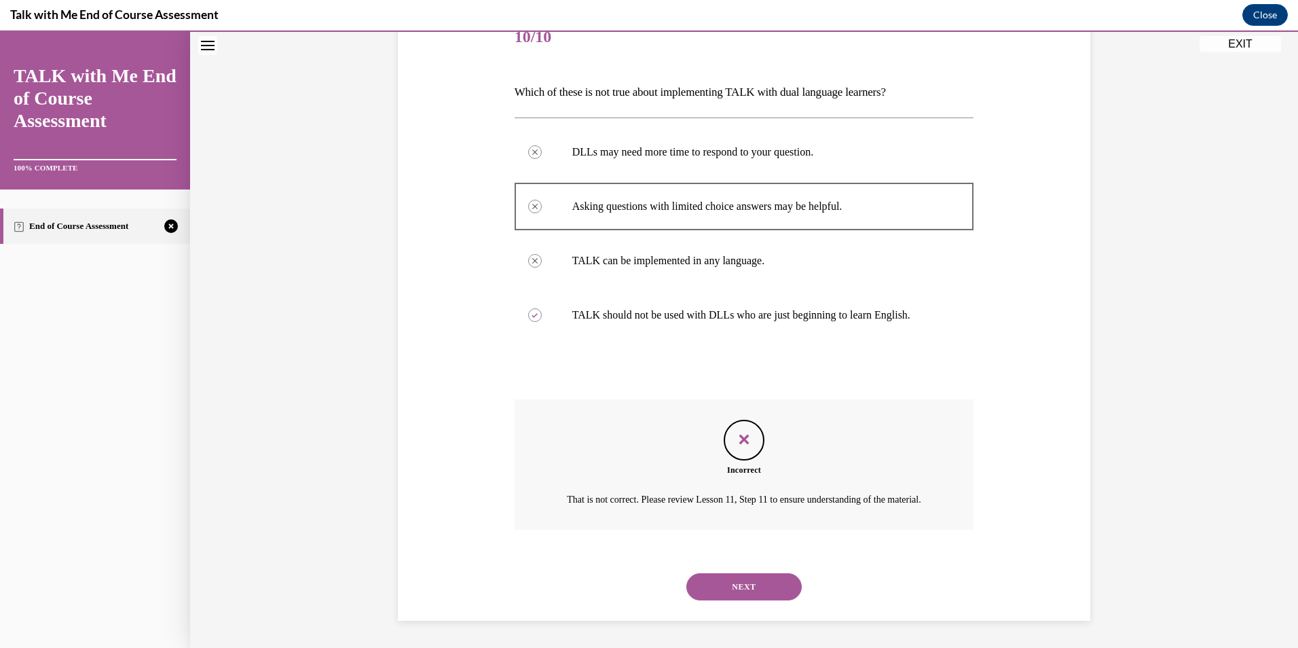
click at [735, 581] on button "NEXT" at bounding box center [743, 586] width 115 height 27
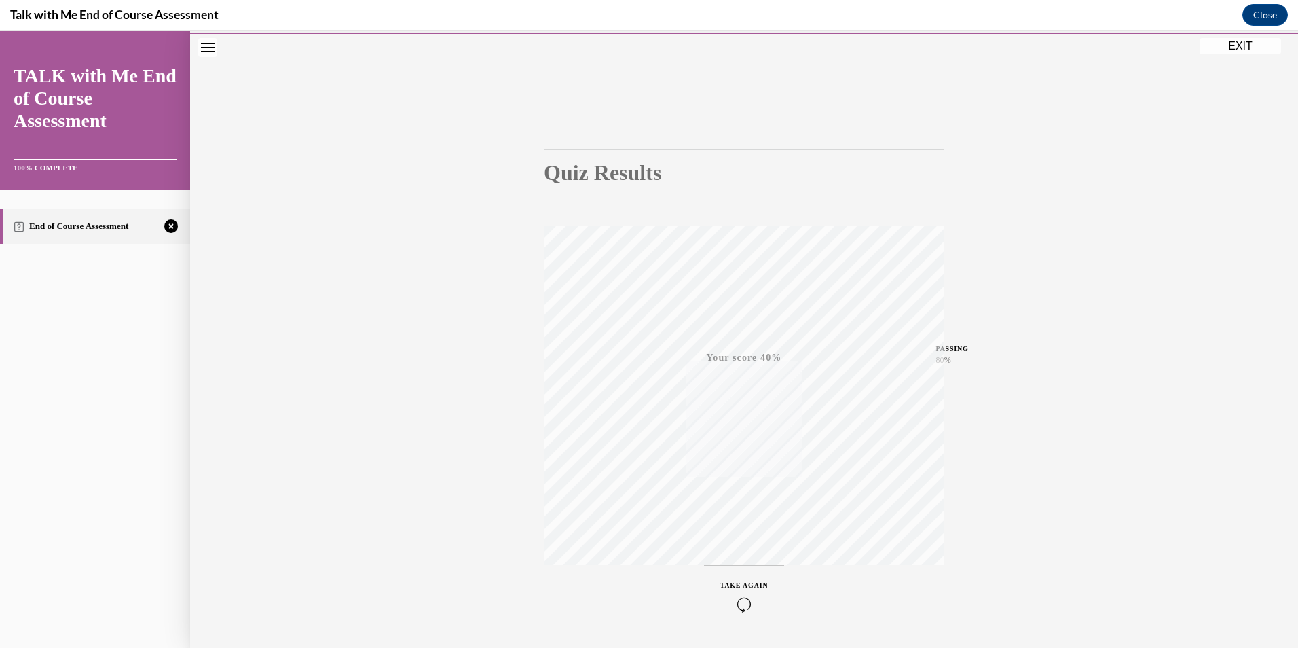
scroll to position [79, 0]
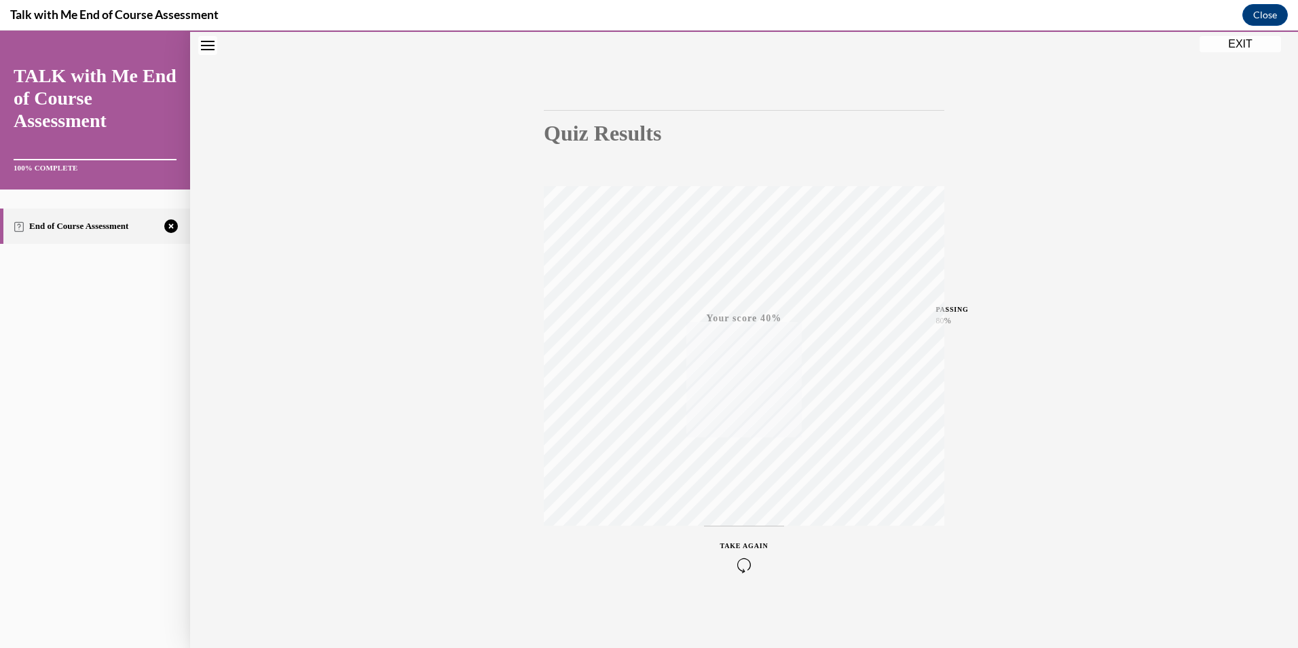
click at [737, 558] on icon "button" at bounding box center [744, 564] width 48 height 15
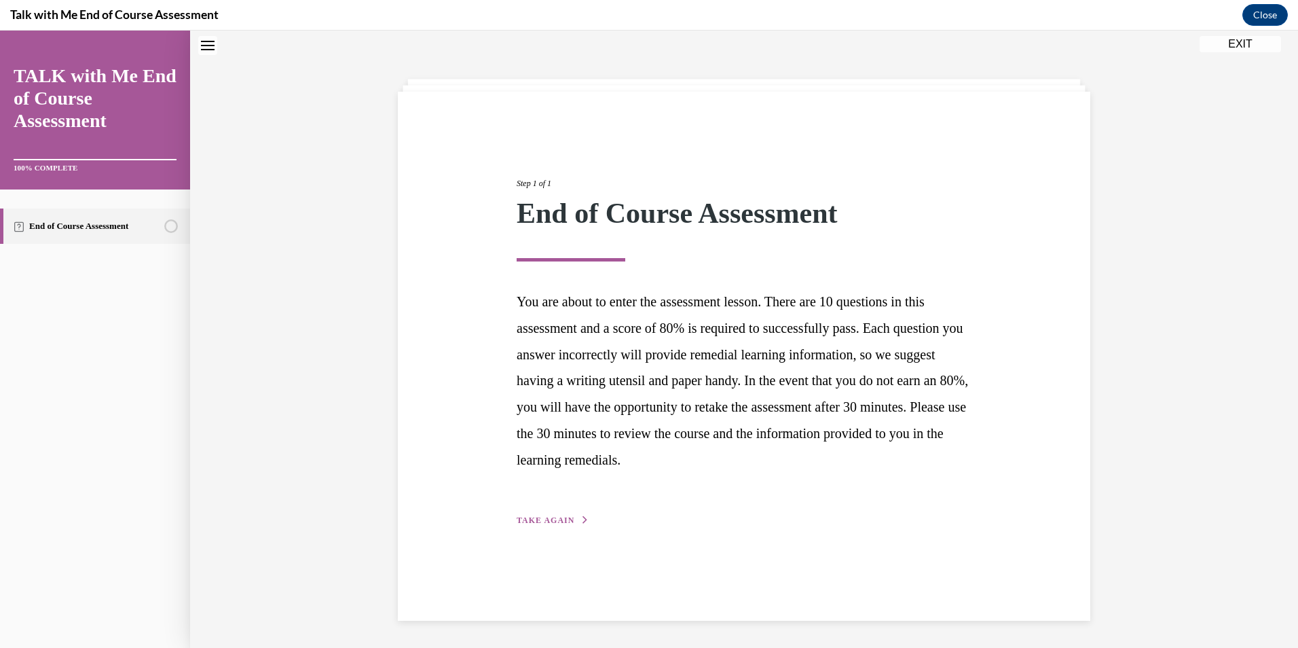
scroll to position [43, 0]
drag, startPoint x: 537, startPoint y: 521, endPoint x: 555, endPoint y: 518, distance: 17.9
click at [541, 521] on span "TAKE AGAIN" at bounding box center [546, 520] width 58 height 10
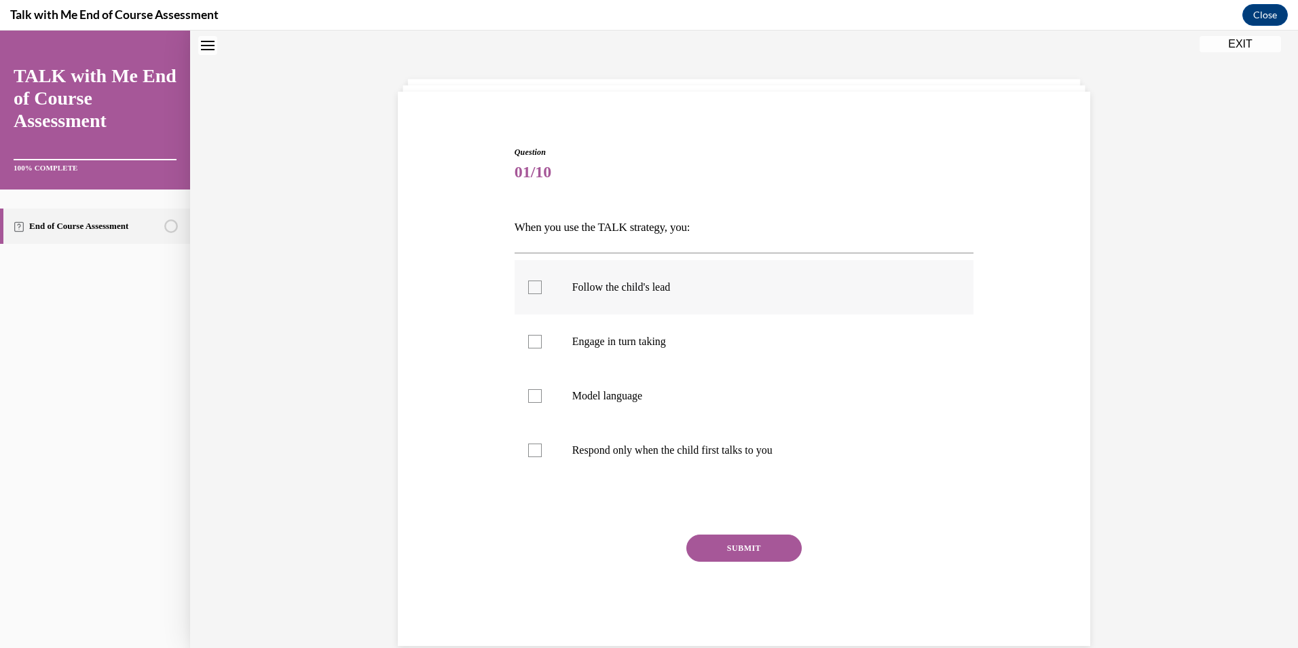
click at [638, 287] on p "Follow the child's lead" at bounding box center [756, 287] width 368 height 14
click at [542, 287] on input "Follow the child's lead" at bounding box center [535, 287] width 14 height 14
checkbox input "true"
click at [653, 336] on p "Engage in turn taking" at bounding box center [756, 342] width 368 height 14
click at [542, 336] on input "Engage in turn taking" at bounding box center [535, 342] width 14 height 14
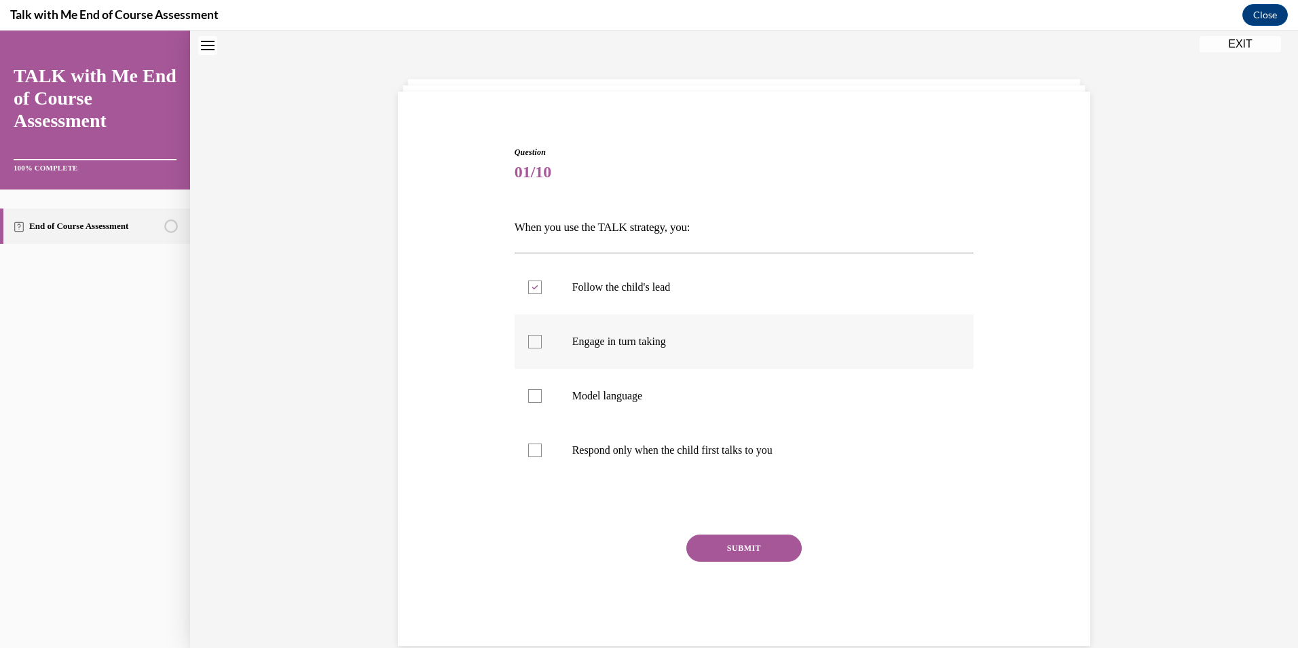
checkbox input "true"
click at [616, 402] on p "Model language" at bounding box center [756, 396] width 368 height 14
click at [542, 402] on input "Model language" at bounding box center [535, 396] width 14 height 14
checkbox input "true"
click at [751, 549] on button "SUBMIT" at bounding box center [743, 547] width 115 height 27
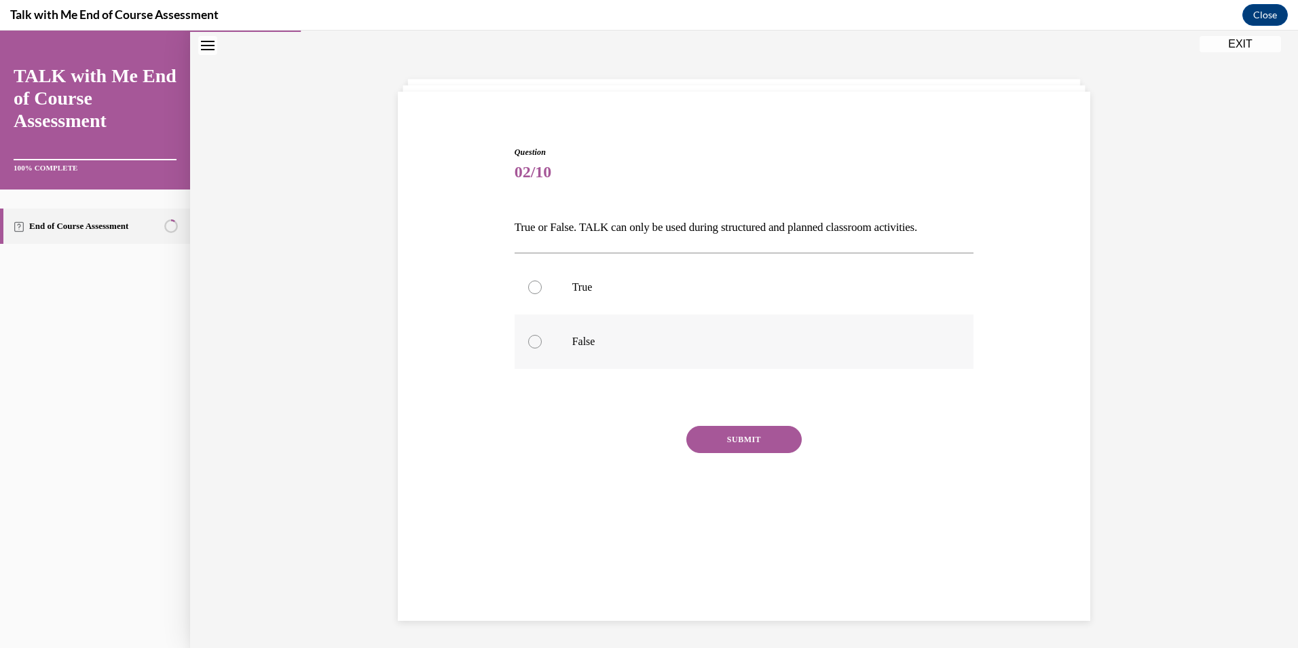
click at [572, 336] on p "False" at bounding box center [756, 342] width 368 height 14
click at [542, 336] on input "False" at bounding box center [535, 342] width 14 height 14
radio input "true"
click at [708, 439] on button "SUBMIT" at bounding box center [743, 439] width 115 height 27
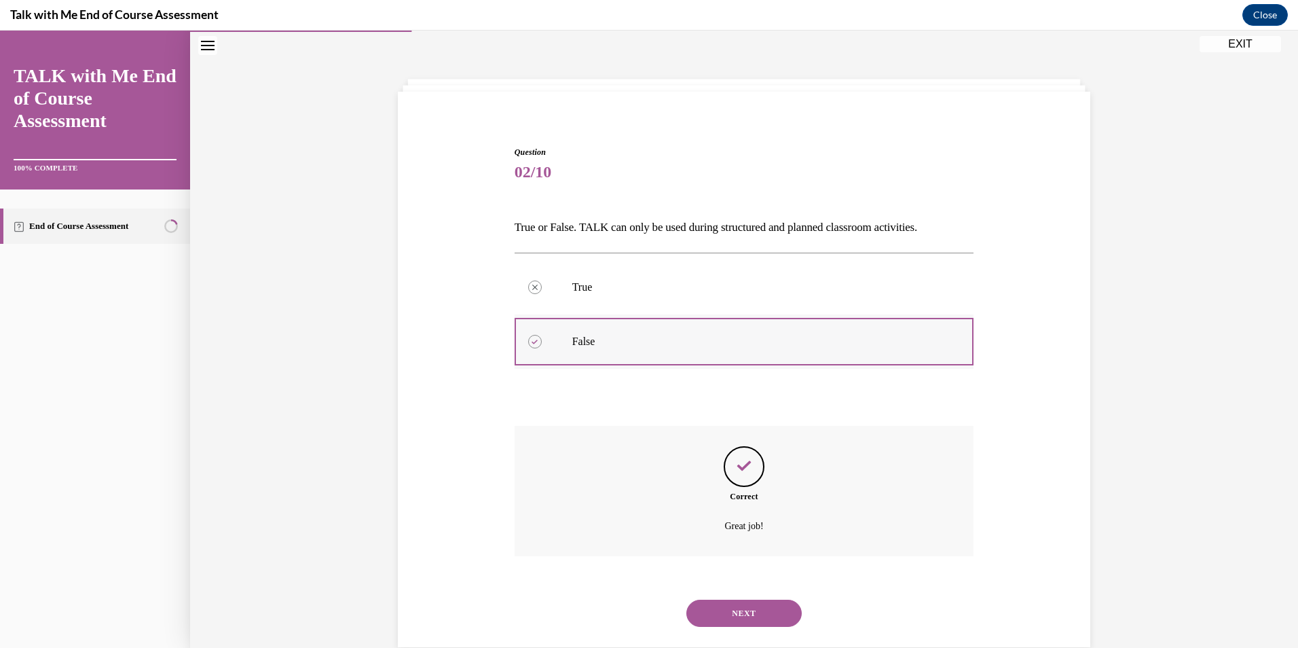
scroll to position [69, 0]
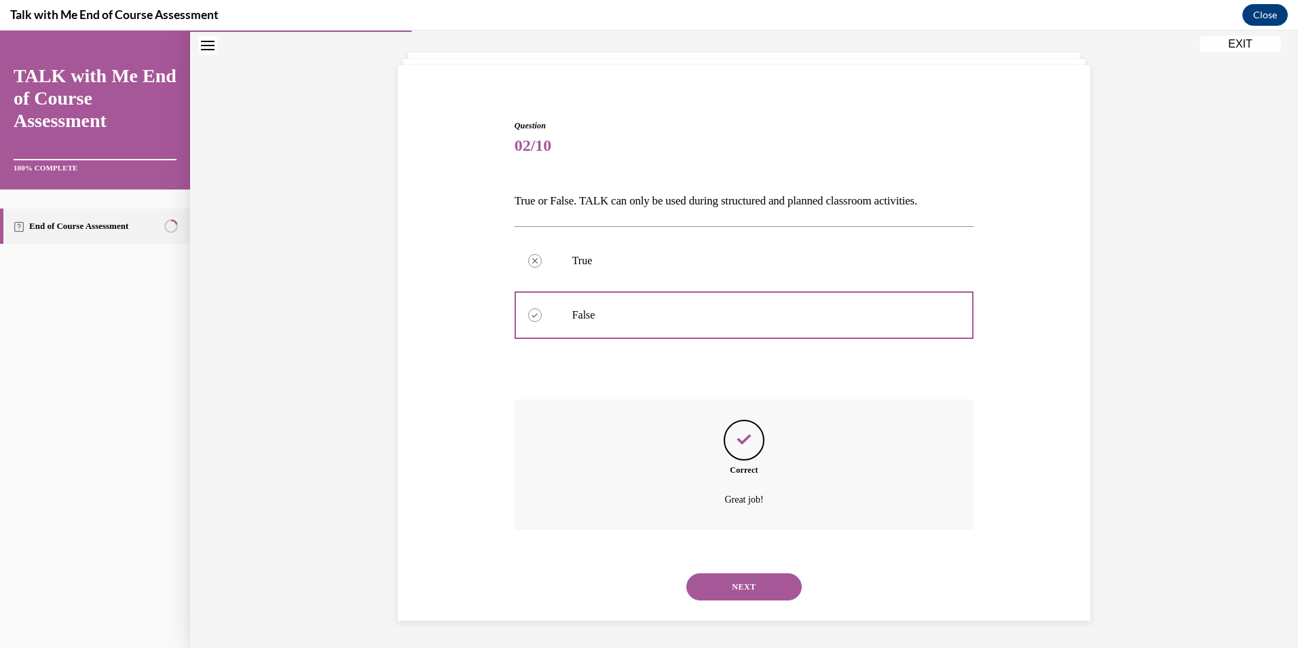
click at [762, 583] on button "NEXT" at bounding box center [743, 586] width 115 height 27
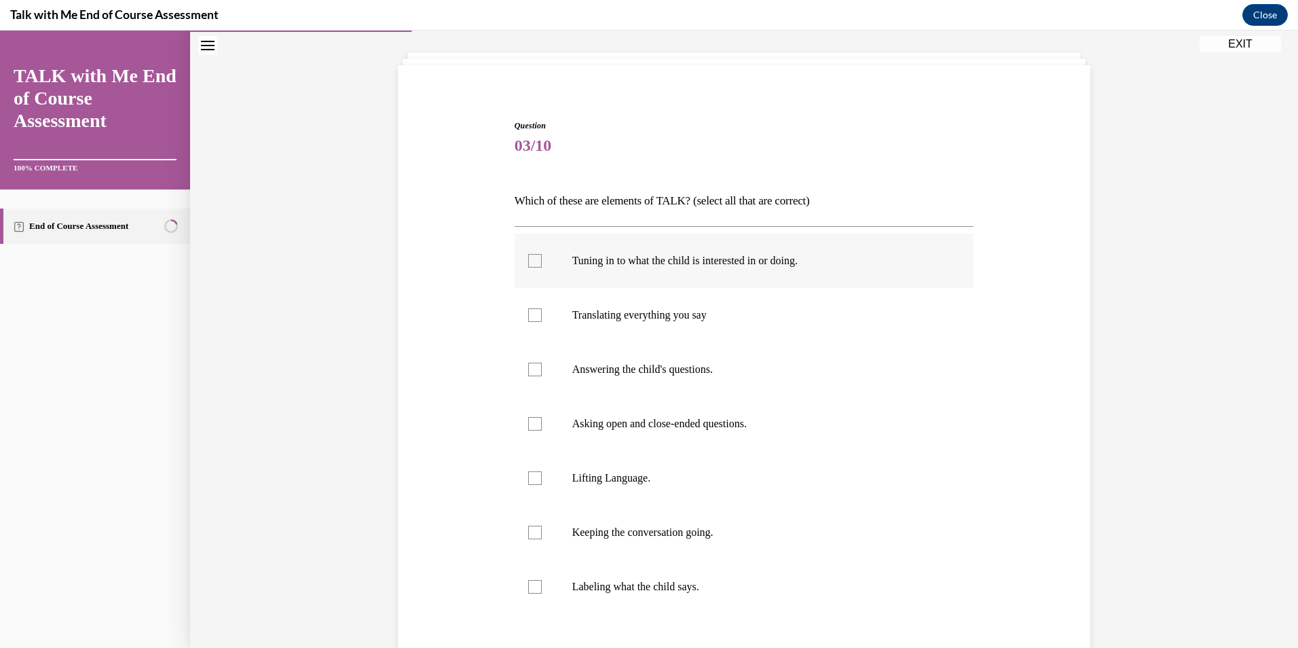
click at [613, 260] on p "Tuning in to what the child is interested in or doing." at bounding box center [756, 261] width 368 height 14
click at [542, 260] on input "Tuning in to what the child is interested in or doing." at bounding box center [535, 261] width 14 height 14
checkbox input "true"
click at [623, 521] on label "Keeping the conversation going." at bounding box center [745, 532] width 460 height 54
click at [542, 526] on input "Keeping the conversation going." at bounding box center [535, 533] width 14 height 14
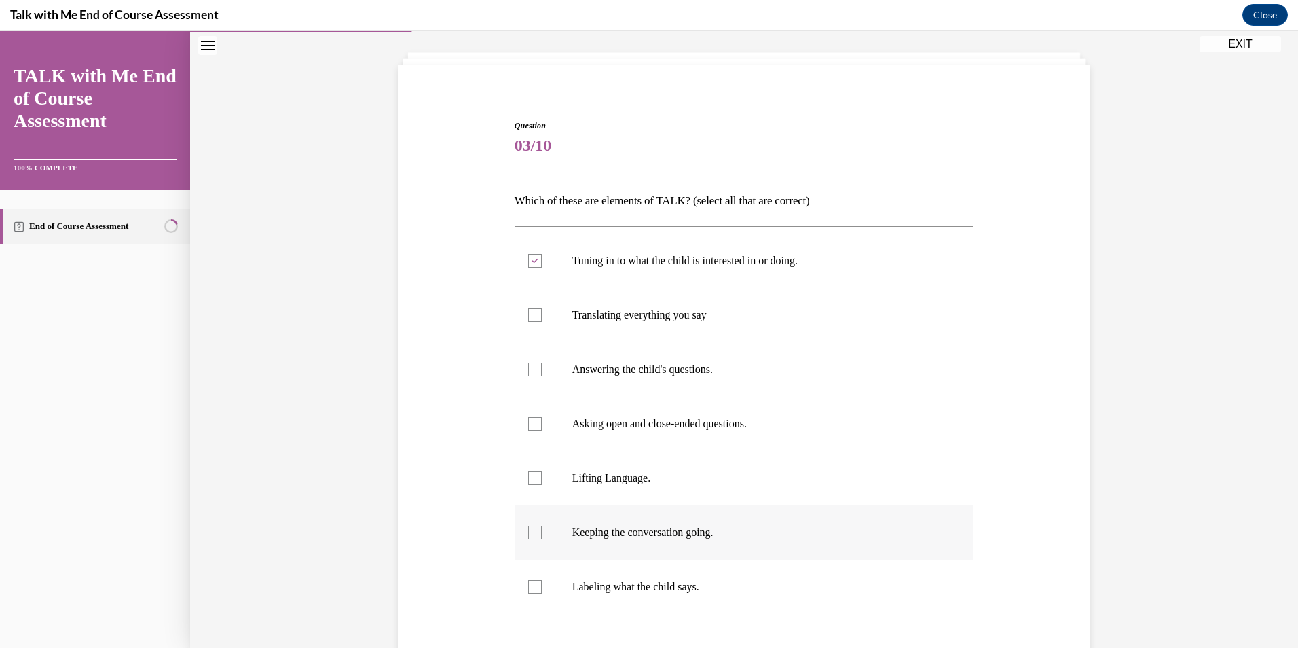
checkbox input "true"
click at [631, 475] on p "Lifting Language." at bounding box center [756, 478] width 368 height 14
click at [542, 475] on input "Lifting Language." at bounding box center [535, 478] width 14 height 14
checkbox input "true"
click at [634, 420] on p "Asking open and close-ended questions." at bounding box center [756, 424] width 368 height 14
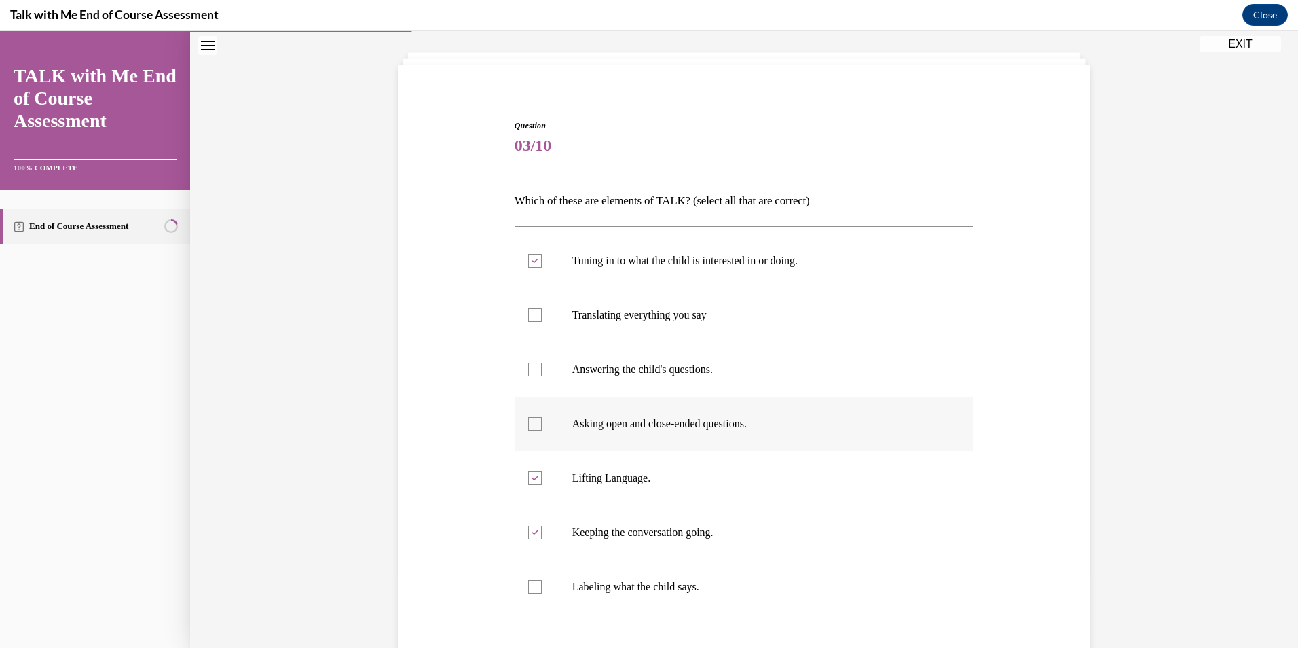
click at [542, 420] on input "Asking open and close-ended questions." at bounding box center [535, 424] width 14 height 14
checkbox input "true"
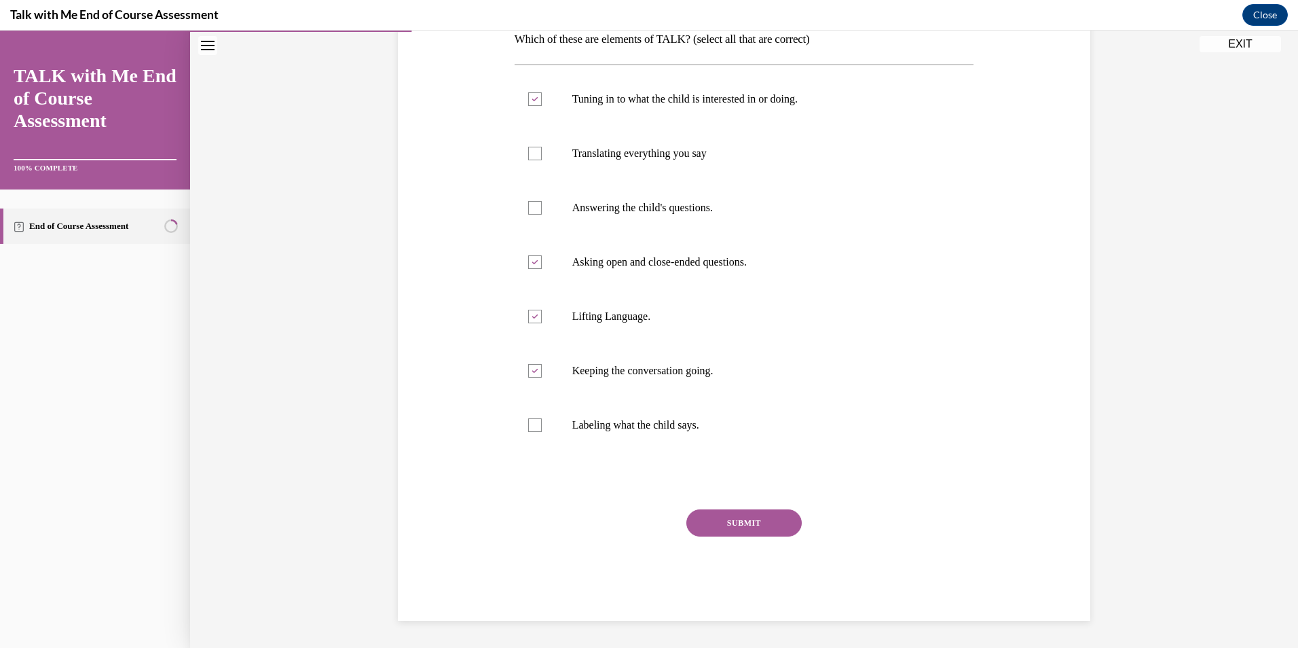
click at [732, 521] on button "SUBMIT" at bounding box center [743, 522] width 115 height 27
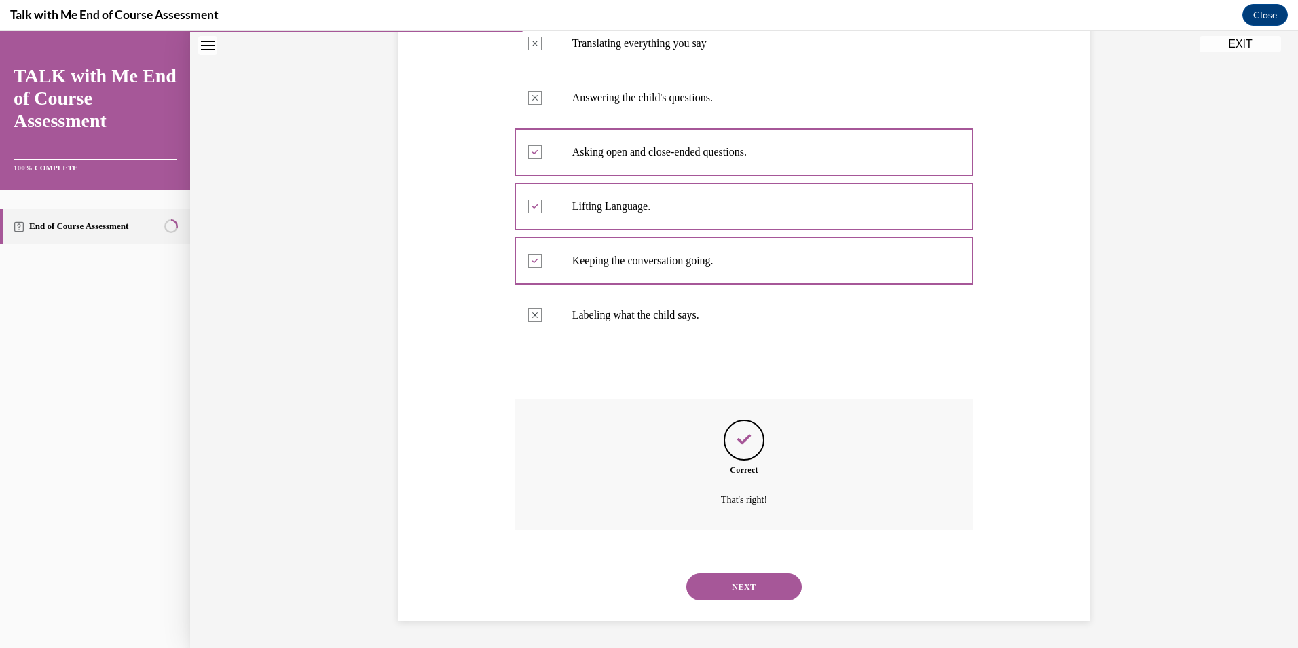
click at [756, 587] on button "NEXT" at bounding box center [743, 586] width 115 height 27
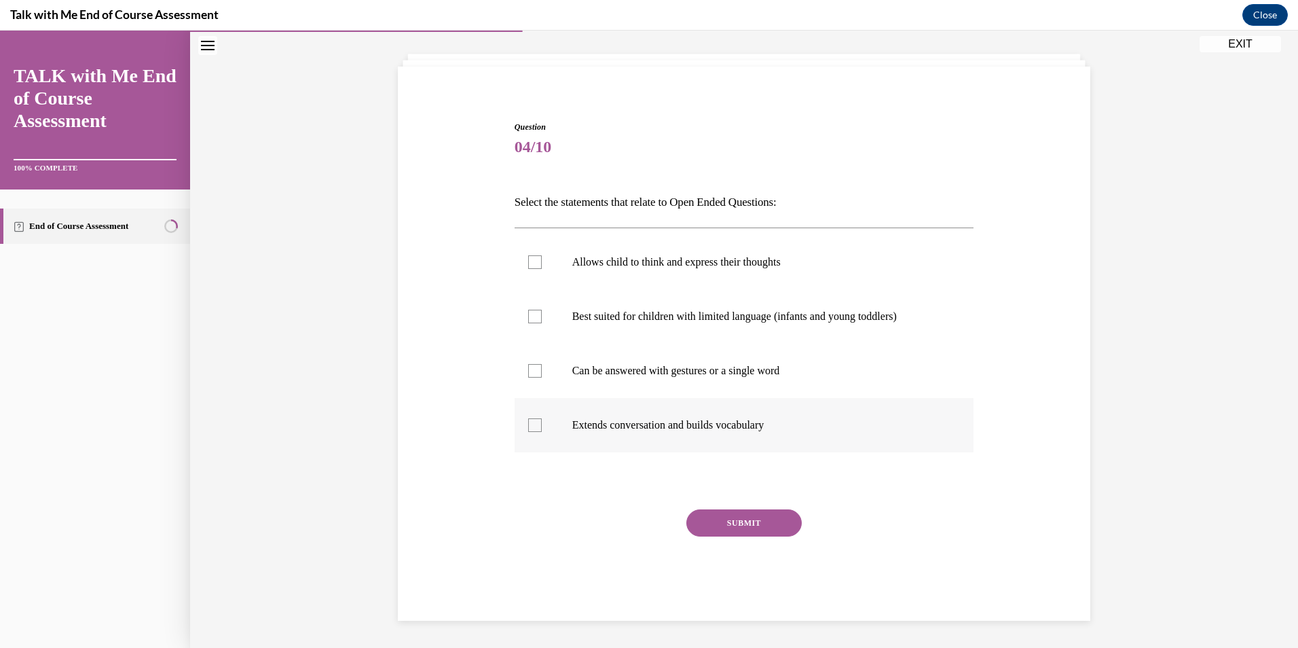
click at [579, 418] on label "Extends conversation and builds vocabulary" at bounding box center [745, 425] width 460 height 54
click at [542, 418] on input "Extends conversation and builds vocabulary" at bounding box center [535, 425] width 14 height 14
checkbox input "true"
click at [538, 261] on label "Allows child to think and express their thoughts" at bounding box center [745, 262] width 460 height 54
click at [538, 261] on input "Allows child to think and express their thoughts" at bounding box center [535, 262] width 14 height 14
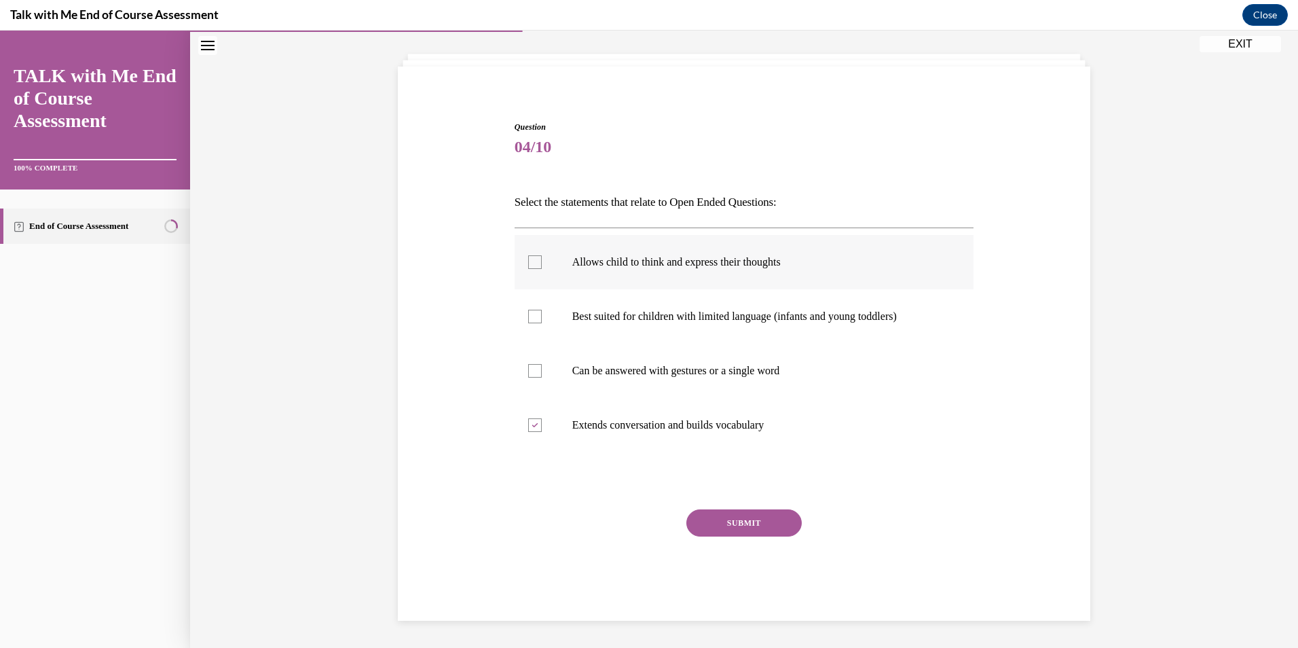
checkbox input "true"
click at [758, 522] on button "SUBMIT" at bounding box center [743, 522] width 115 height 27
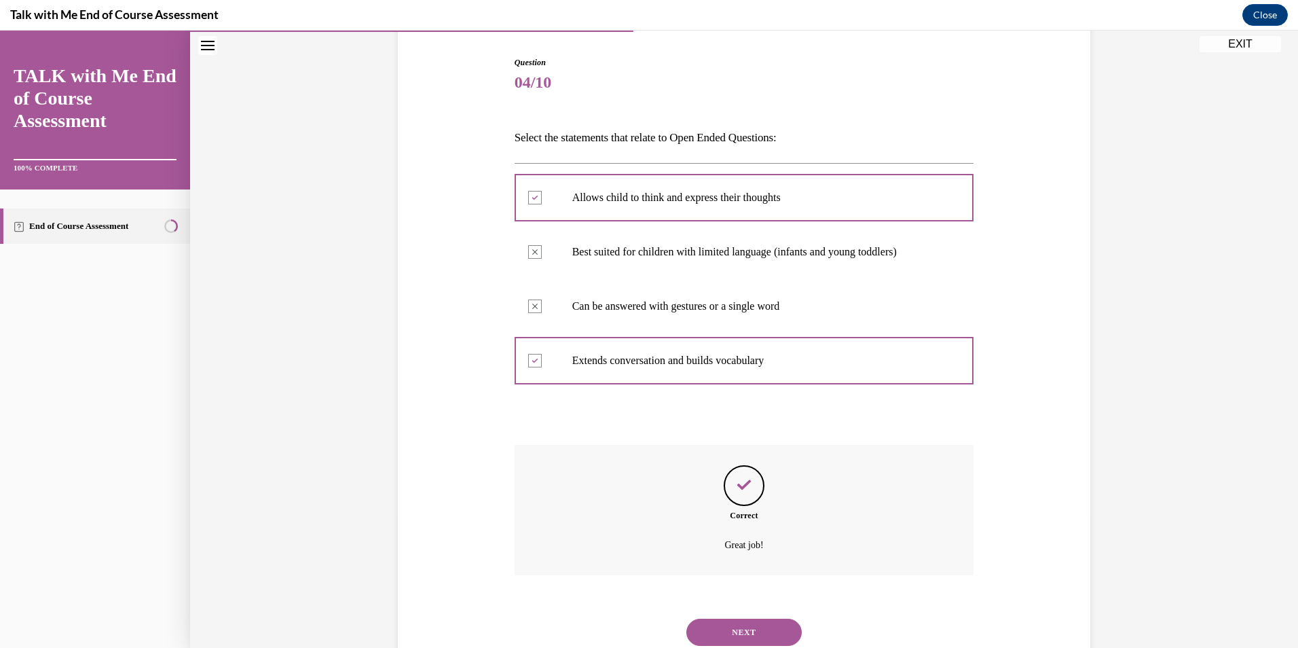
scroll to position [178, 0]
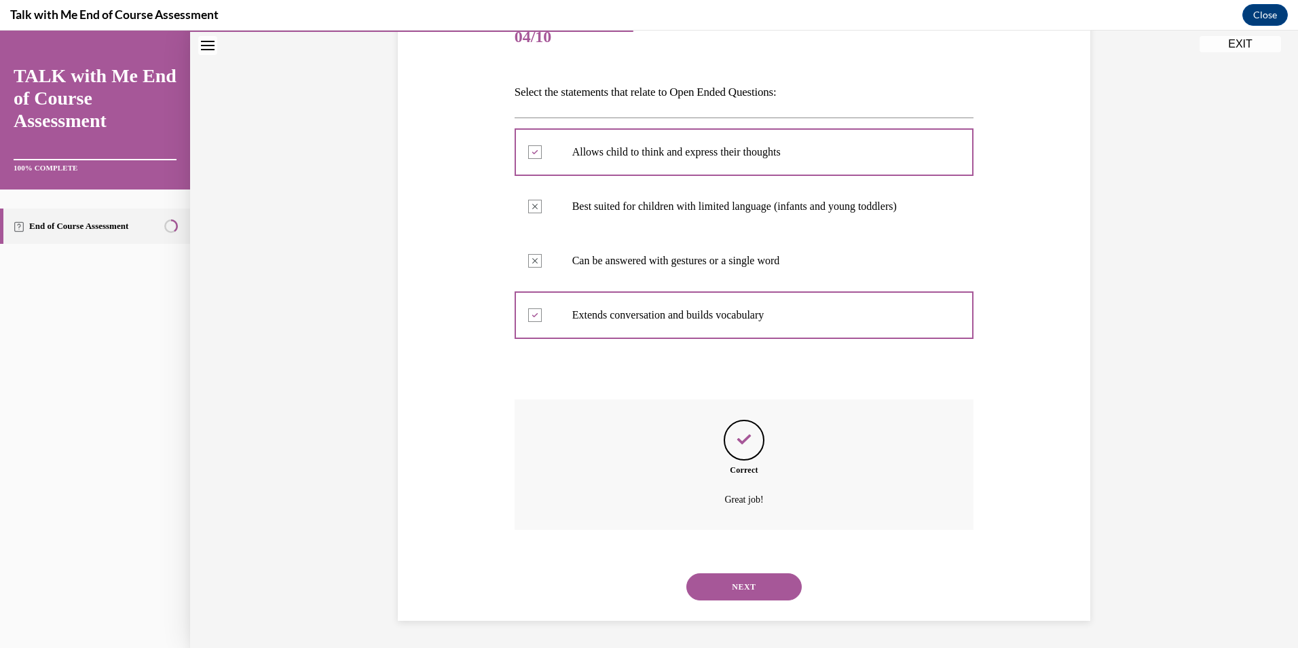
drag, startPoint x: 764, startPoint y: 576, endPoint x: 780, endPoint y: 571, distance: 17.0
click at [765, 575] on button "NEXT" at bounding box center [743, 586] width 115 height 27
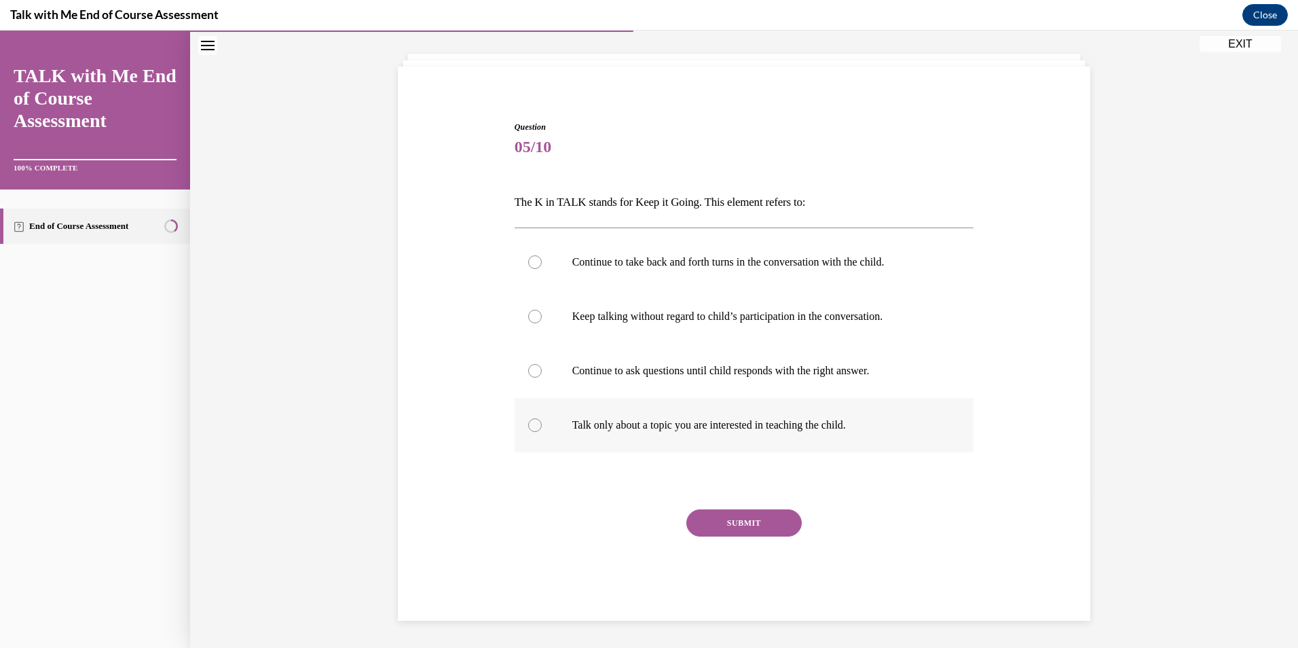
drag, startPoint x: 598, startPoint y: 319, endPoint x: 657, endPoint y: 437, distance: 132.1
click at [598, 323] on label "Keep talking without regard to child’s participation in the conversation." at bounding box center [745, 316] width 460 height 54
click at [542, 323] on input "Keep talking without regard to child’s participation in the conversation." at bounding box center [535, 317] width 14 height 14
radio input "true"
click at [744, 521] on button "SUBMIT" at bounding box center [743, 522] width 115 height 27
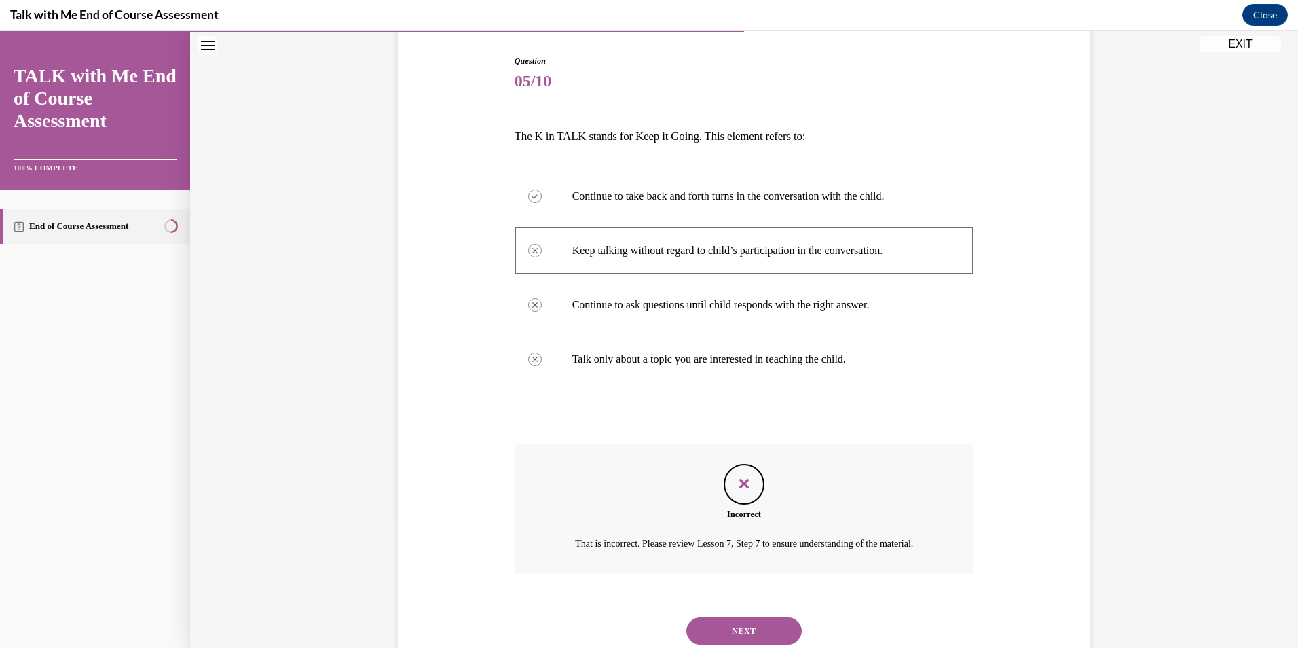
scroll to position [194, 0]
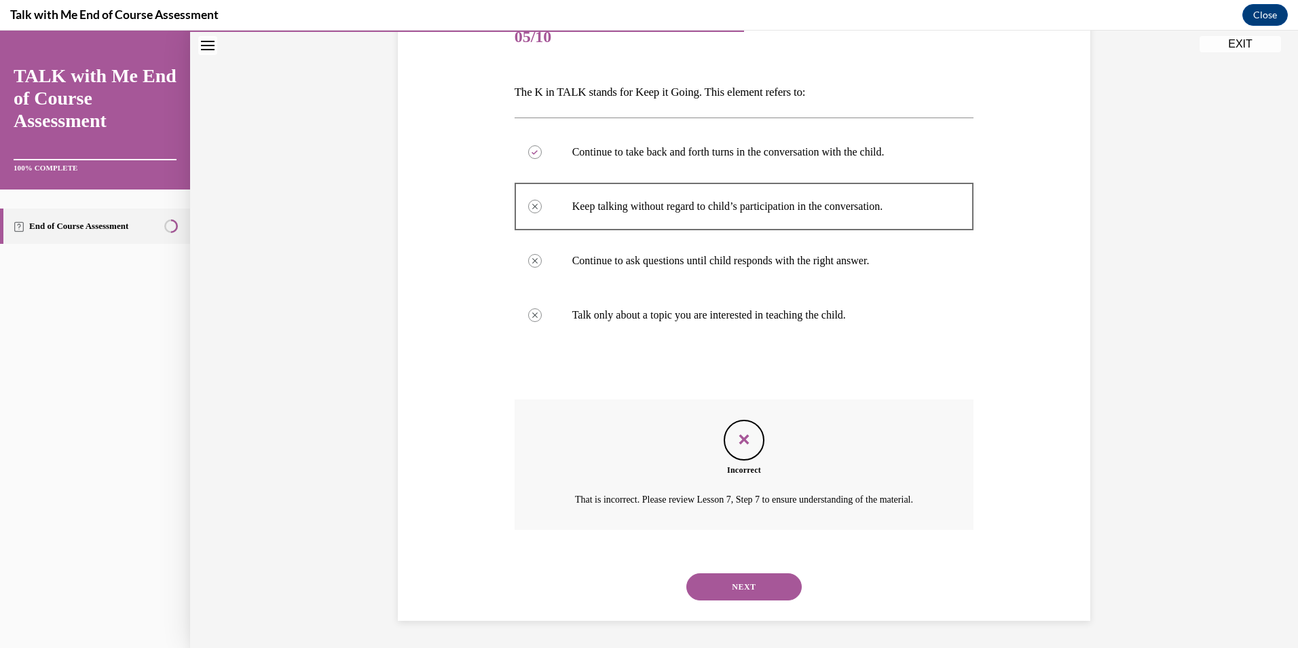
click at [750, 595] on button "NEXT" at bounding box center [743, 586] width 115 height 27
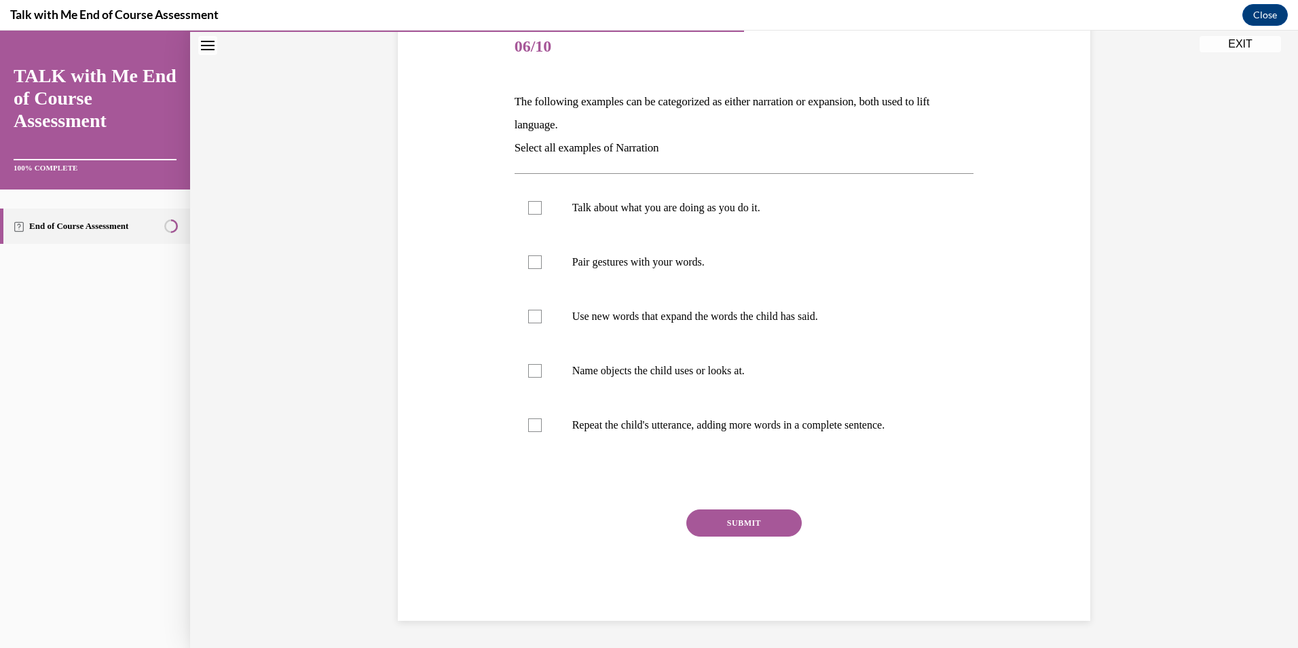
scroll to position [152, 0]
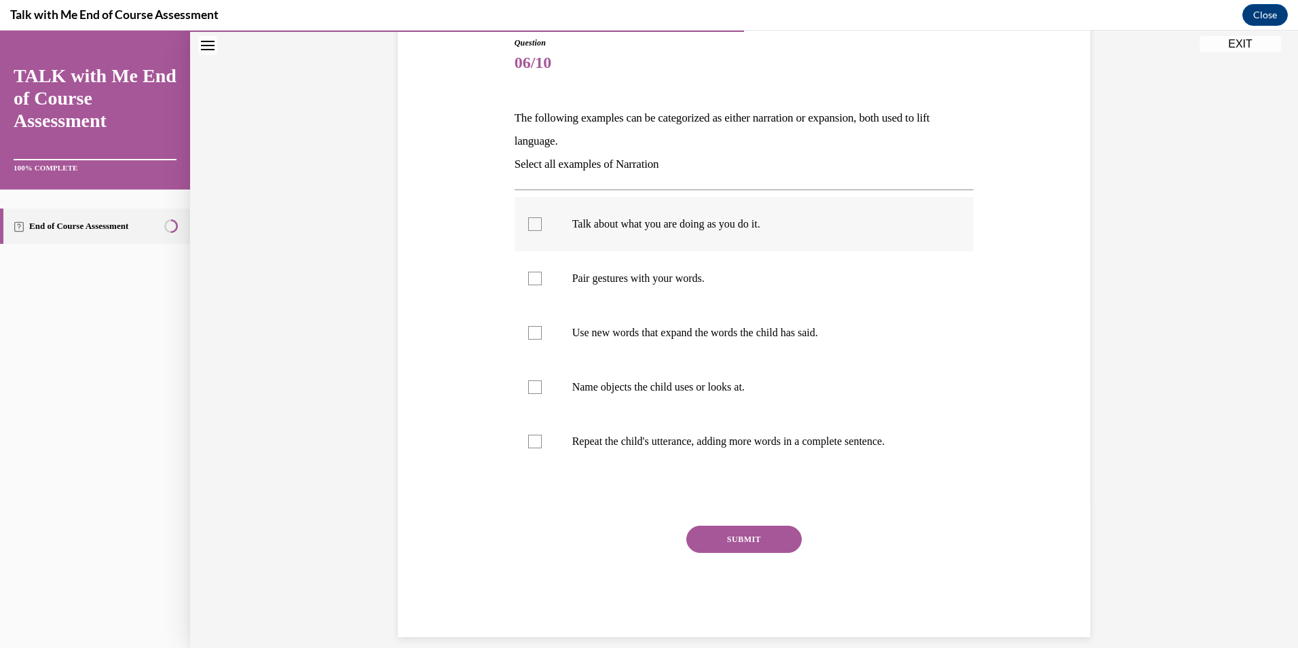
click at [627, 229] on p "Talk about what you are doing as you do it." at bounding box center [756, 224] width 368 height 14
click at [542, 229] on input "Talk about what you are doing as you do it." at bounding box center [535, 224] width 14 height 14
checkbox input "true"
click at [615, 275] on p "Pair gestures with your words." at bounding box center [756, 279] width 368 height 14
click at [542, 275] on input "Pair gestures with your words." at bounding box center [535, 279] width 14 height 14
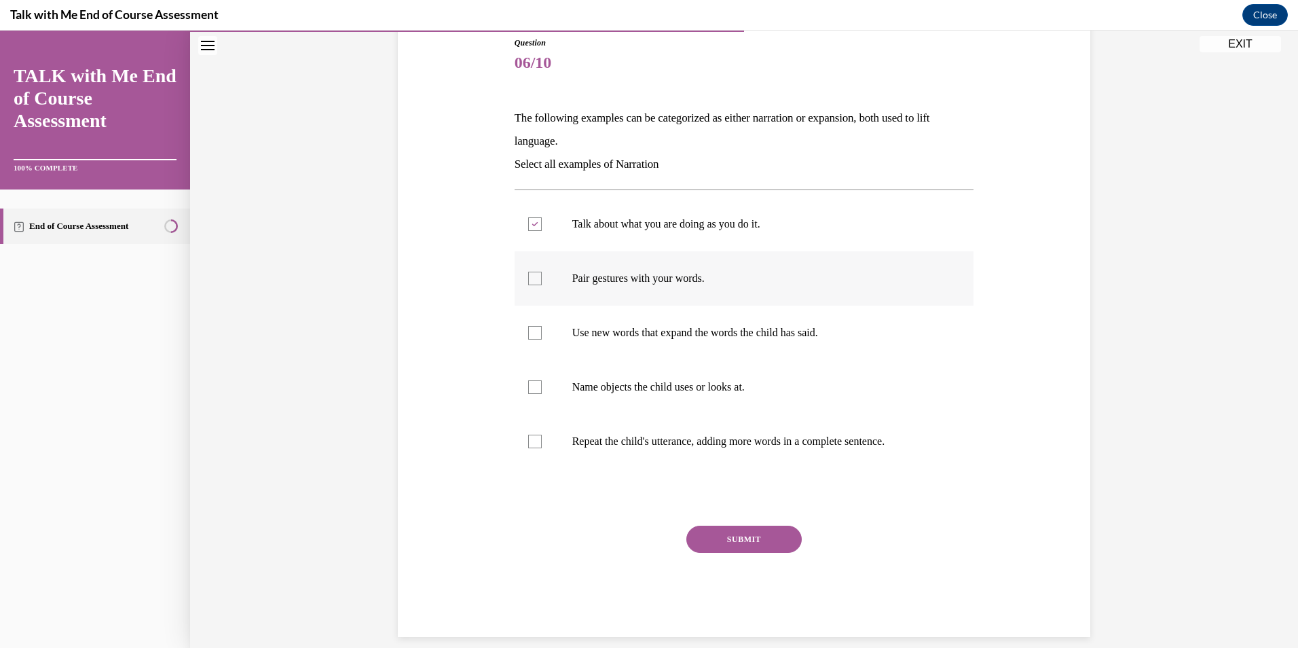
checkbox input "true"
click at [632, 390] on p "Name objects the child uses or looks at." at bounding box center [756, 387] width 368 height 14
click at [542, 390] on input "Name objects the child uses or looks at." at bounding box center [535, 387] width 14 height 14
checkbox input "true"
click at [741, 539] on button "SUBMIT" at bounding box center [743, 539] width 115 height 27
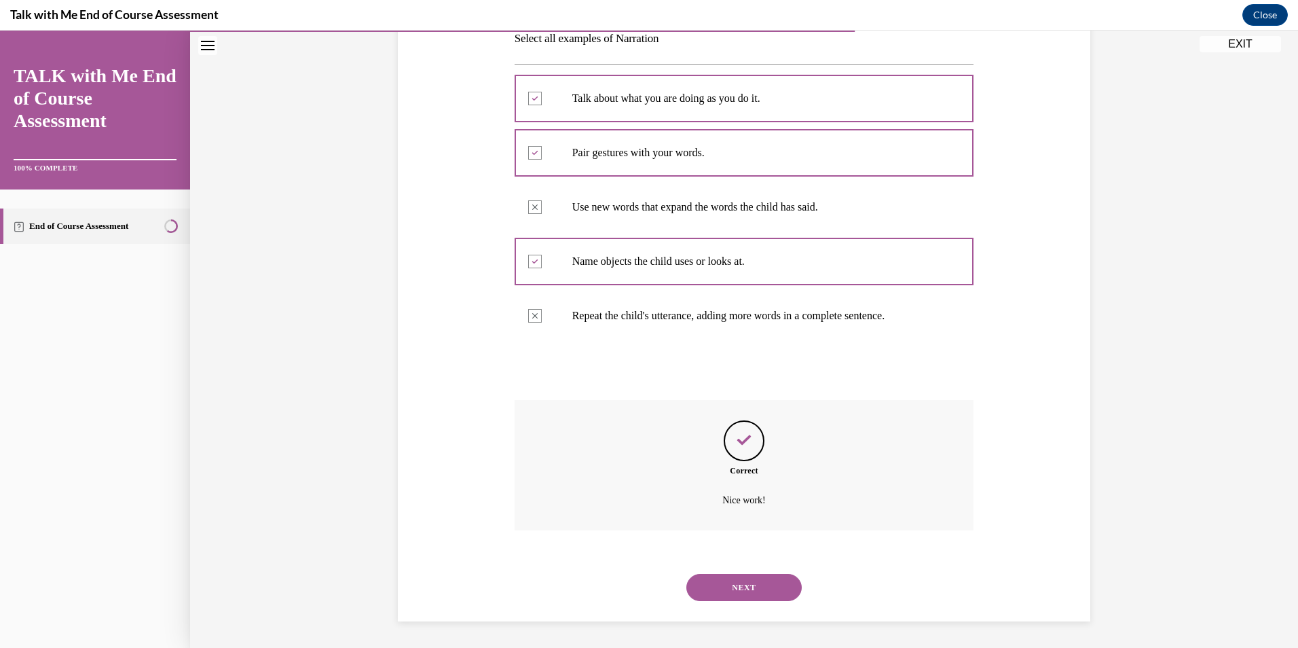
scroll to position [278, 0]
click at [758, 583] on button "NEXT" at bounding box center [743, 586] width 115 height 27
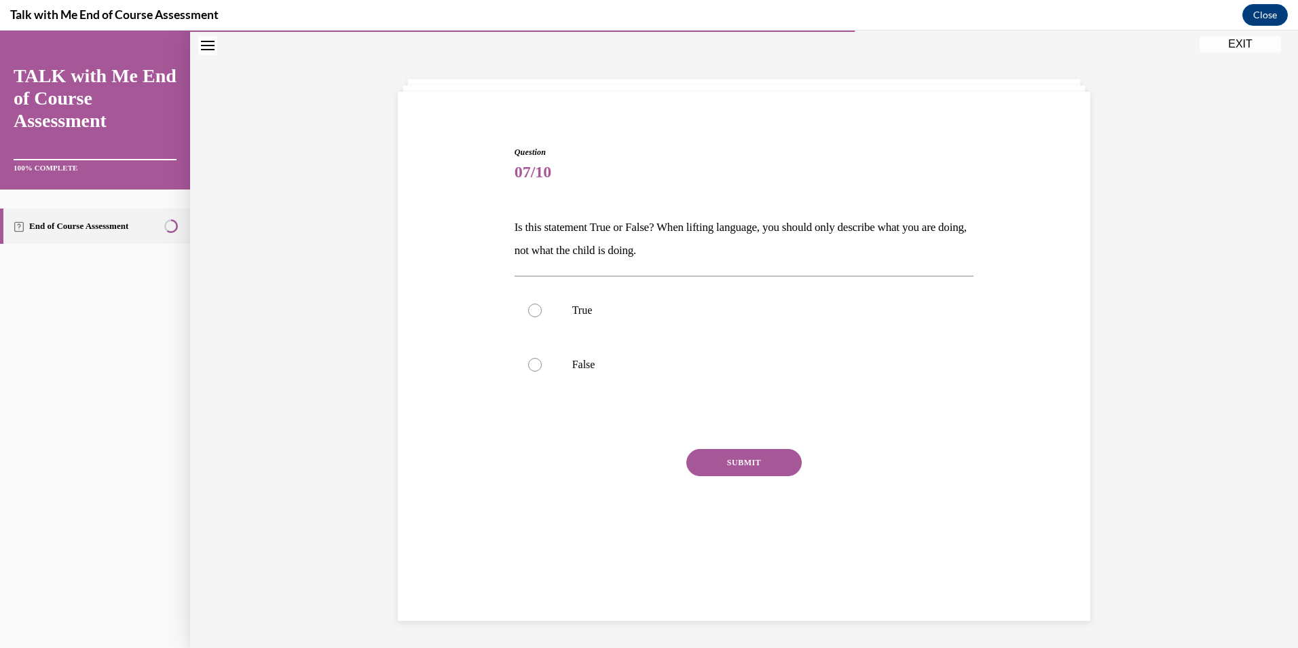
scroll to position [43, 0]
click at [573, 363] on p "False" at bounding box center [756, 365] width 368 height 14
click at [542, 363] on input "False" at bounding box center [535, 365] width 14 height 14
radio input "true"
click at [780, 468] on button "SUBMIT" at bounding box center [743, 462] width 115 height 27
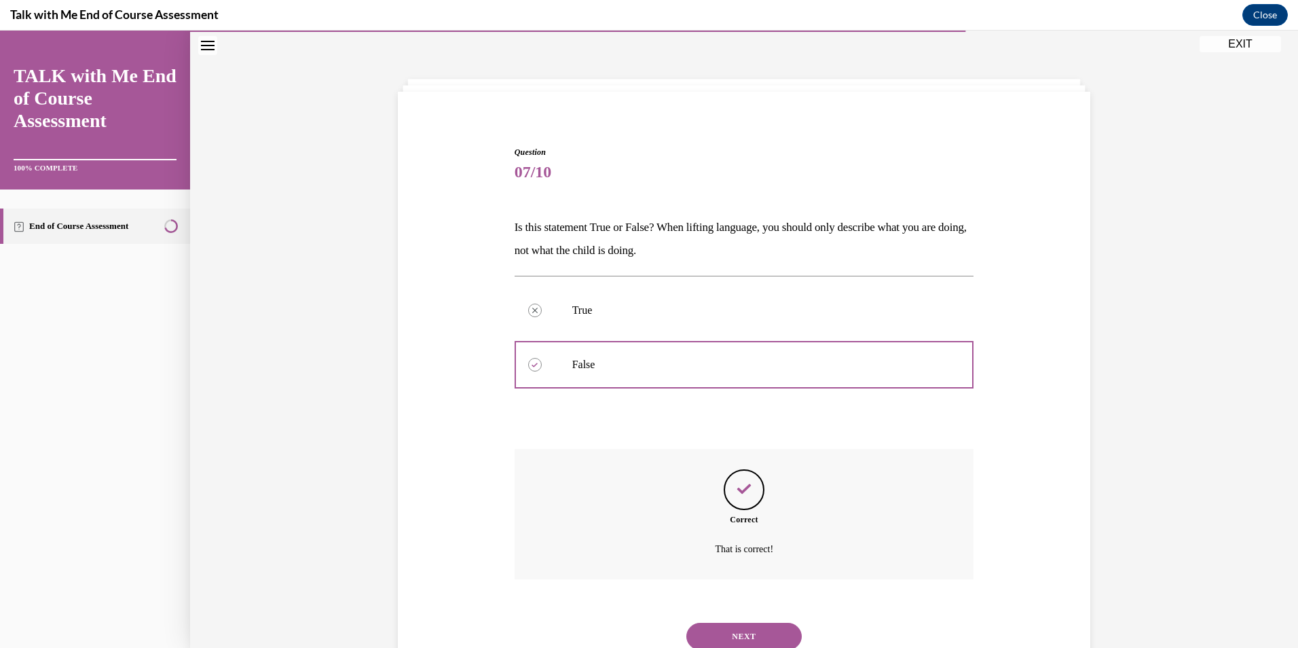
scroll to position [92, 0]
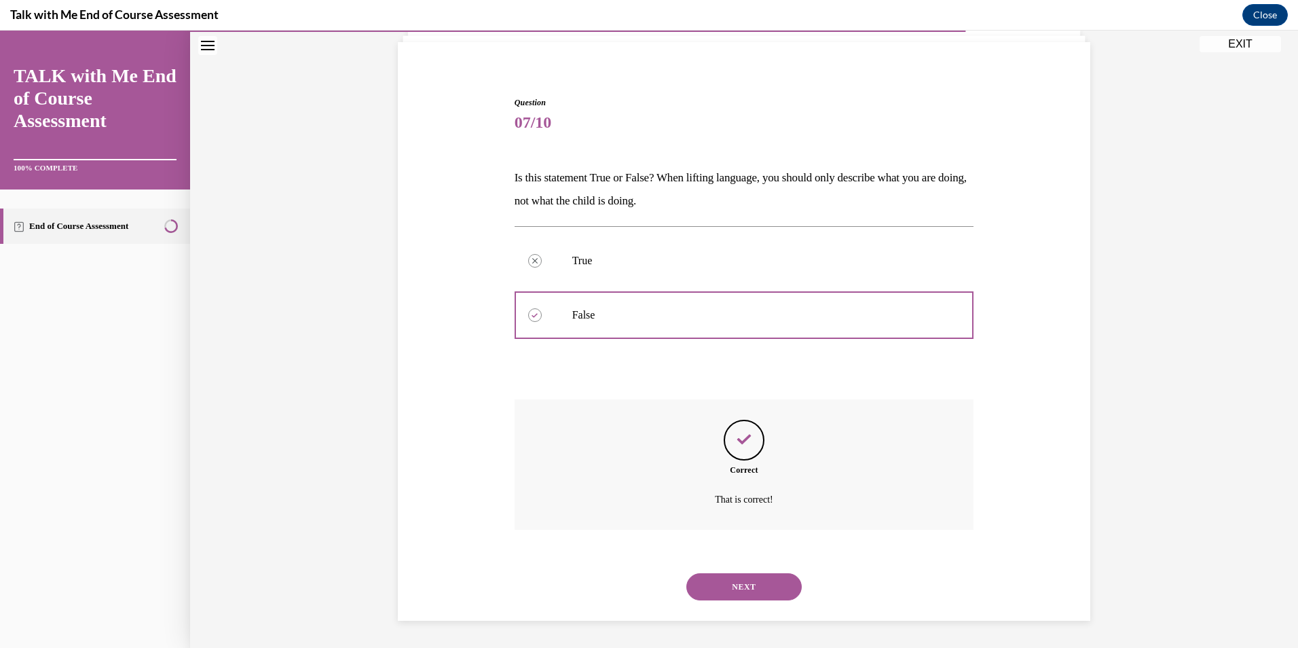
click at [764, 578] on button "NEXT" at bounding box center [743, 586] width 115 height 27
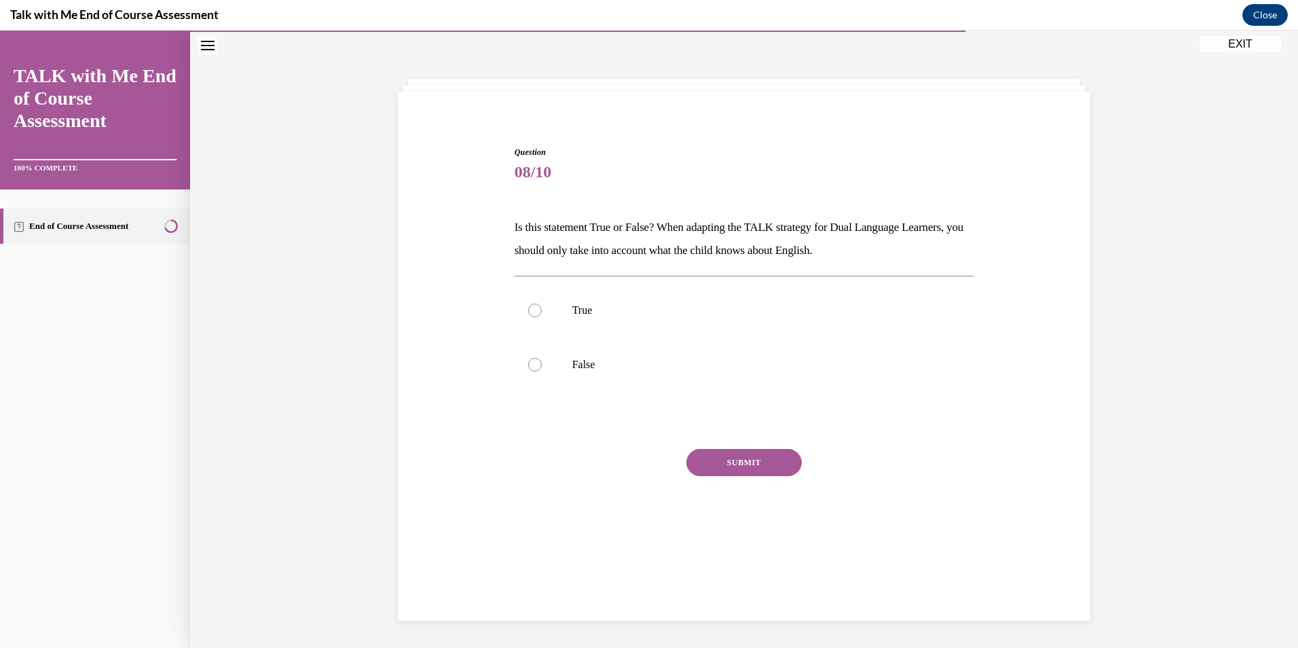
scroll to position [43, 0]
click at [572, 367] on p "False" at bounding box center [756, 365] width 368 height 14
click at [542, 367] on input "False" at bounding box center [535, 365] width 14 height 14
radio input "true"
click at [754, 462] on button "SUBMIT" at bounding box center [743, 462] width 115 height 27
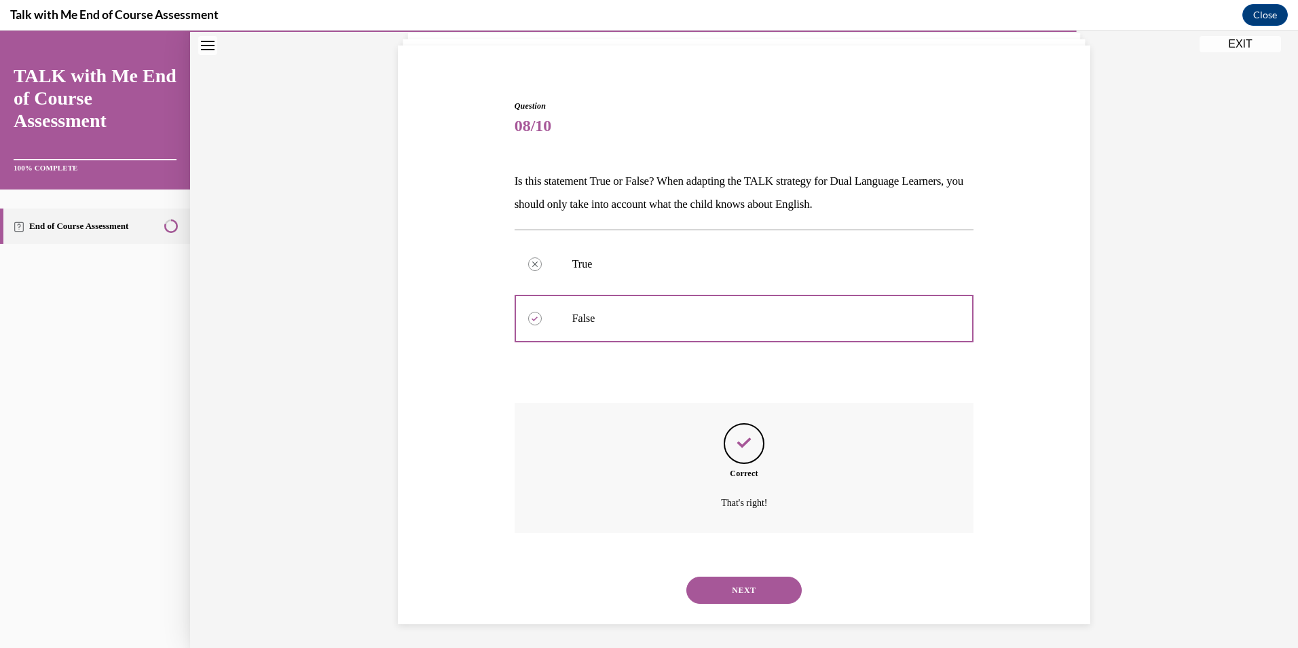
scroll to position [92, 0]
click at [775, 580] on button "NEXT" at bounding box center [743, 586] width 115 height 27
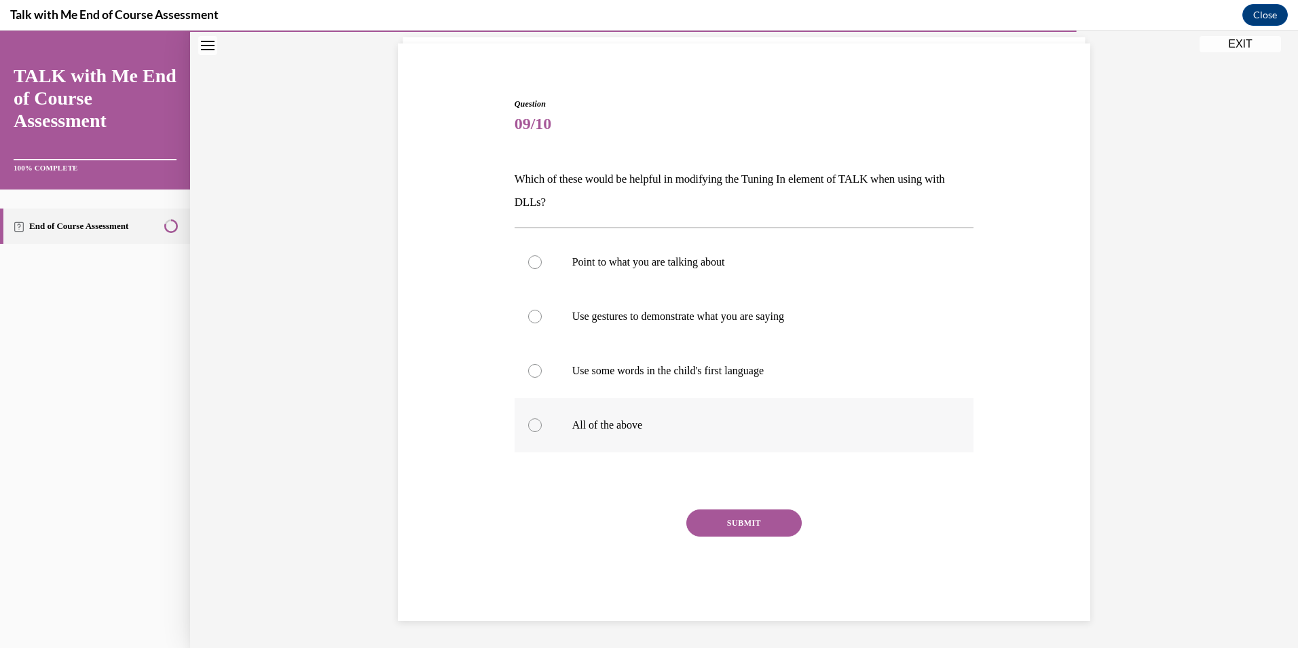
click at [589, 414] on div "Point to what you are talking about Use gestures to demonstrate what you are sa…" at bounding box center [745, 343] width 460 height 217
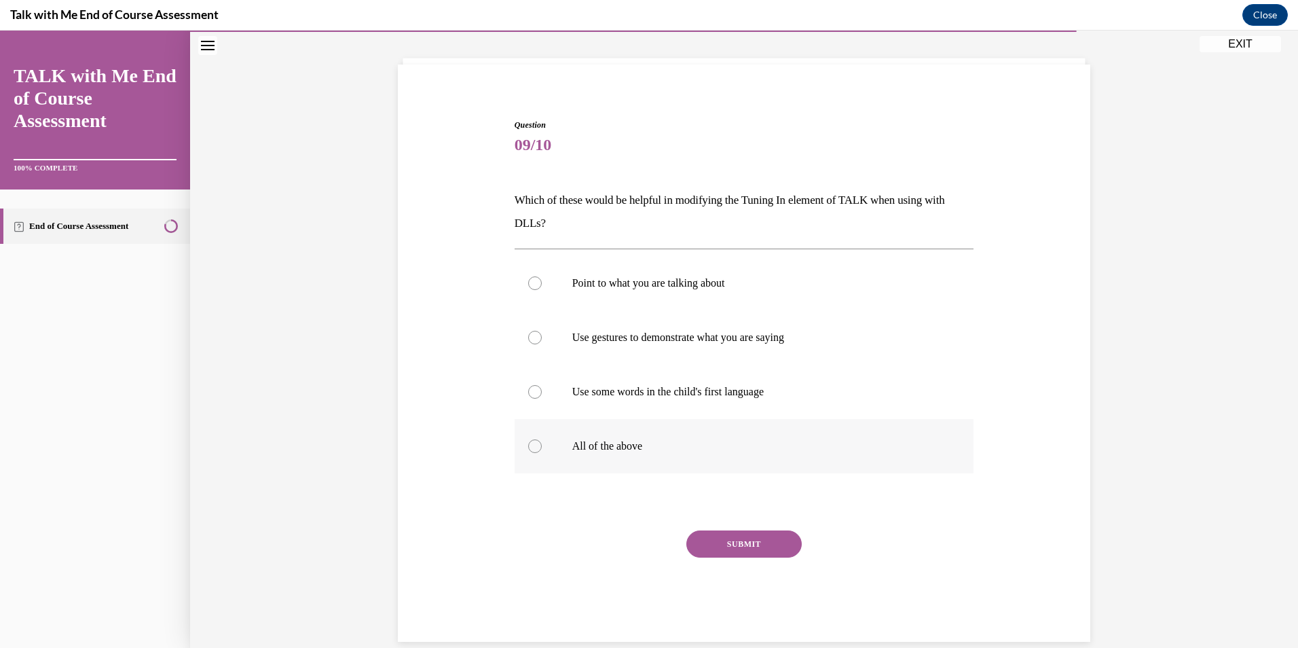
click at [618, 442] on p "All of the above" at bounding box center [756, 446] width 368 height 14
click at [542, 442] on input "All of the above" at bounding box center [535, 446] width 14 height 14
radio input "true"
click at [767, 544] on button "SUBMIT" at bounding box center [743, 543] width 115 height 27
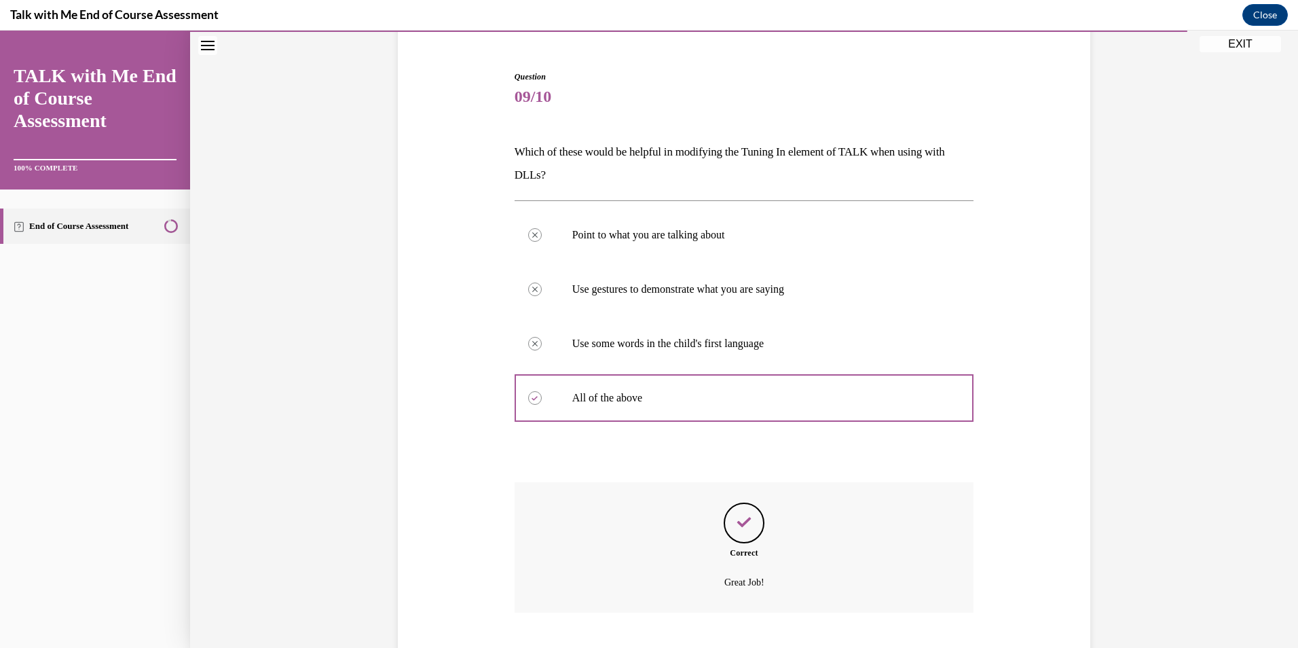
scroll to position [201, 0]
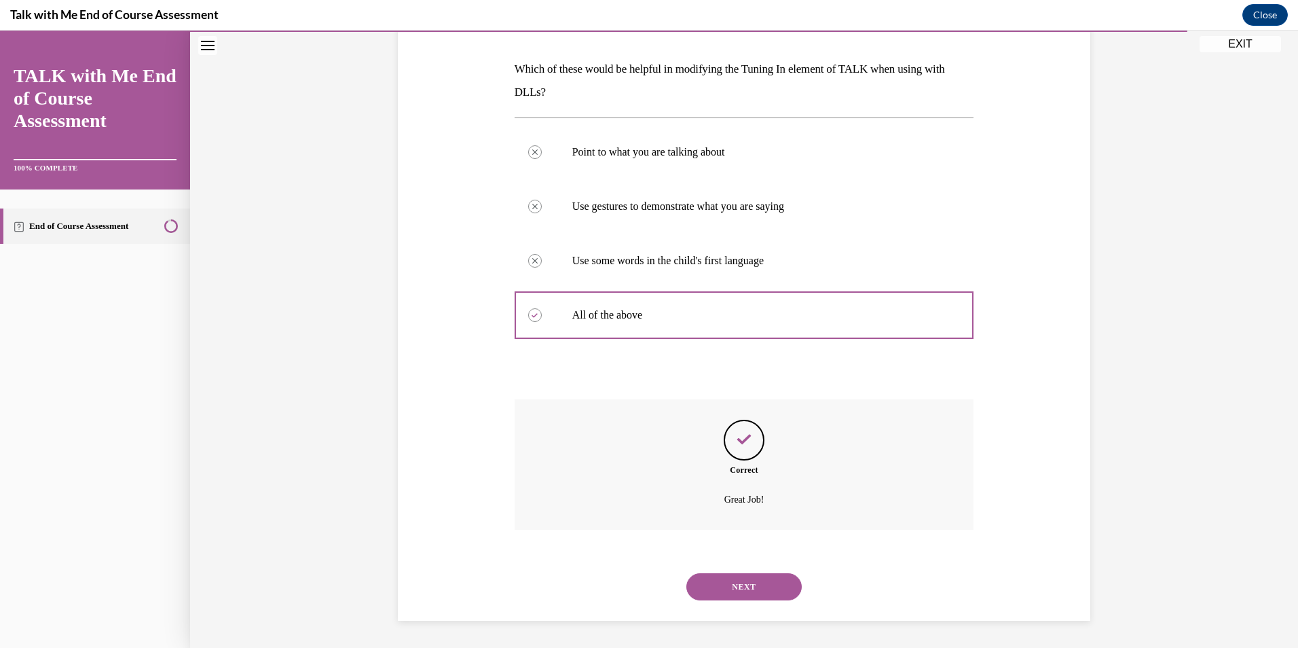
click at [754, 587] on button "NEXT" at bounding box center [743, 586] width 115 height 27
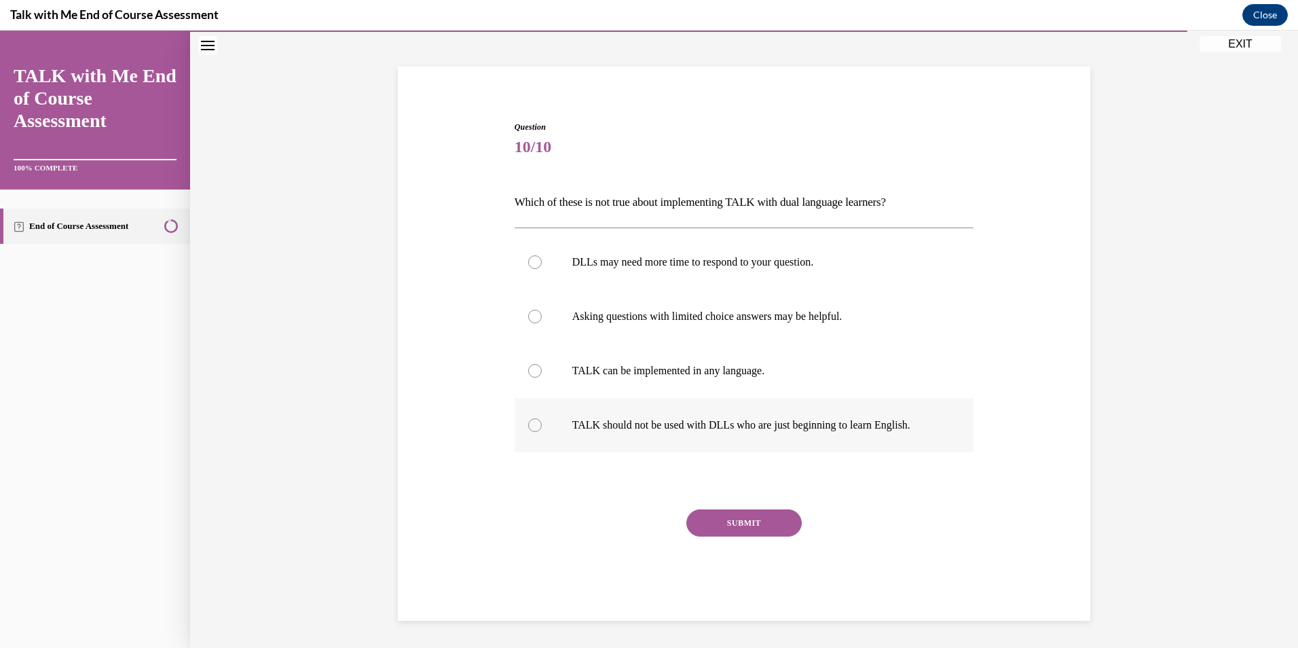
click at [593, 413] on label "TALK should not be used with DLLs who are just beginning to learn English." at bounding box center [745, 425] width 460 height 54
click at [542, 418] on input "TALK should not be used with DLLs who are just beginning to learn English." at bounding box center [535, 425] width 14 height 14
radio input "true"
click at [737, 517] on button "SUBMIT" at bounding box center [743, 522] width 115 height 27
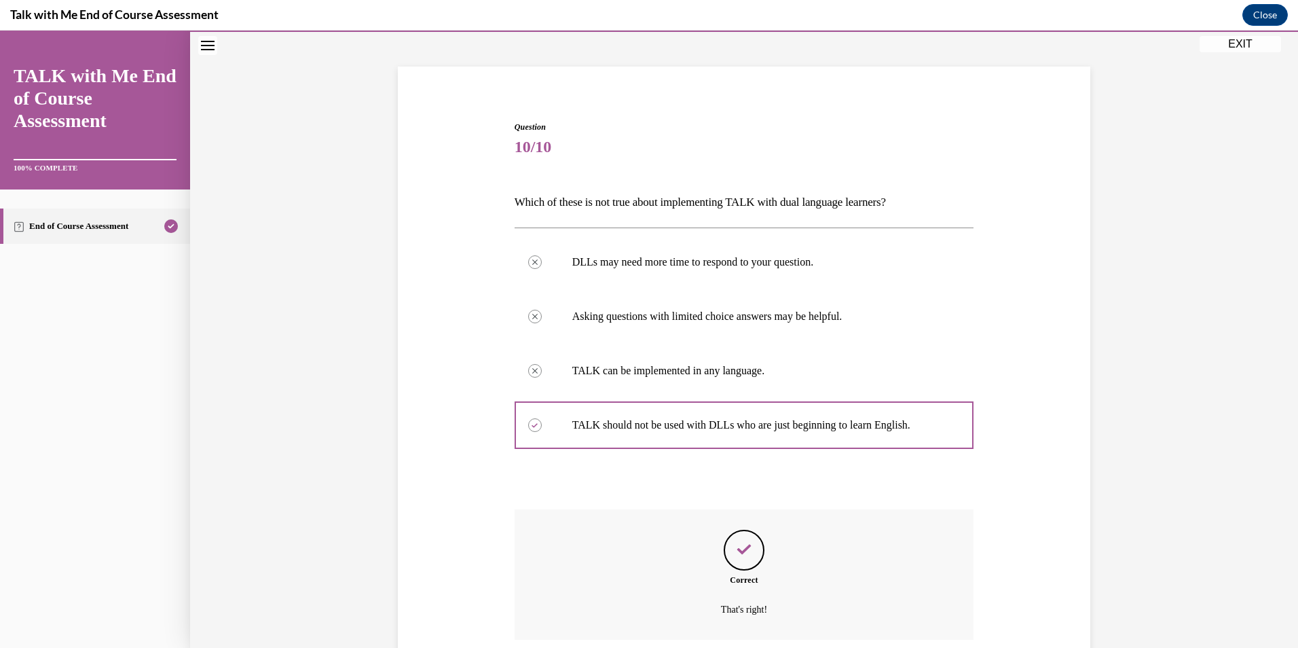
scroll to position [178, 0]
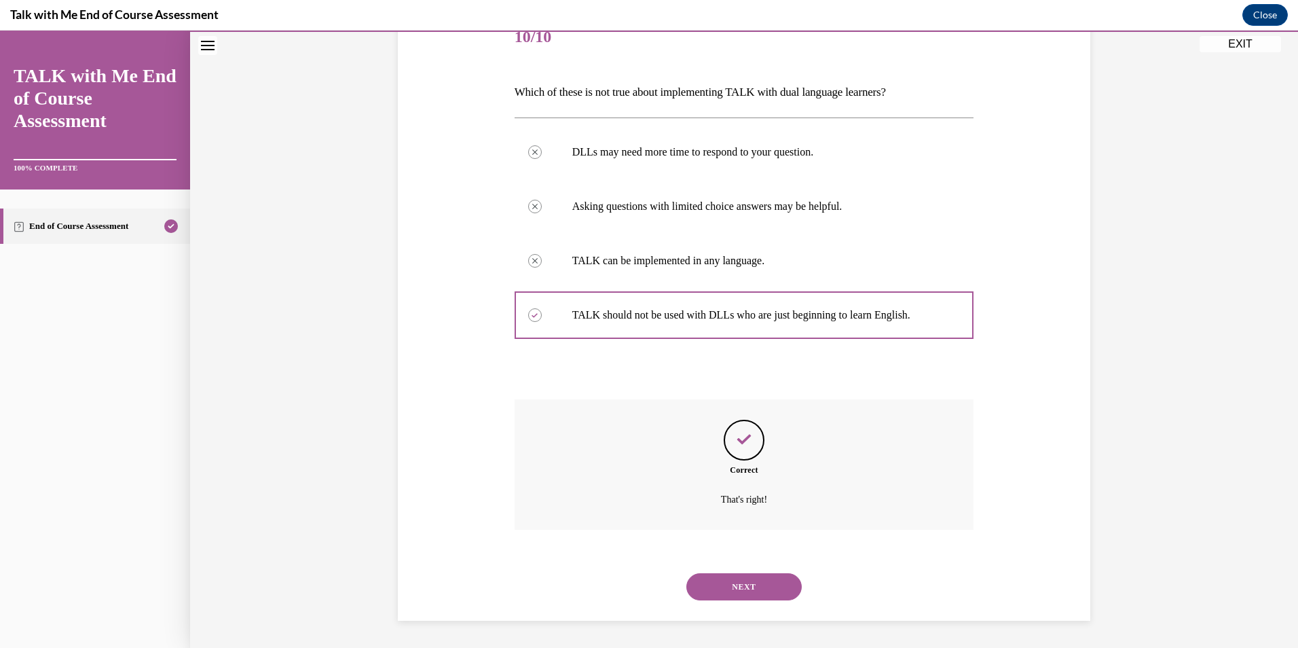
click at [729, 579] on button "NEXT" at bounding box center [743, 586] width 115 height 27
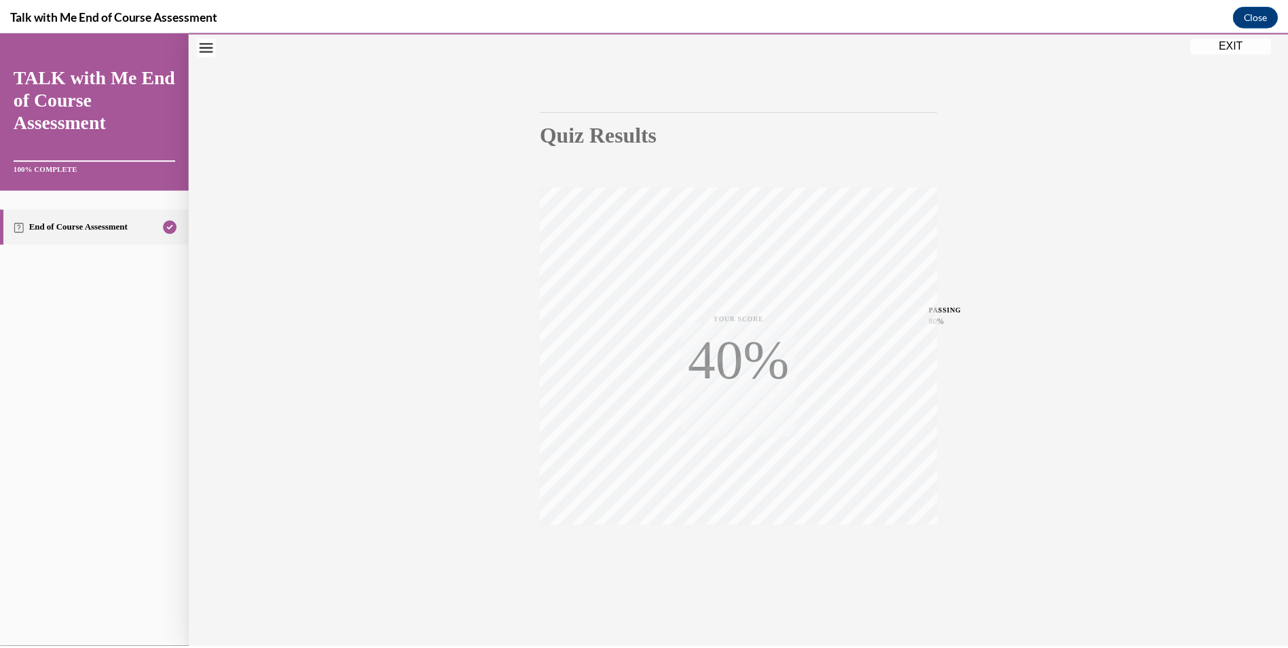
scroll to position [79, 0]
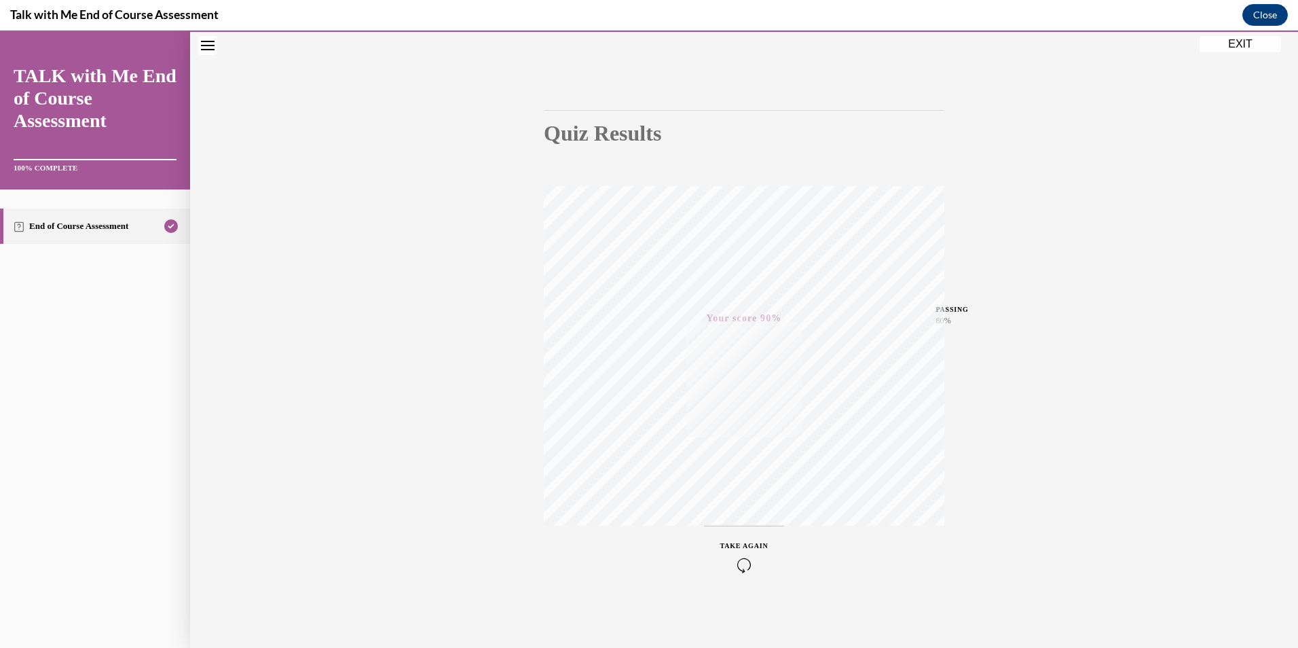
click at [1242, 48] on button "EXIT" at bounding box center [1240, 44] width 81 height 16
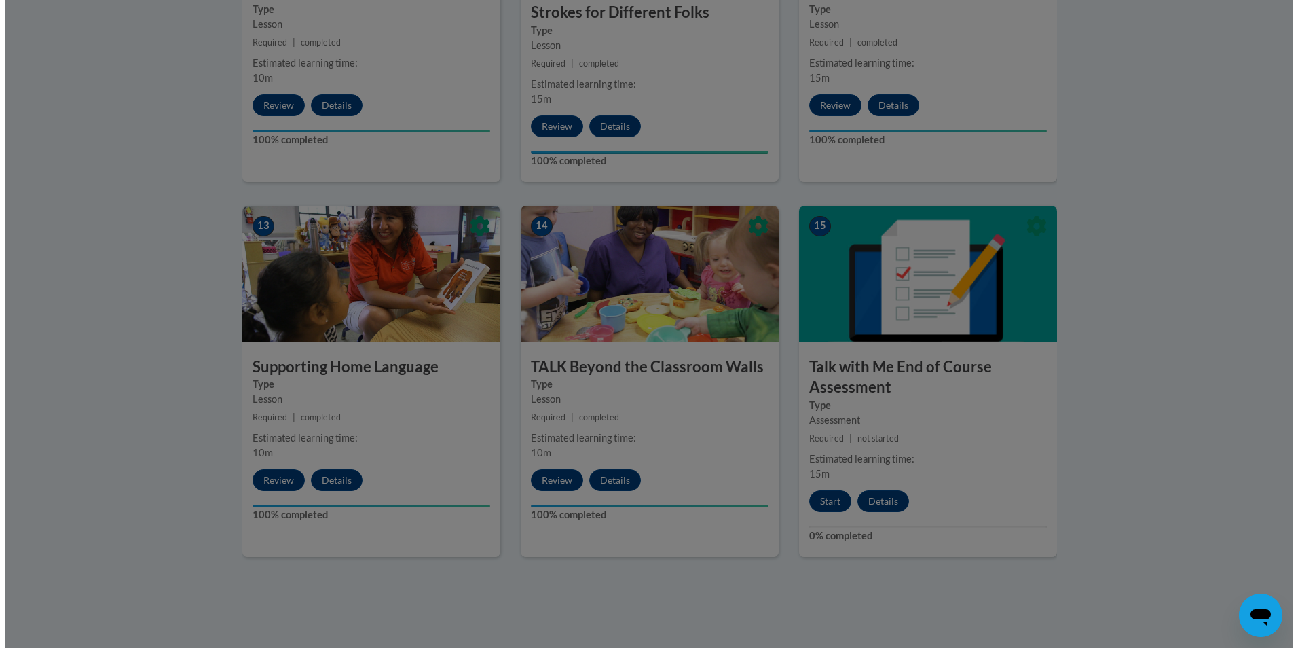
scroll to position [1645, 0]
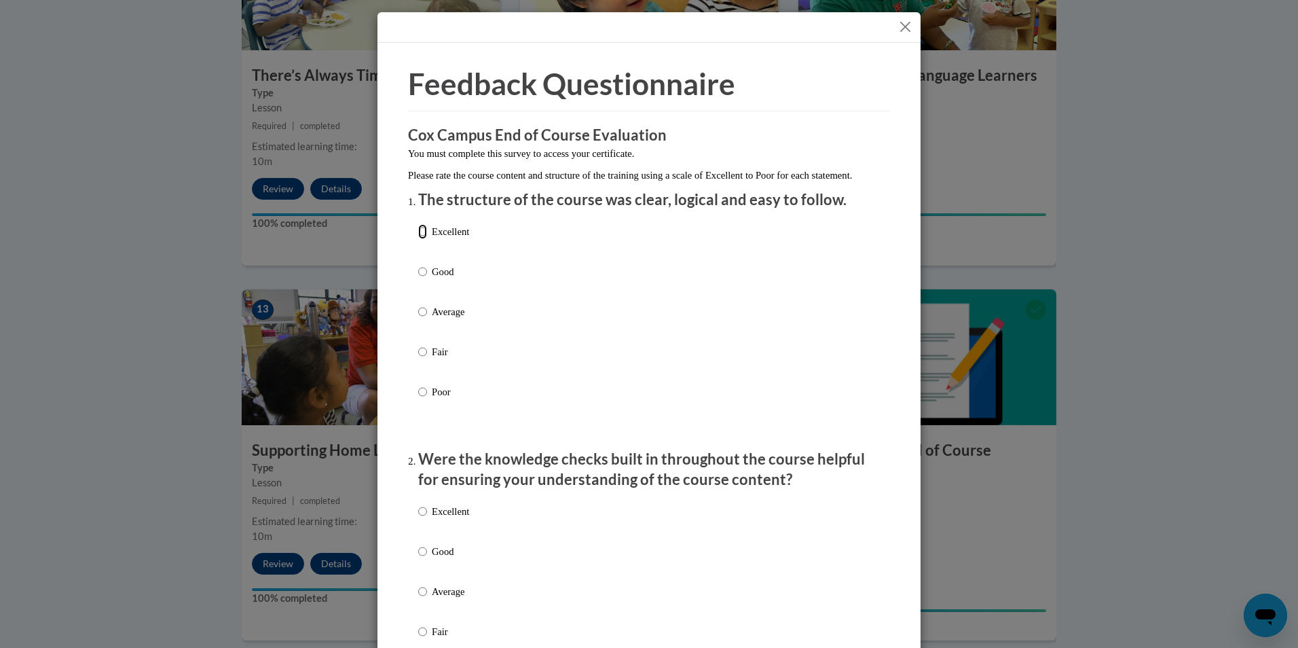
click at [418, 239] on input "Excellent" at bounding box center [422, 231] width 9 height 15
radio input "true"
click at [418, 519] on input "Excellent" at bounding box center [422, 511] width 9 height 15
radio input "true"
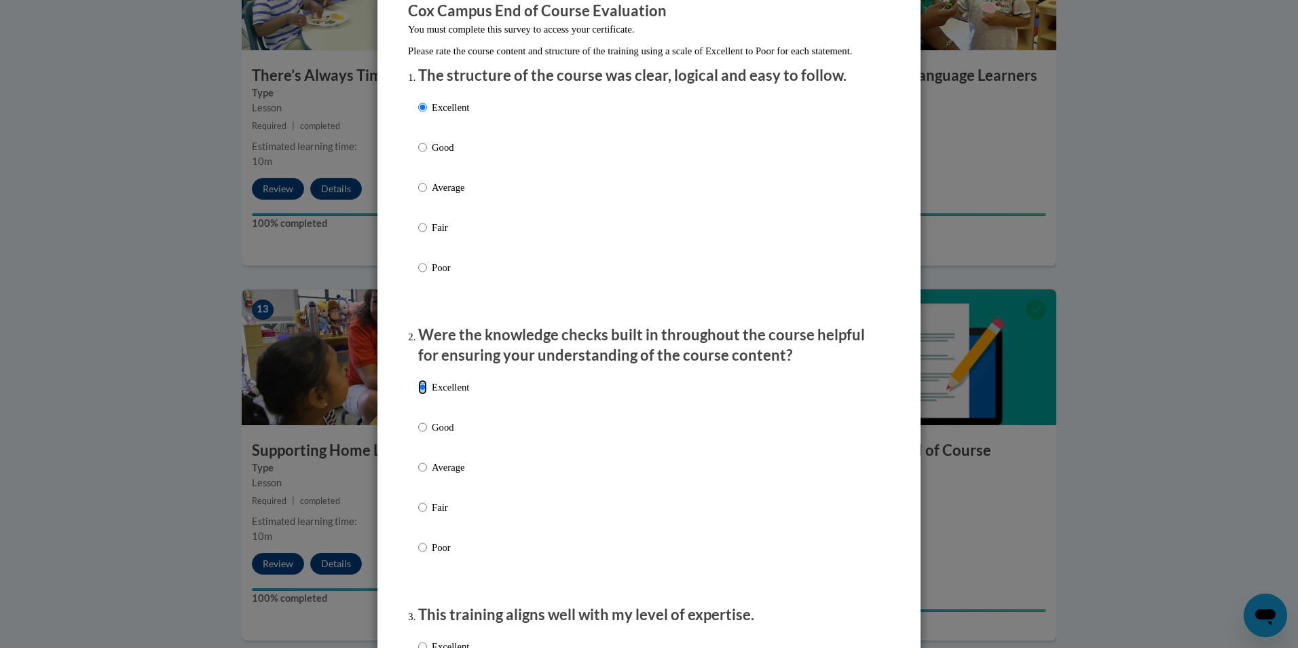
scroll to position [340, 0]
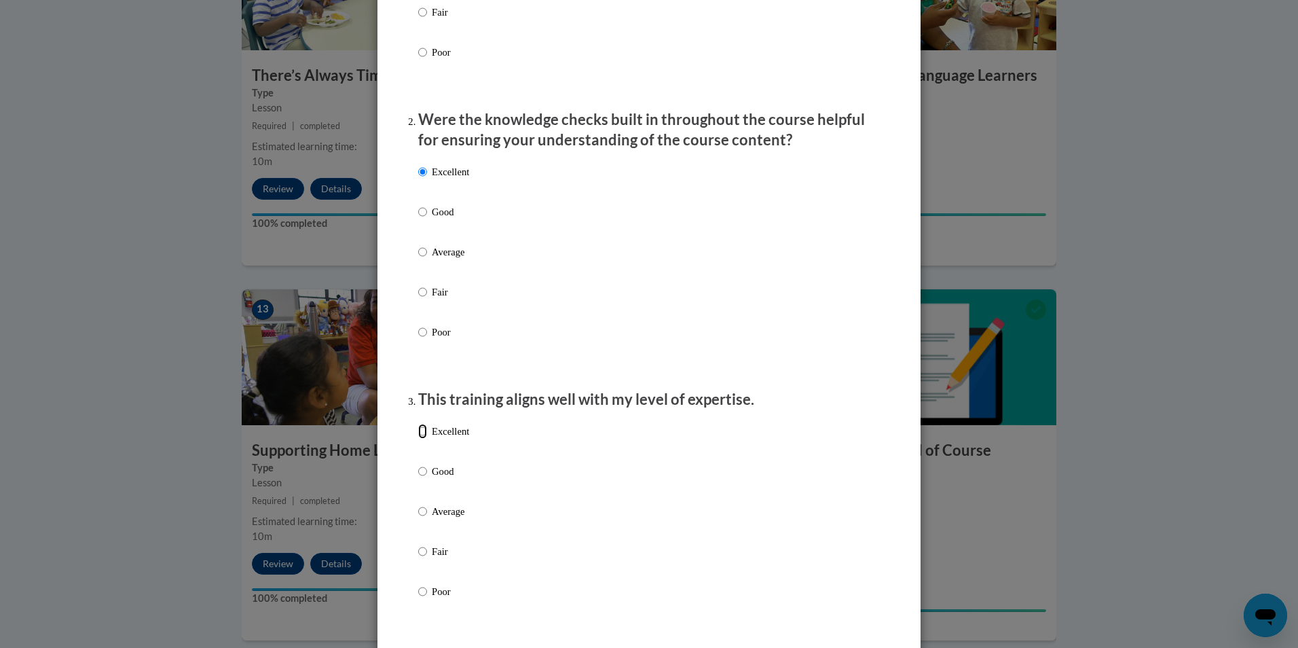
click at [418, 439] on input "Excellent" at bounding box center [422, 431] width 9 height 15
radio input "true"
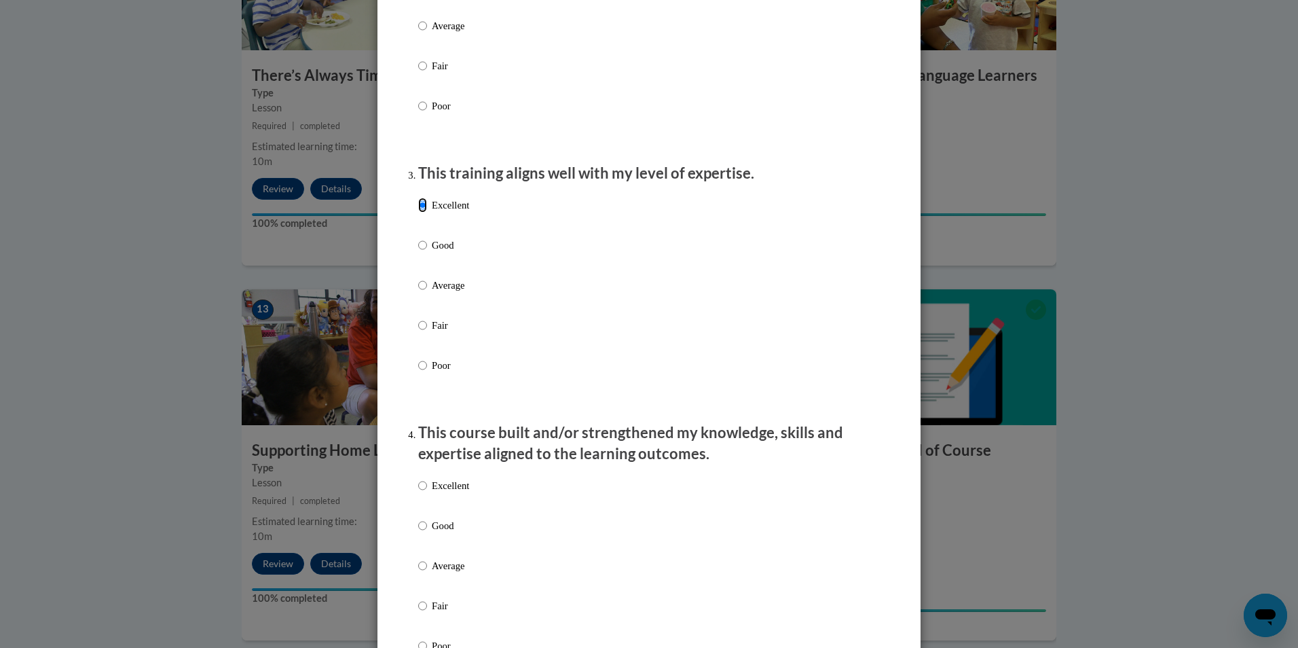
scroll to position [815, 0]
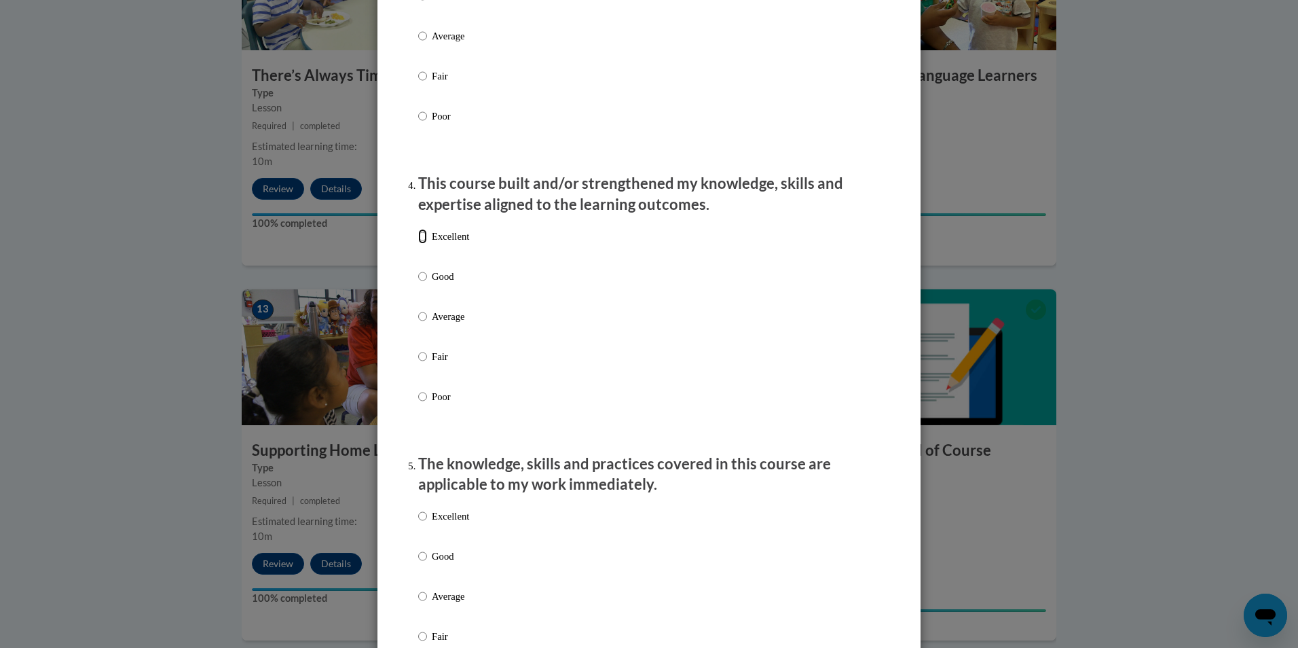
click at [418, 244] on input "Excellent" at bounding box center [422, 236] width 9 height 15
radio input "true"
click at [421, 524] on input "Excellent" at bounding box center [422, 516] width 9 height 15
radio input "true"
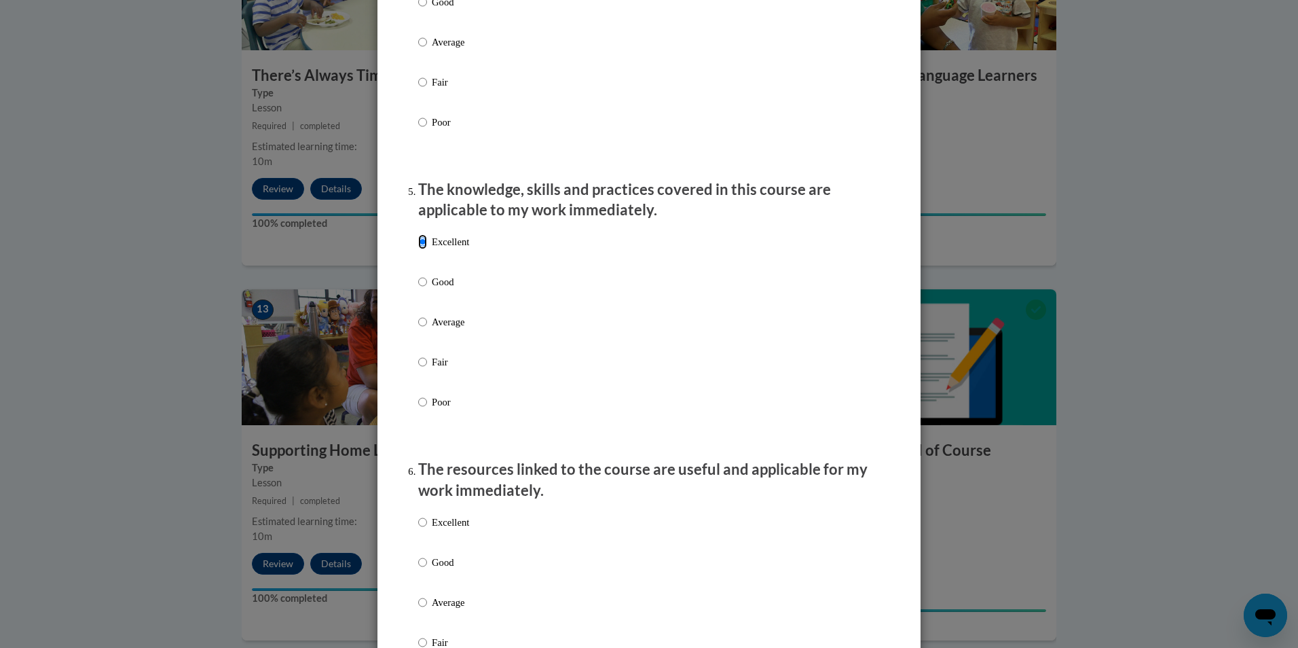
scroll to position [1290, 0]
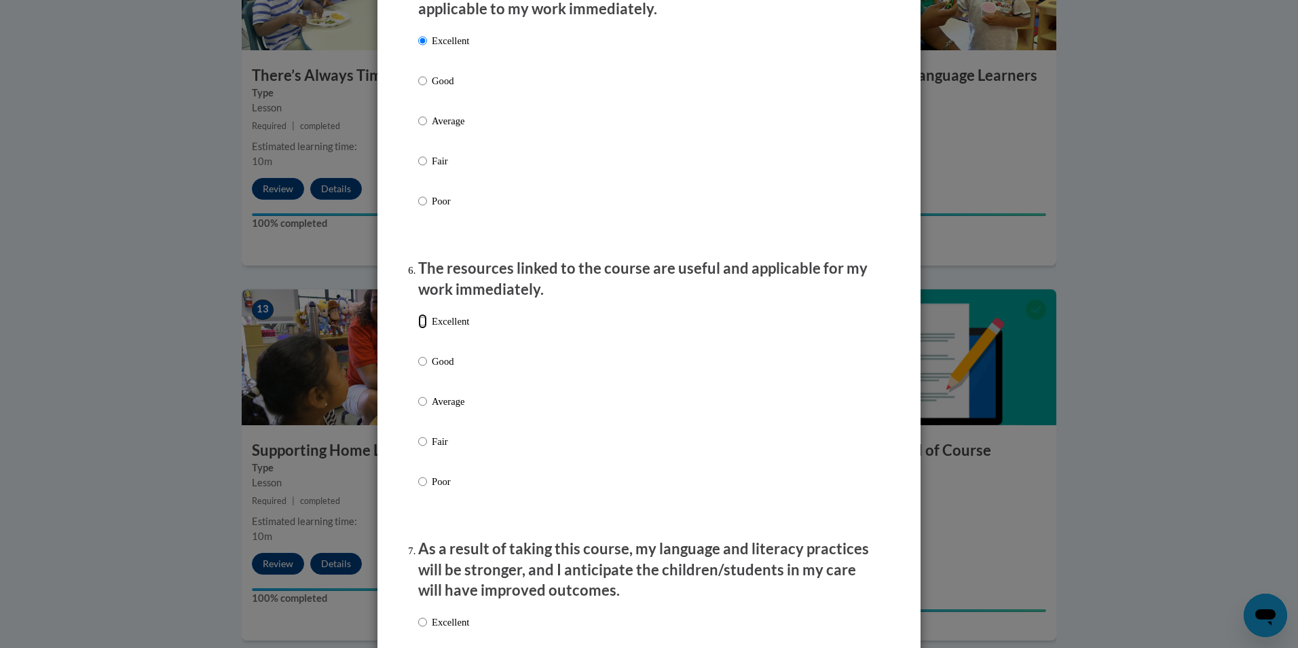
click at [420, 329] on input "Excellent" at bounding box center [422, 321] width 9 height 15
radio input "true"
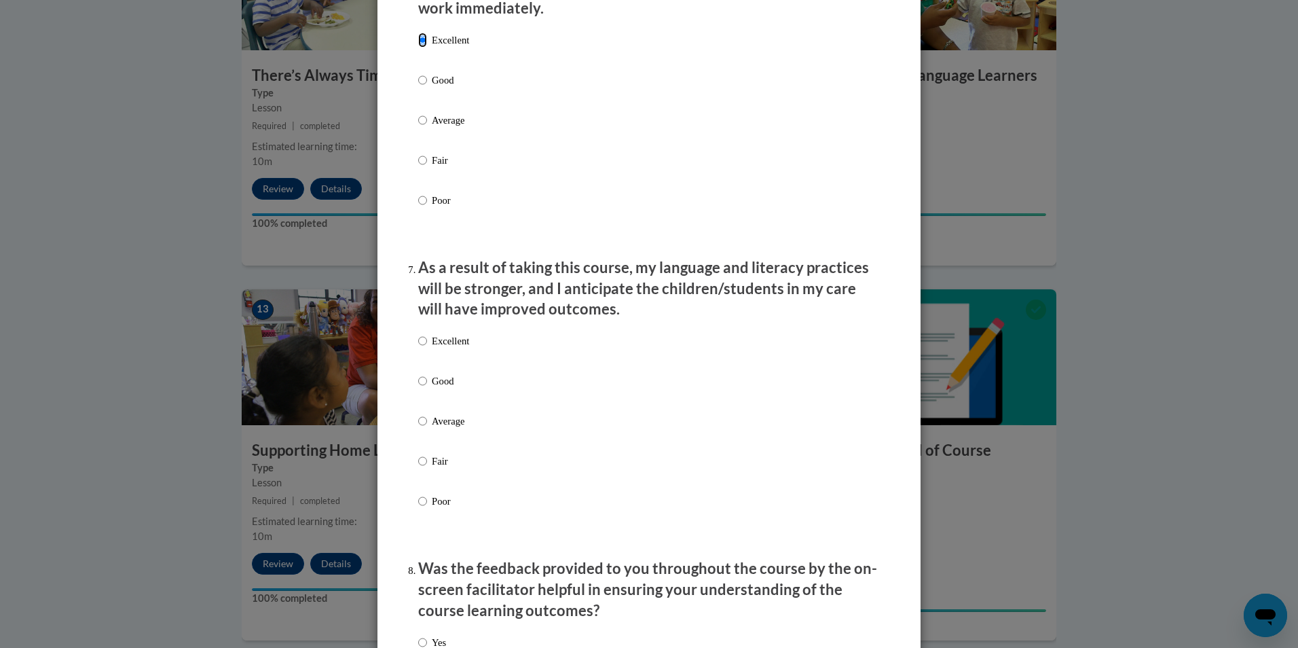
scroll to position [1698, 0]
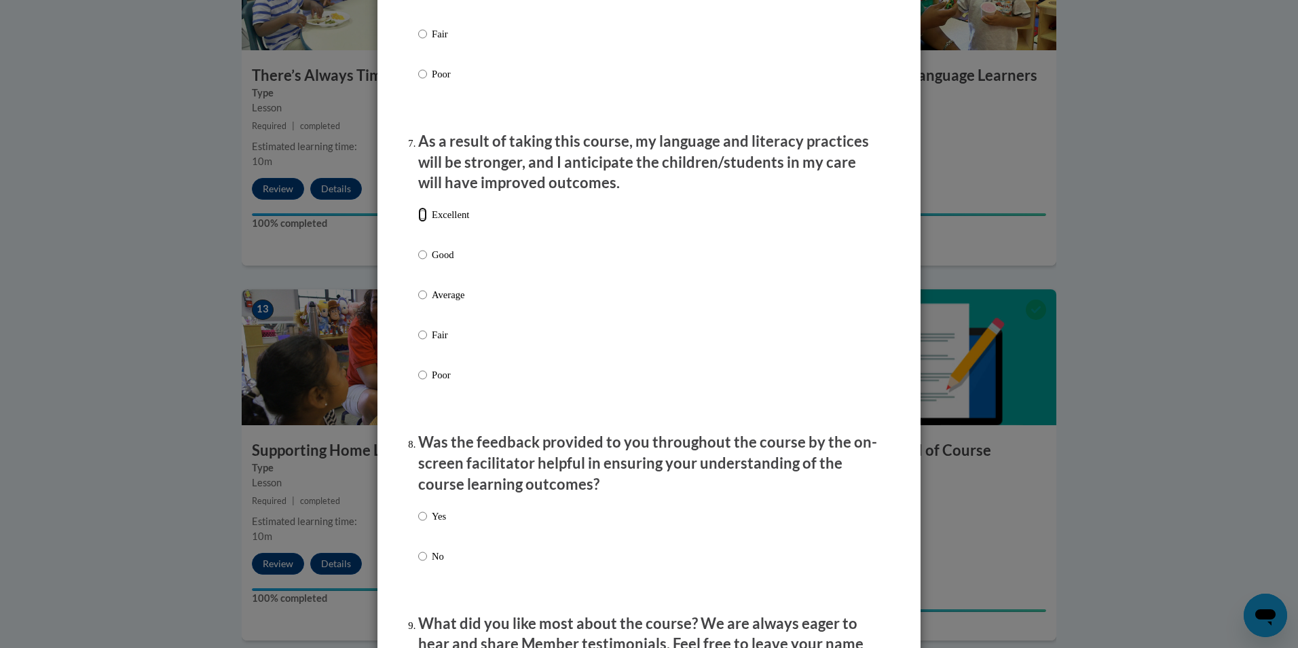
click at [418, 222] on input "Excellent" at bounding box center [422, 214] width 9 height 15
radio input "true"
click at [418, 524] on input "Yes" at bounding box center [422, 516] width 9 height 15
radio input "true"
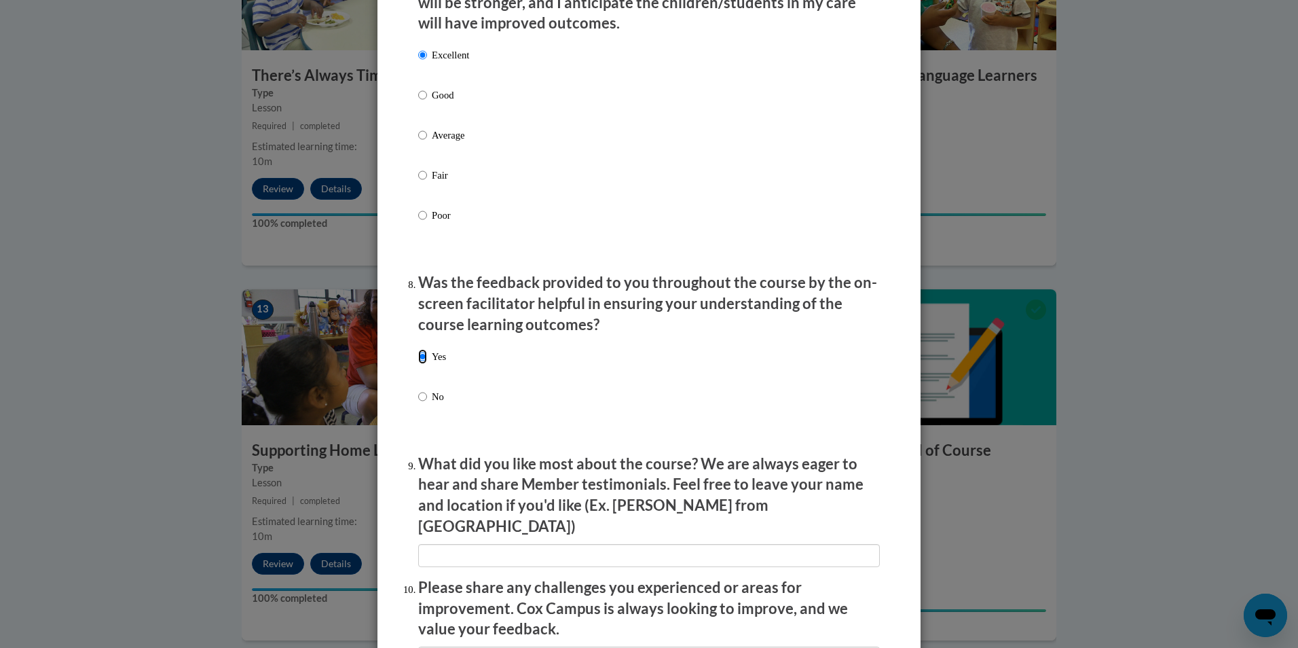
scroll to position [2105, 0]
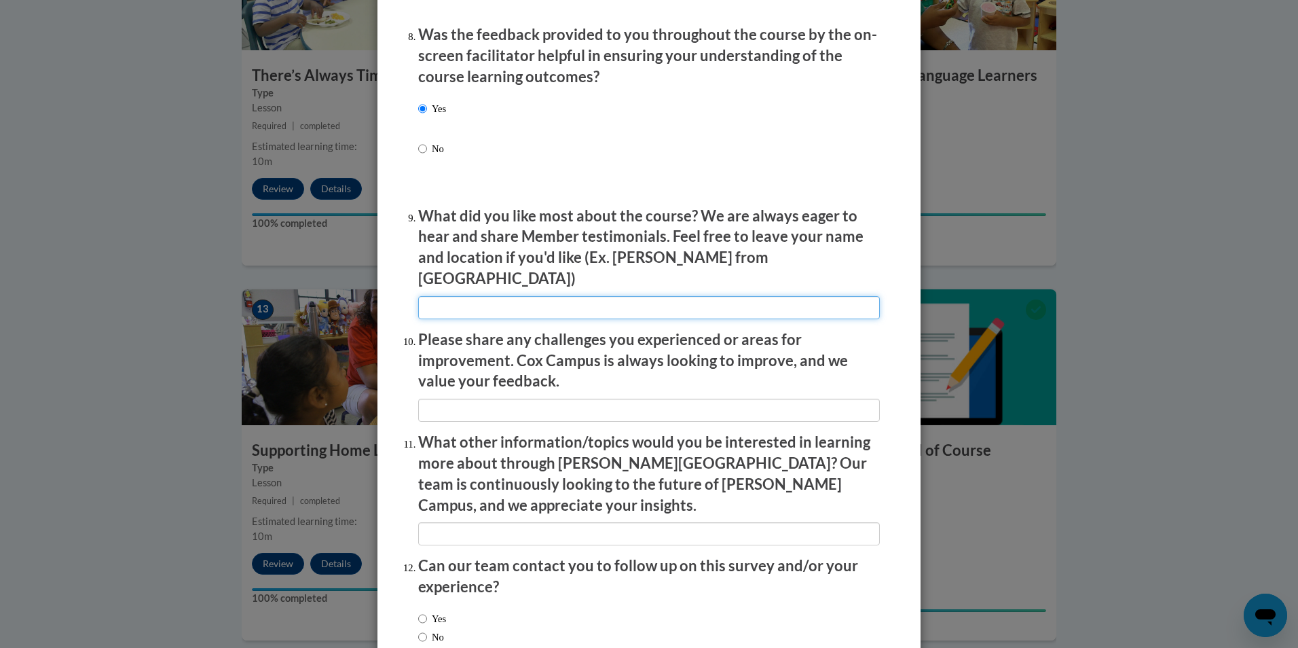
click at [497, 297] on input "textbox" at bounding box center [649, 307] width 462 height 23
type input "everything"
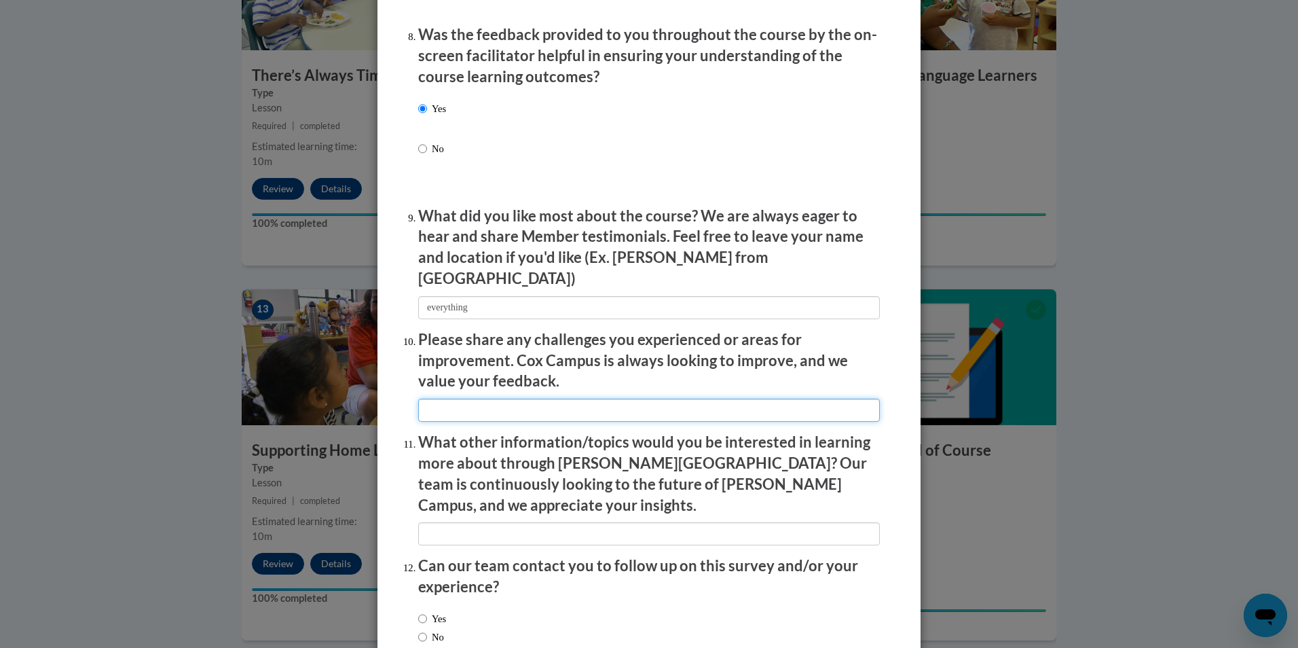
click at [490, 399] on input "textbox" at bounding box center [649, 410] width 462 height 23
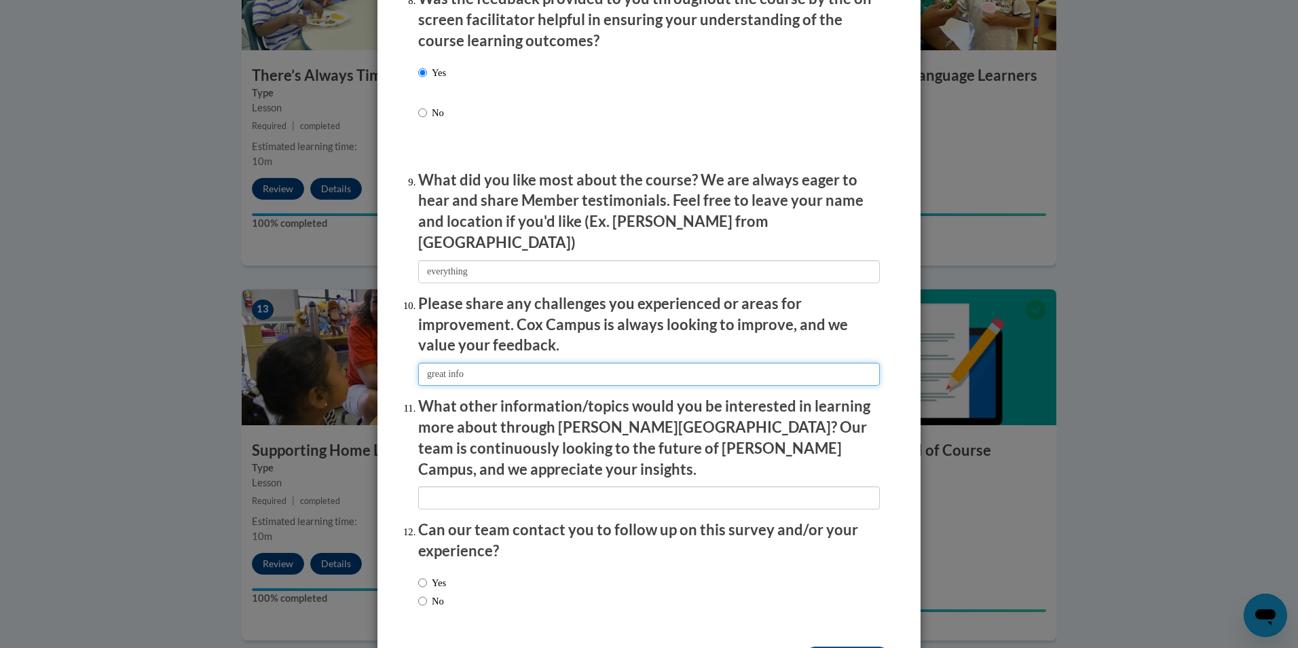
scroll to position [2174, 0]
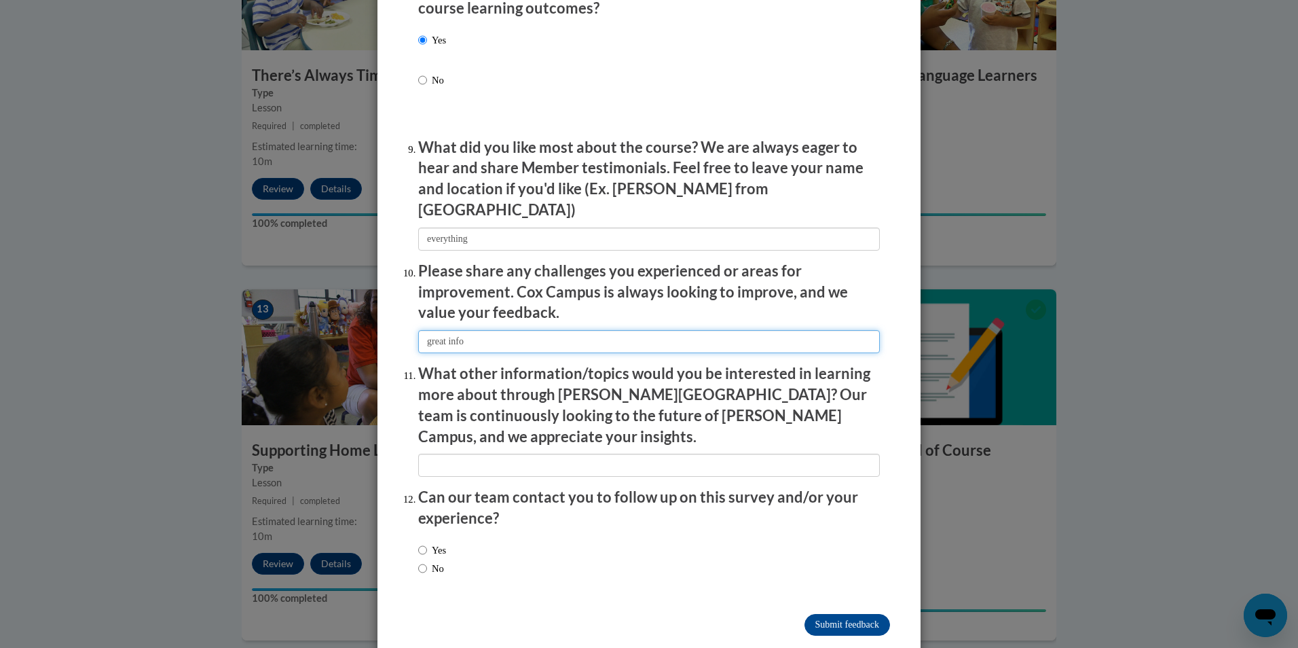
type input "great info"
click at [418, 543] on input "Yes" at bounding box center [422, 550] width 9 height 15
radio input "true"
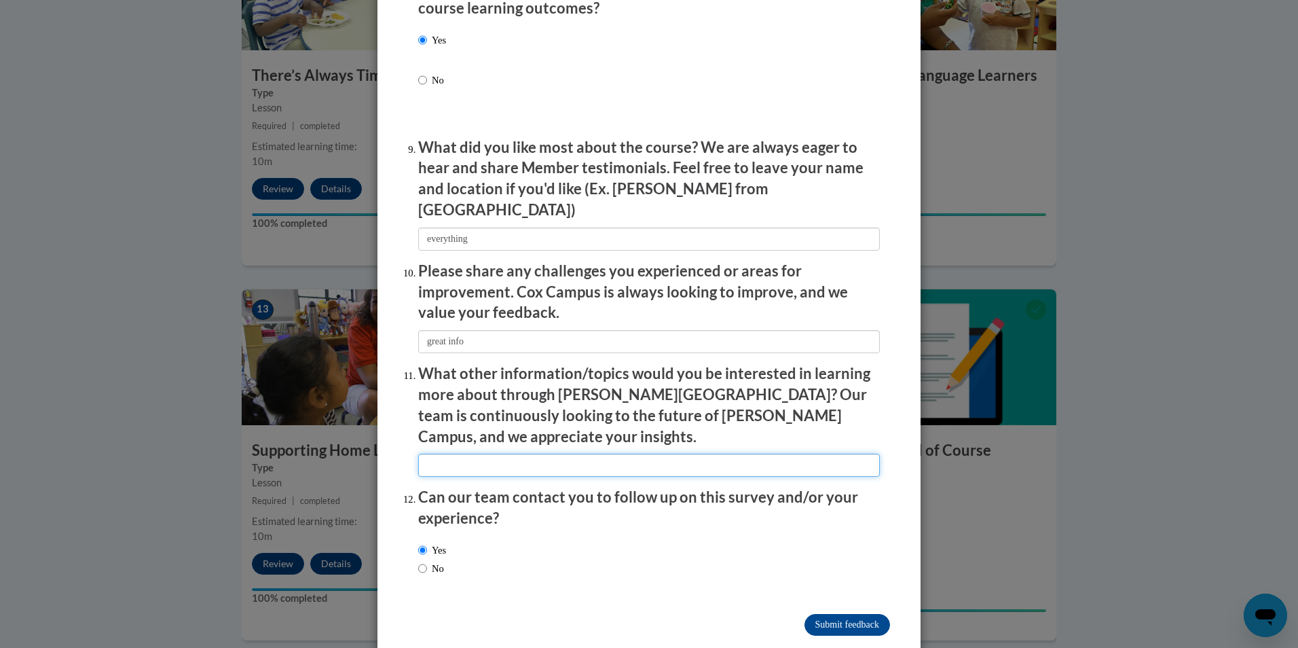
click at [481, 454] on input "textbox" at bounding box center [649, 465] width 462 height 23
type input "na"
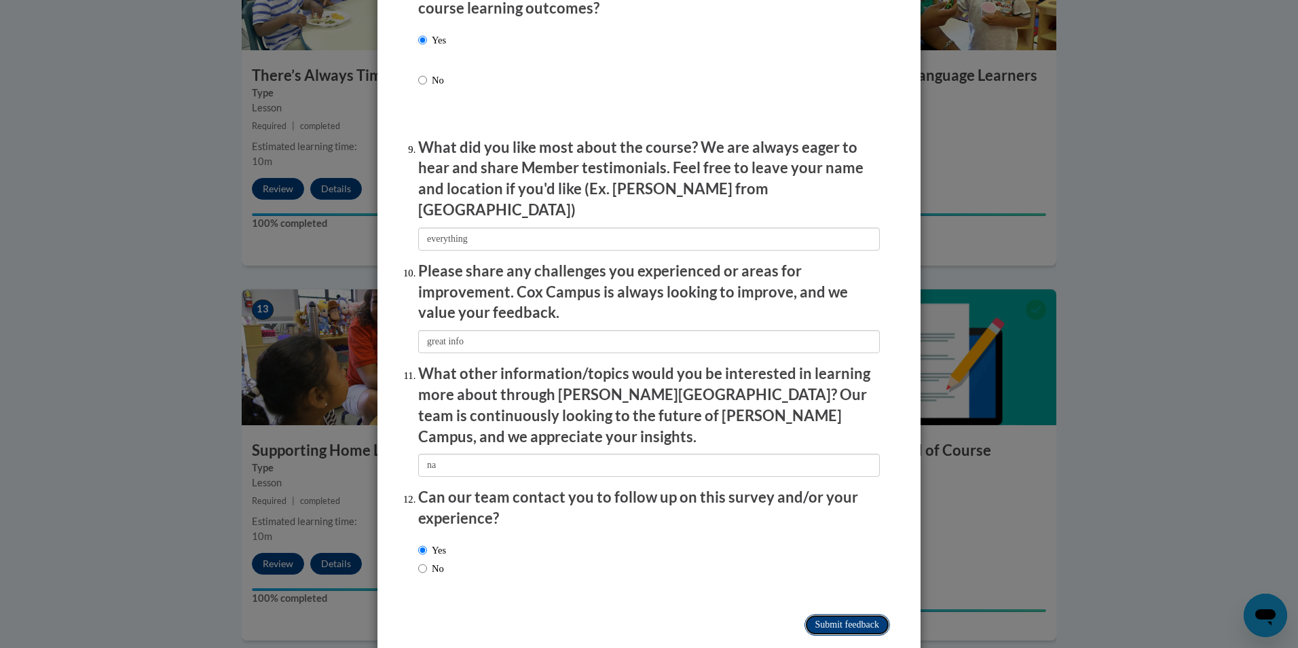
click at [805, 614] on input "Submit feedback" at bounding box center [848, 625] width 86 height 22
